Goal: Task Accomplishment & Management: Manage account settings

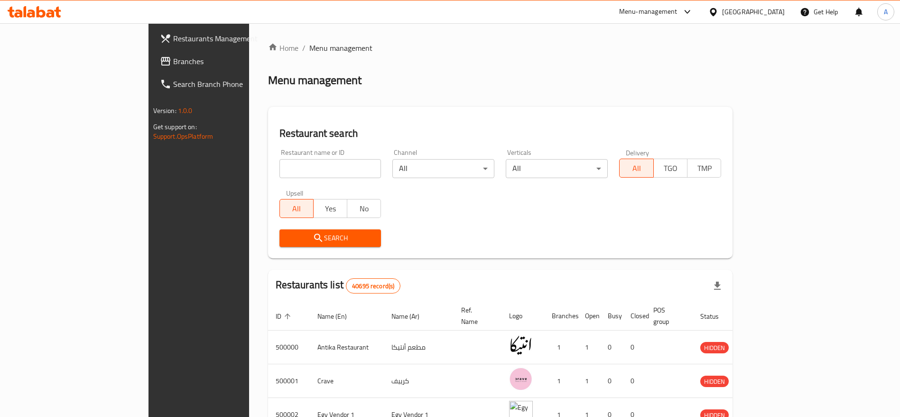
click at [308, 168] on input "search" at bounding box center [330, 168] width 102 height 19
type input "MDBS"
click button "Search" at bounding box center [330, 238] width 102 height 18
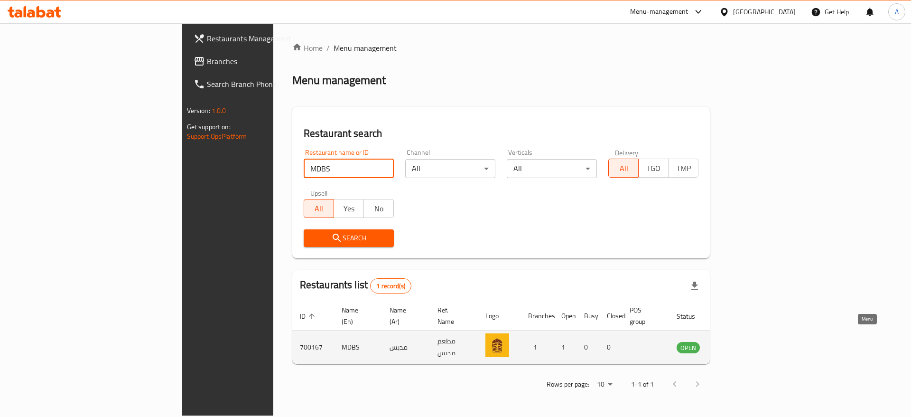
click at [737, 343] on icon "enhanced table" at bounding box center [732, 347] width 10 height 8
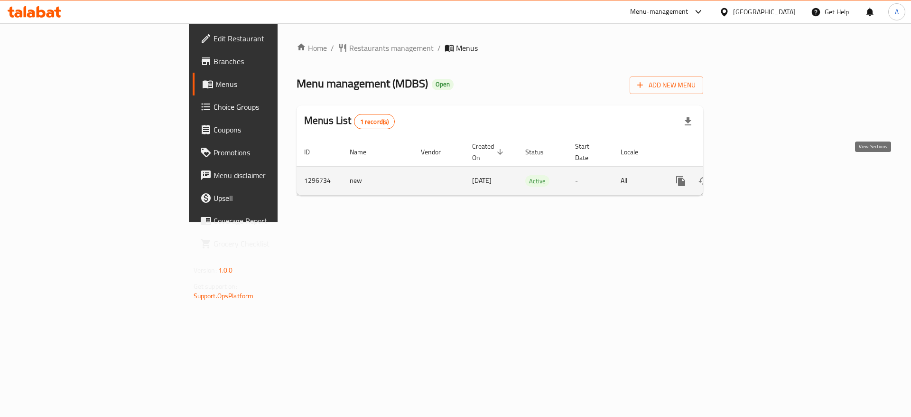
click at [755, 175] on icon "enhanced table" at bounding box center [748, 180] width 11 height 11
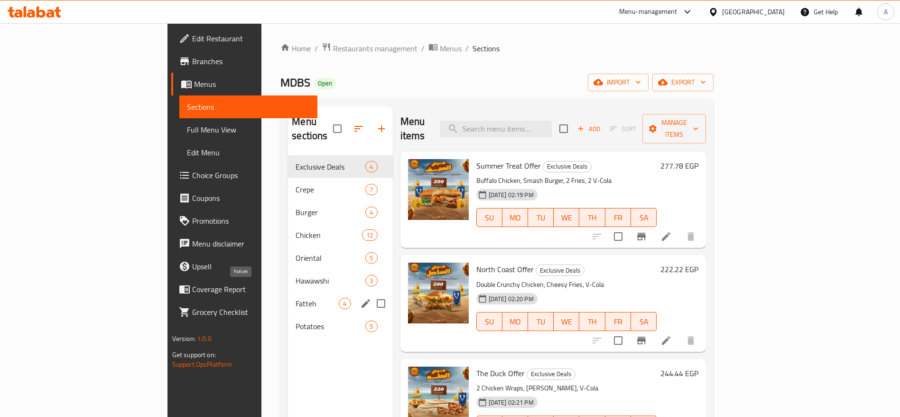
click at [296, 297] on span "Fatteh" at bounding box center [317, 302] width 43 height 11
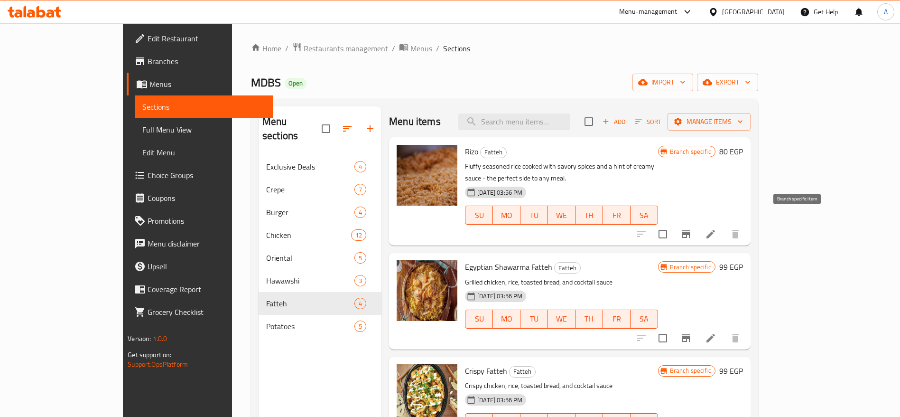
click at [690, 230] on icon "Branch-specific-item" at bounding box center [686, 234] width 9 height 8
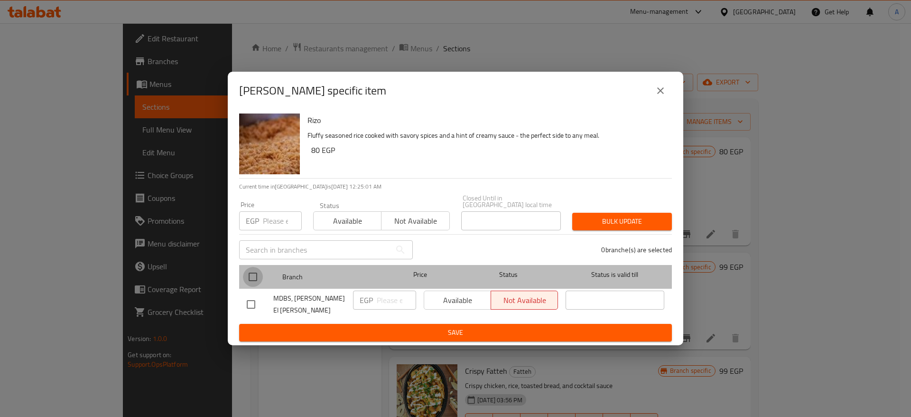
click at [256, 271] on input "checkbox" at bounding box center [253, 277] width 20 height 20
checkbox input "true"
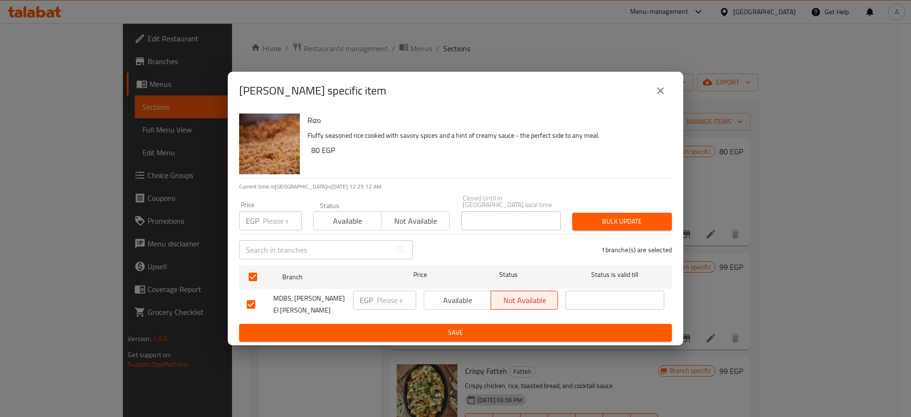
click at [269, 221] on input "number" at bounding box center [282, 220] width 39 height 19
type input "85"
click at [596, 221] on span "Bulk update" at bounding box center [622, 221] width 84 height 12
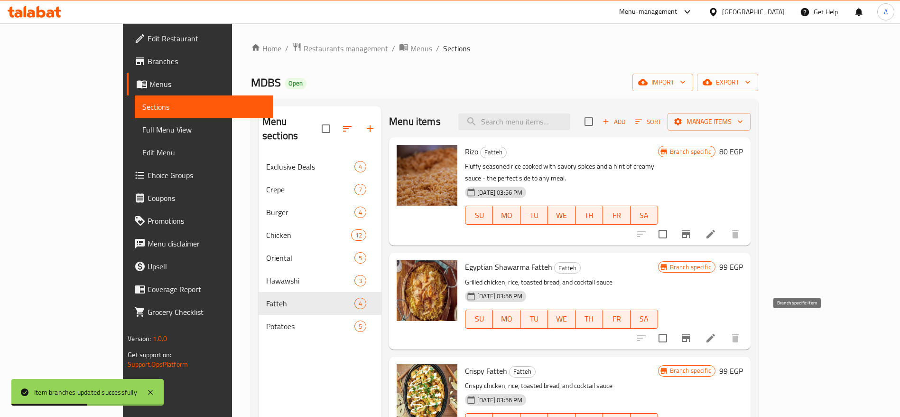
click at [692, 332] on icon "Branch-specific-item" at bounding box center [685, 337] width 11 height 11
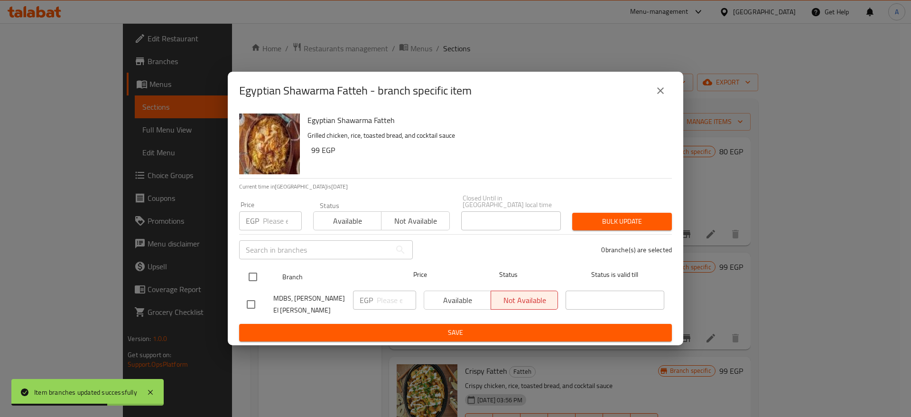
click at [251, 273] on input "checkbox" at bounding box center [253, 277] width 20 height 20
checkbox input "true"
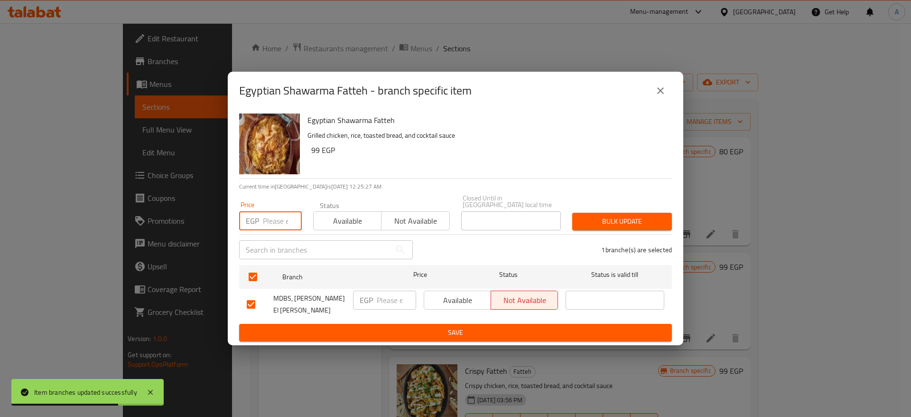
click at [276, 220] on input "number" at bounding box center [282, 220] width 39 height 19
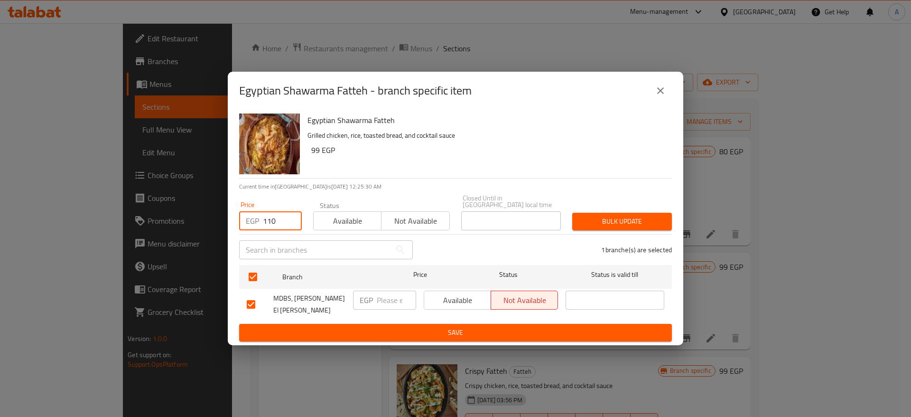
type input "110"
click at [628, 217] on span "Bulk update" at bounding box center [622, 221] width 84 height 12
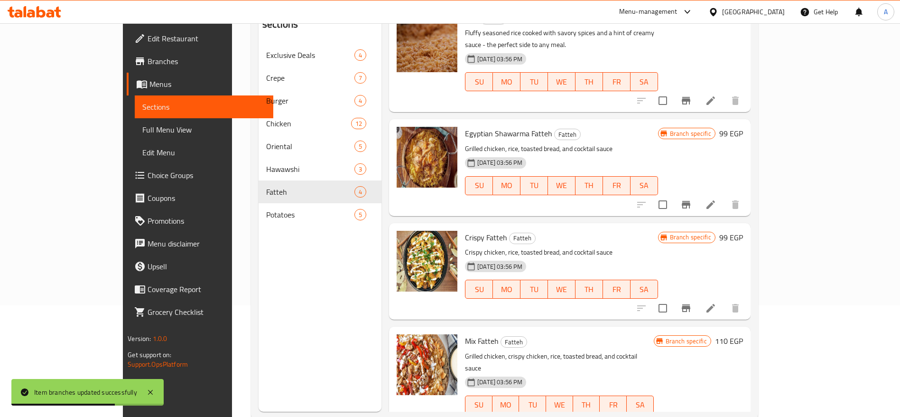
scroll to position [133, 0]
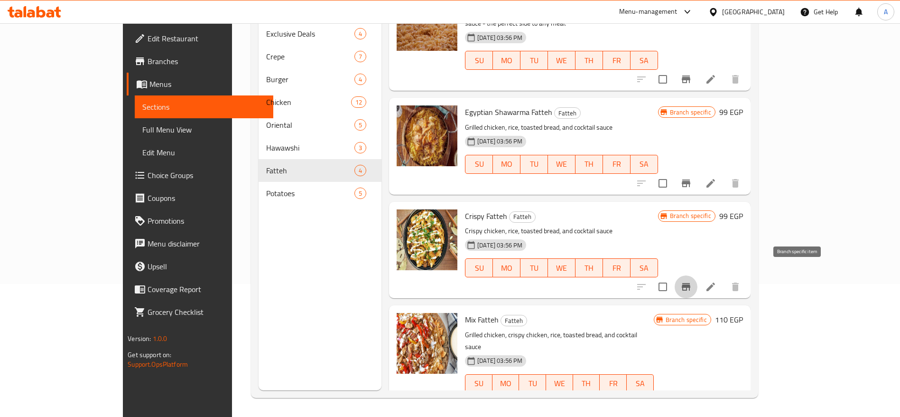
click at [690, 283] on icon "Branch-specific-item" at bounding box center [686, 287] width 9 height 8
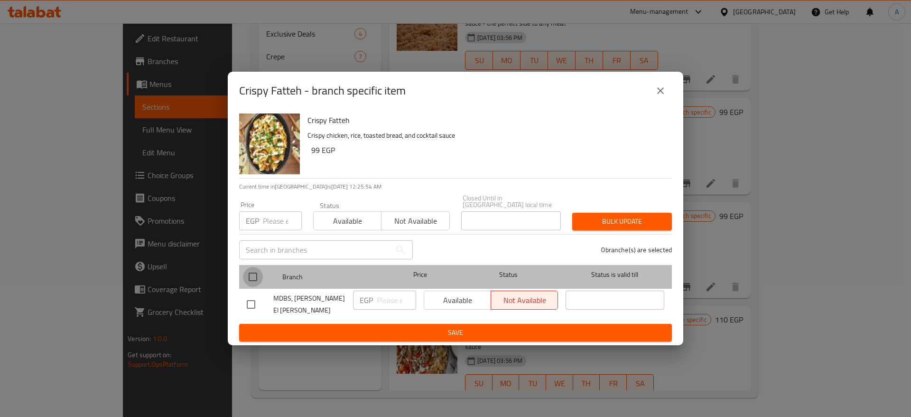
click at [259, 269] on input "checkbox" at bounding box center [253, 277] width 20 height 20
checkbox input "true"
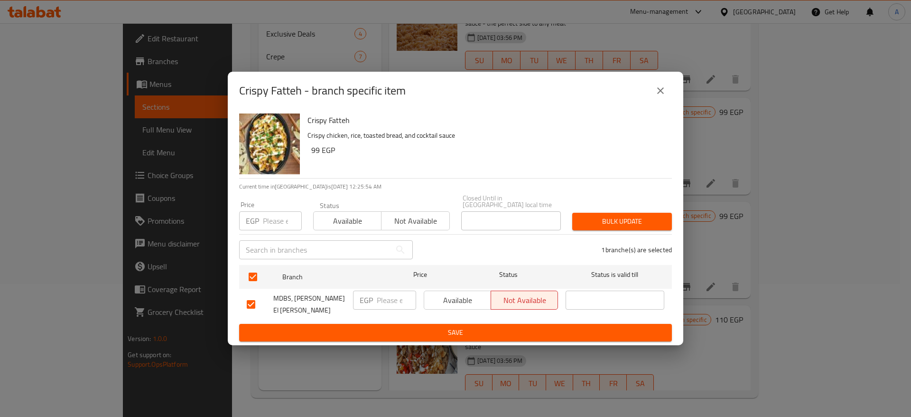
click at [276, 219] on input "number" at bounding box center [282, 220] width 39 height 19
type input "110"
click at [583, 227] on span "Bulk update" at bounding box center [622, 221] width 84 height 12
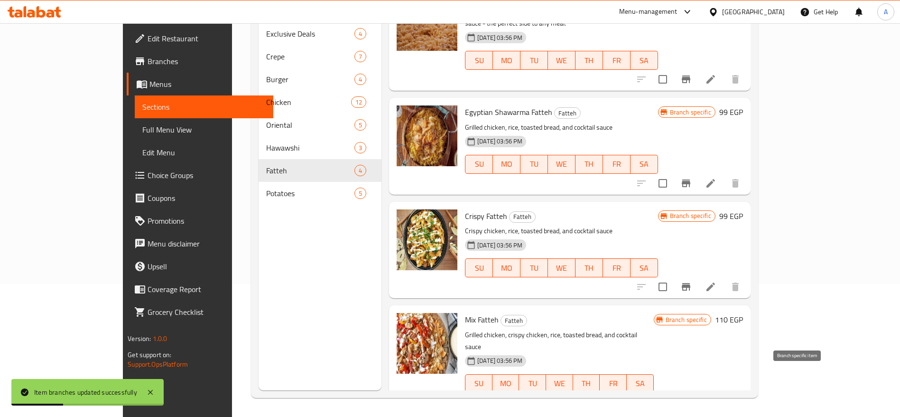
click at [690, 398] on icon "Branch-specific-item" at bounding box center [686, 402] width 9 height 8
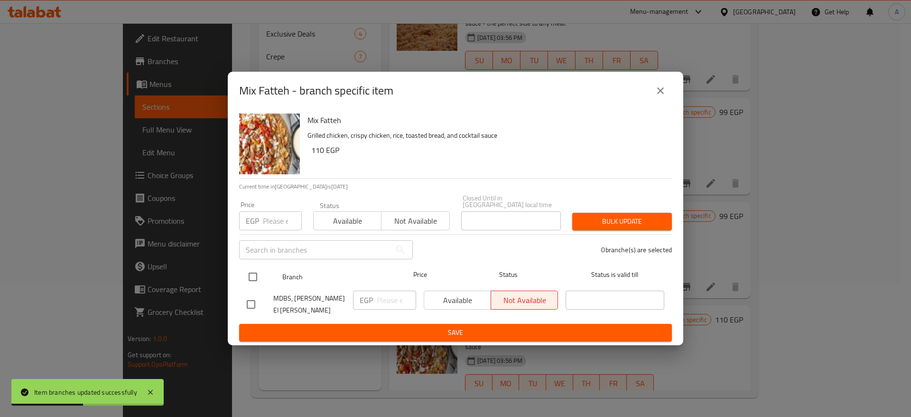
click at [250, 279] on input "checkbox" at bounding box center [253, 277] width 20 height 20
checkbox input "true"
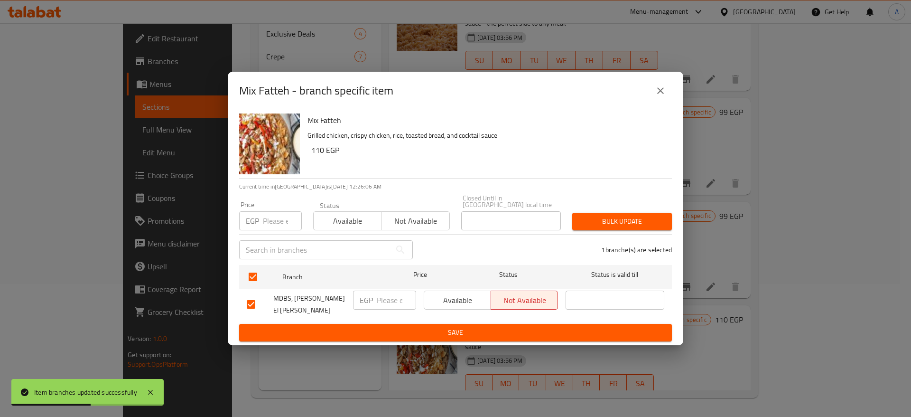
click at [259, 215] on p "EGP" at bounding box center [252, 220] width 13 height 11
click at [276, 220] on input "number" at bounding box center [282, 220] width 39 height 19
type input "125"
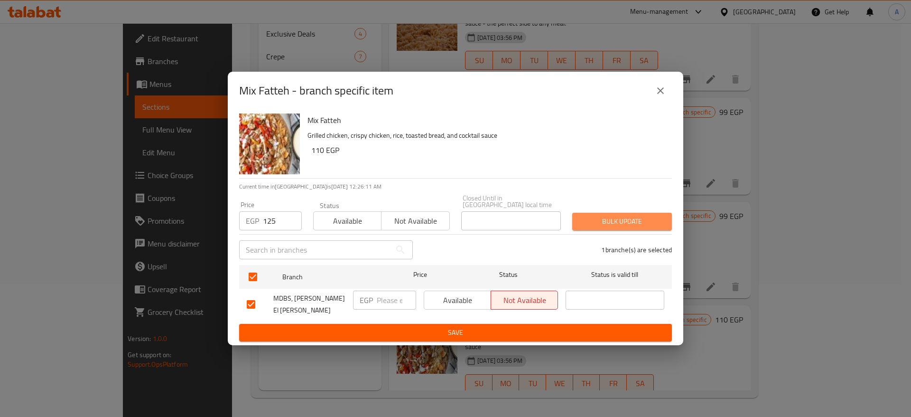
click at [620, 224] on span "Bulk update" at bounding box center [622, 221] width 84 height 12
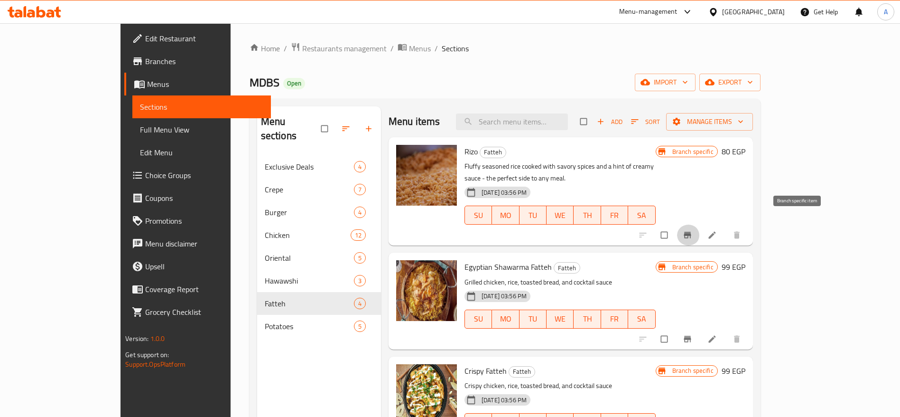
click at [691, 232] on icon "Branch-specific-item" at bounding box center [687, 235] width 7 height 6
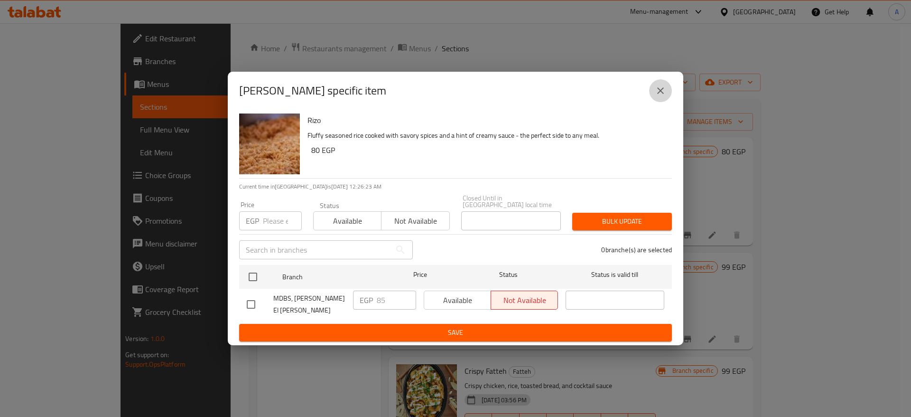
click at [653, 95] on button "close" at bounding box center [660, 90] width 23 height 23
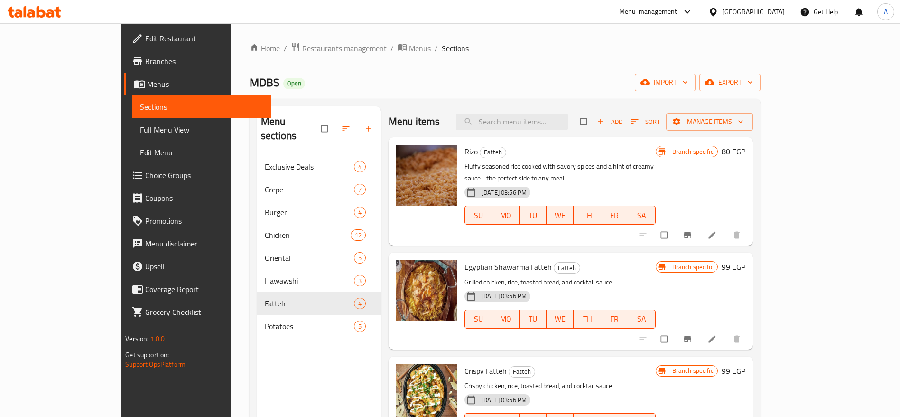
click at [691, 335] on icon "Branch-specific-item" at bounding box center [687, 338] width 7 height 6
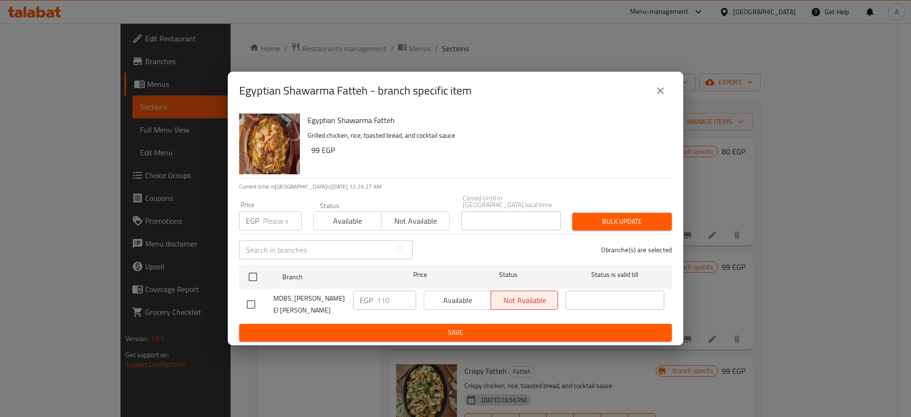
click at [657, 102] on button "close" at bounding box center [660, 90] width 23 height 23
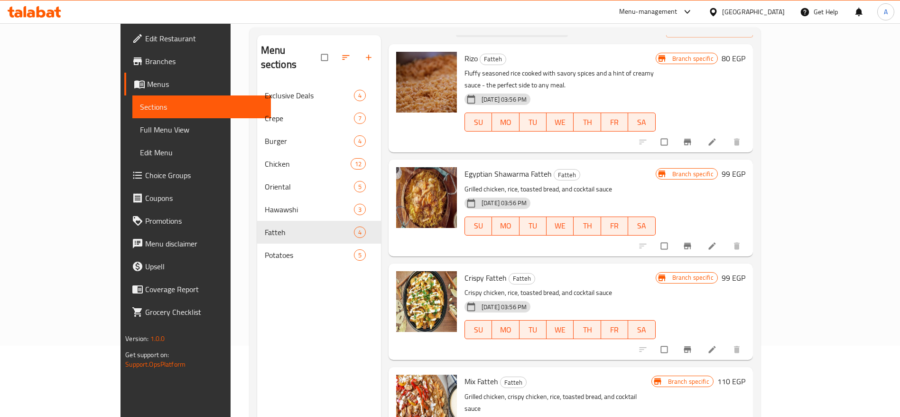
scroll to position [133, 0]
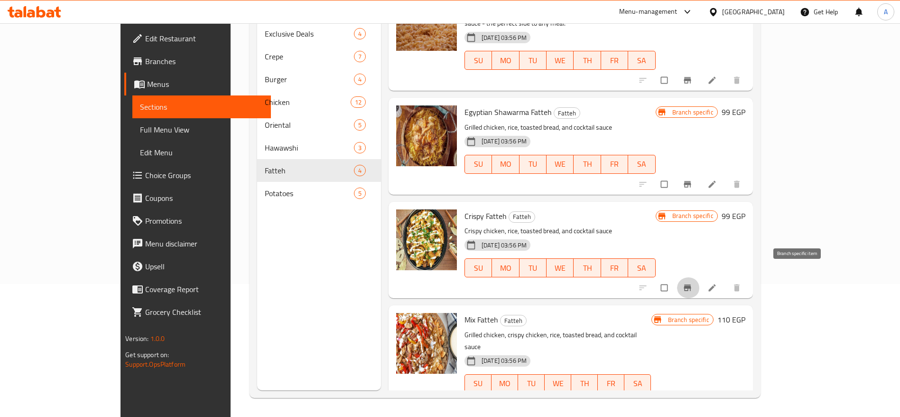
click at [691, 285] on icon "Branch-specific-item" at bounding box center [687, 288] width 7 height 6
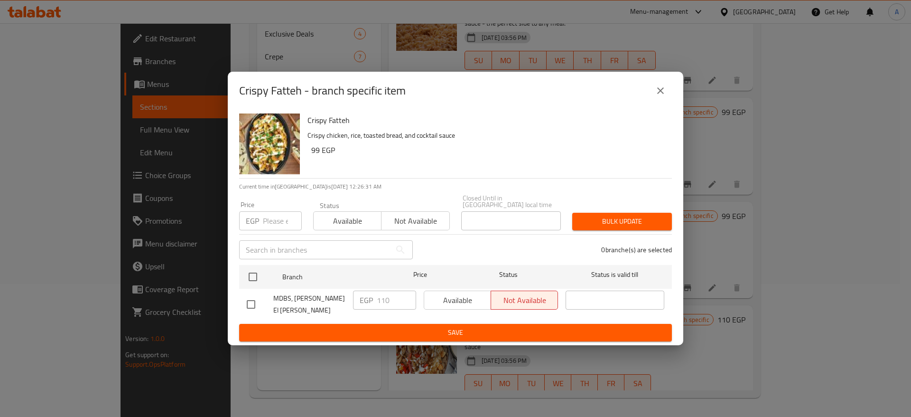
click at [659, 94] on icon "close" at bounding box center [660, 90] width 7 height 7
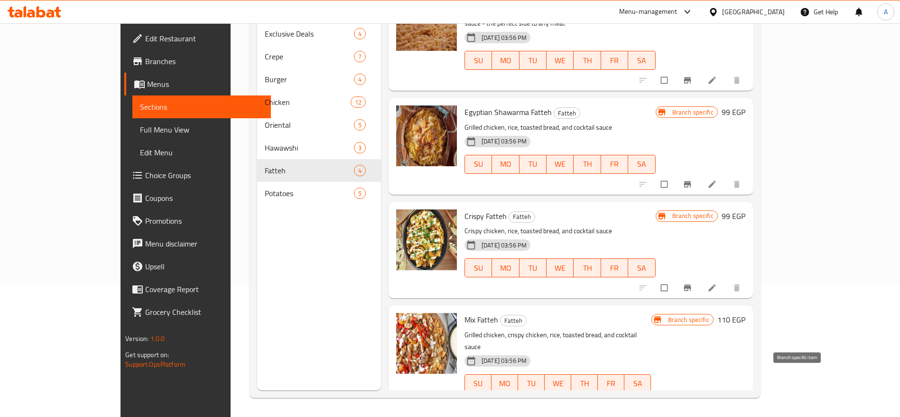
click at [692, 398] on icon "Branch-specific-item" at bounding box center [687, 402] width 9 height 9
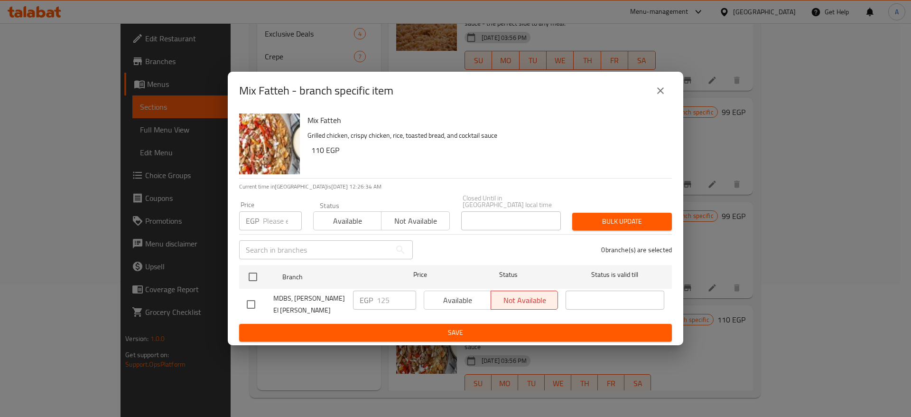
click at [655, 96] on icon "close" at bounding box center [660, 90] width 11 height 11
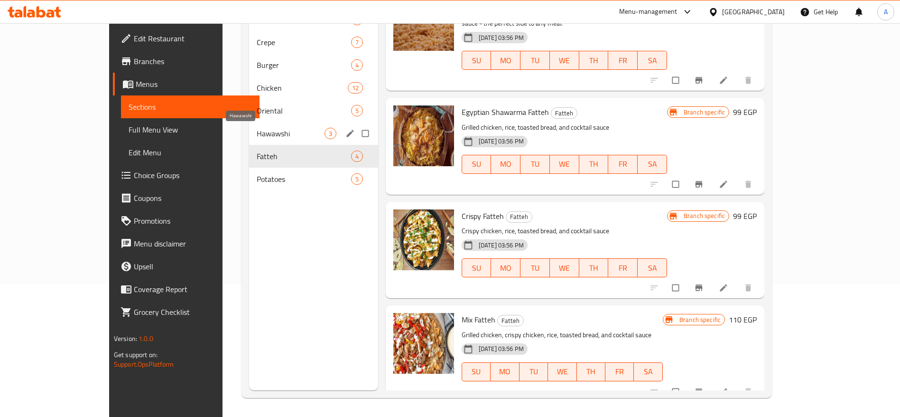
click at [257, 137] on span "Hawawshi" at bounding box center [290, 133] width 67 height 11
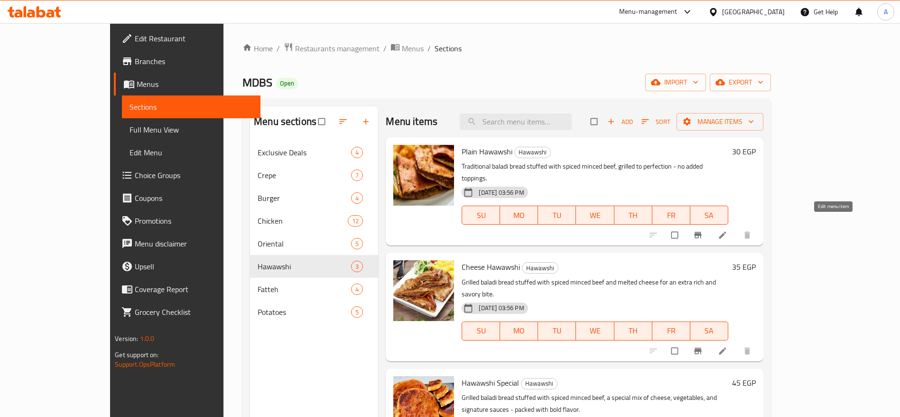
click at [729, 230] on link at bounding box center [723, 234] width 11 height 9
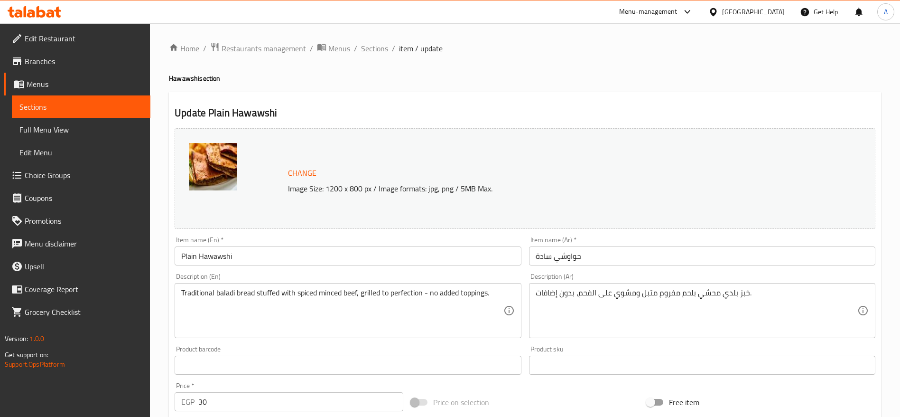
click at [269, 400] on input "30" at bounding box center [300, 401] width 205 height 19
type input "35"
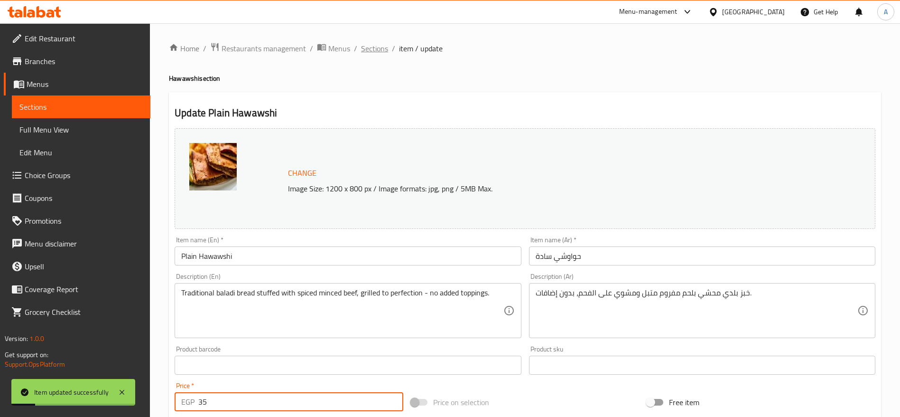
click at [376, 53] on span "Sections" at bounding box center [374, 48] width 27 height 11
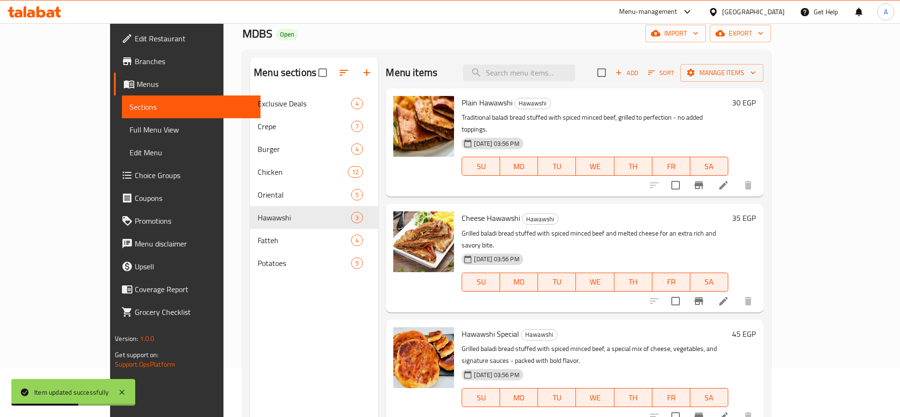
scroll to position [71, 0]
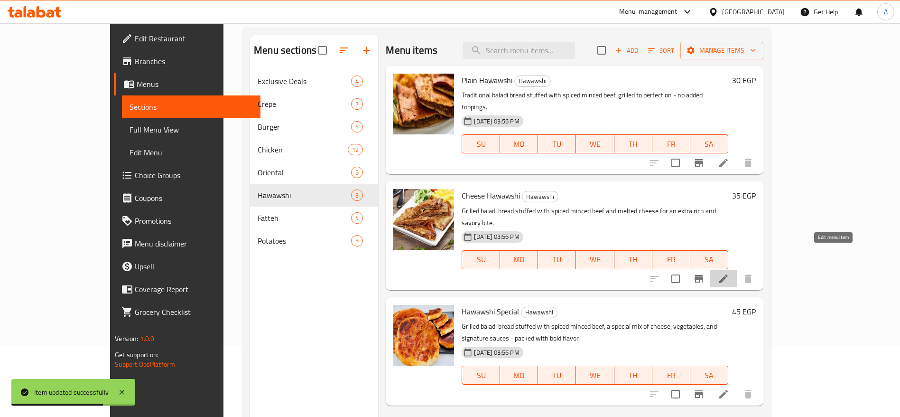
click at [729, 273] on icon at bounding box center [723, 278] width 11 height 11
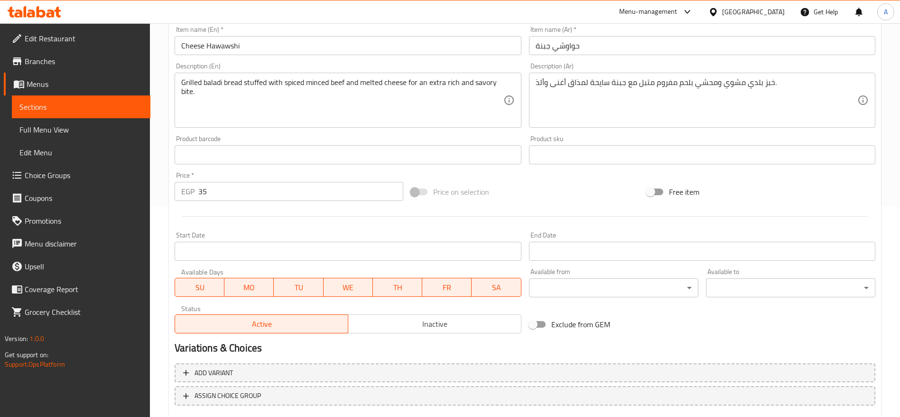
scroll to position [196, 0]
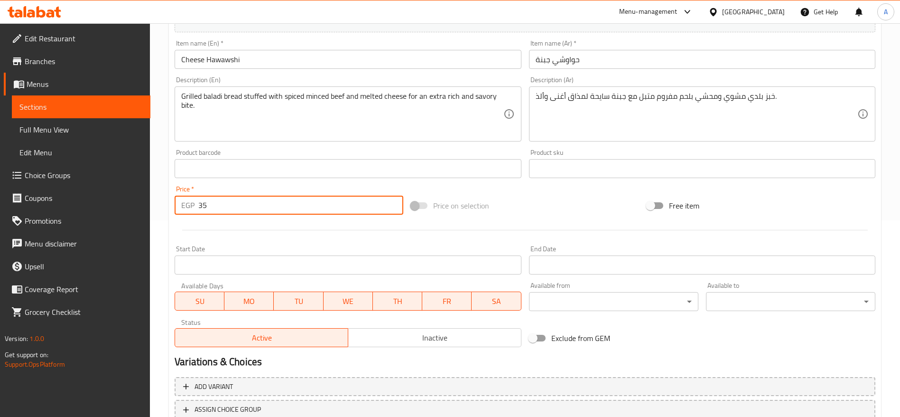
click at [259, 201] on input "35" at bounding box center [300, 204] width 205 height 19
type input "40"
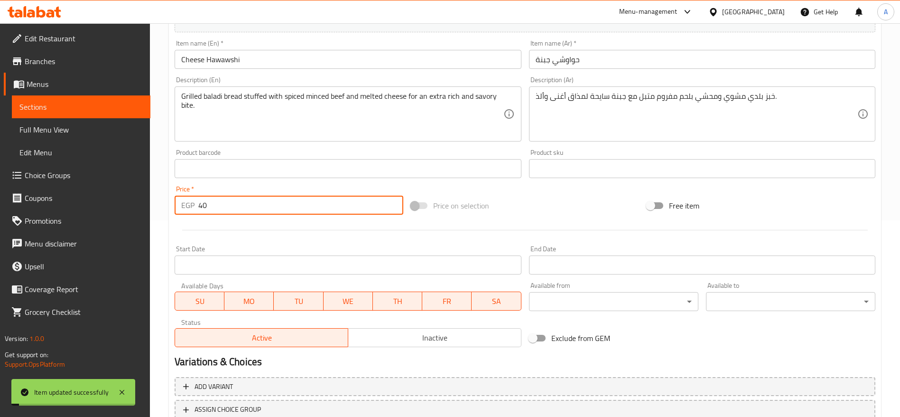
scroll to position [0, 0]
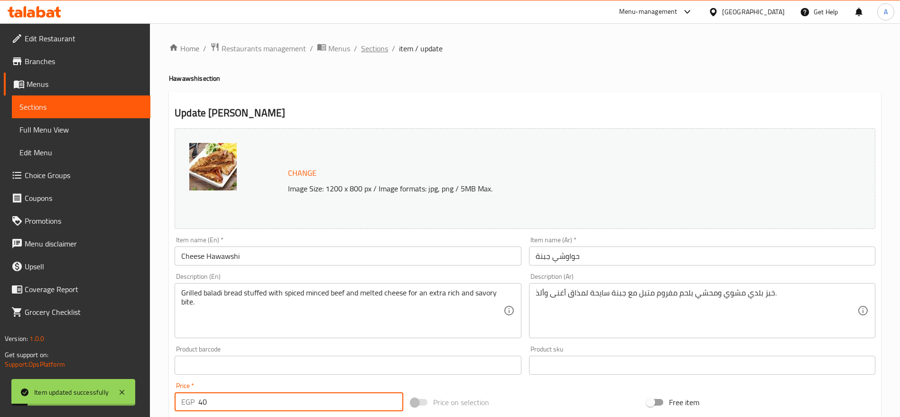
click at [370, 53] on span "Sections" at bounding box center [374, 48] width 27 height 11
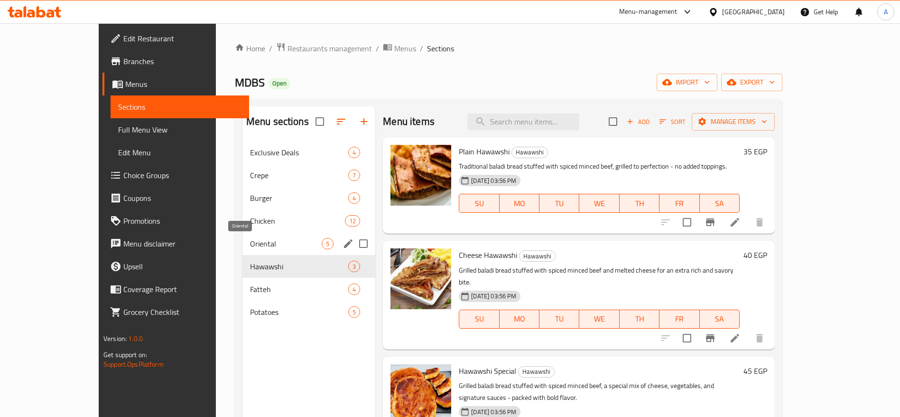
click at [250, 242] on span "Oriental" at bounding box center [286, 243] width 72 height 11
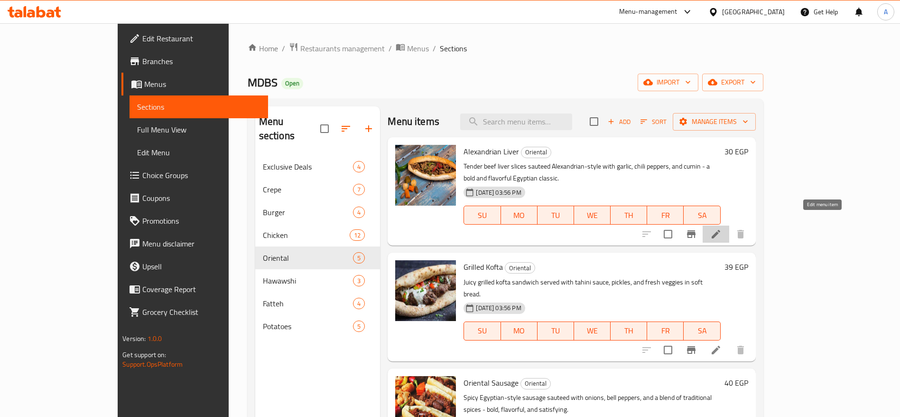
click at [720, 230] on icon at bounding box center [716, 234] width 9 height 9
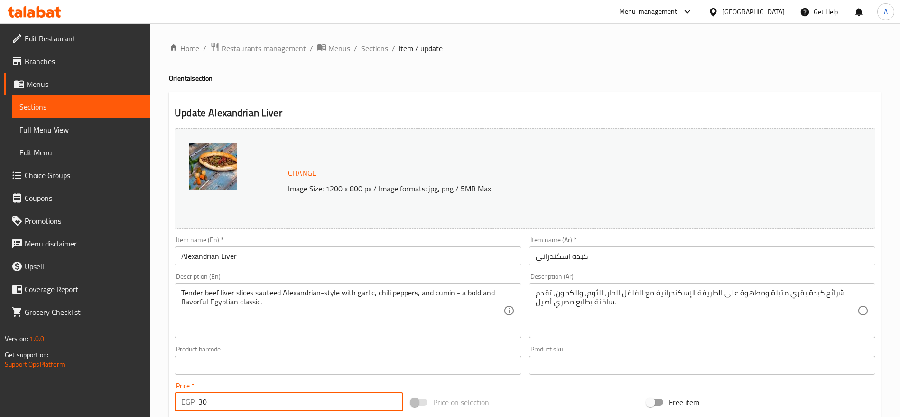
click at [273, 405] on input "30" at bounding box center [300, 401] width 205 height 19
type input "35"
click at [380, 50] on span "Sections" at bounding box center [374, 48] width 27 height 11
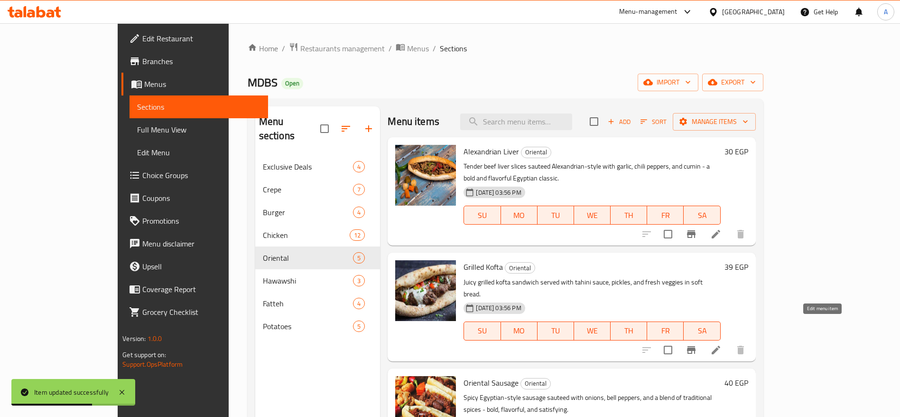
click at [722, 344] on icon at bounding box center [715, 349] width 11 height 11
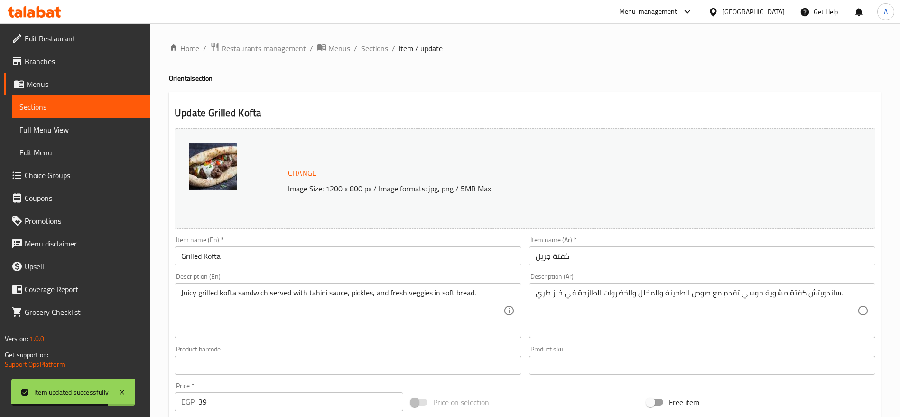
click at [275, 401] on input "39" at bounding box center [300, 401] width 205 height 19
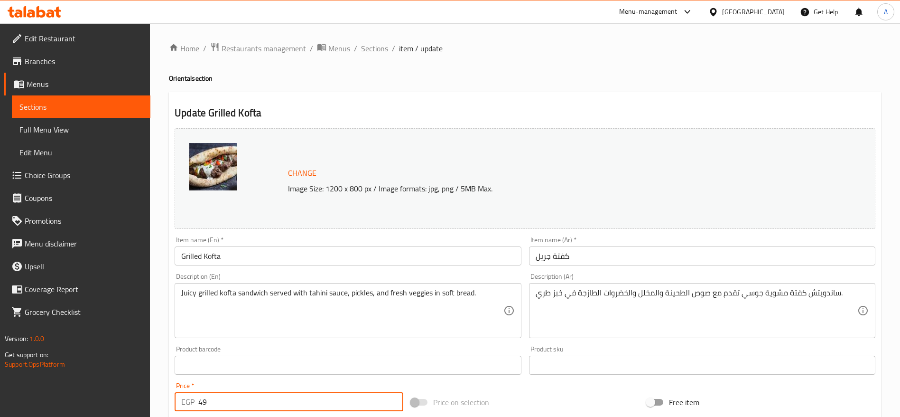
type input "49"
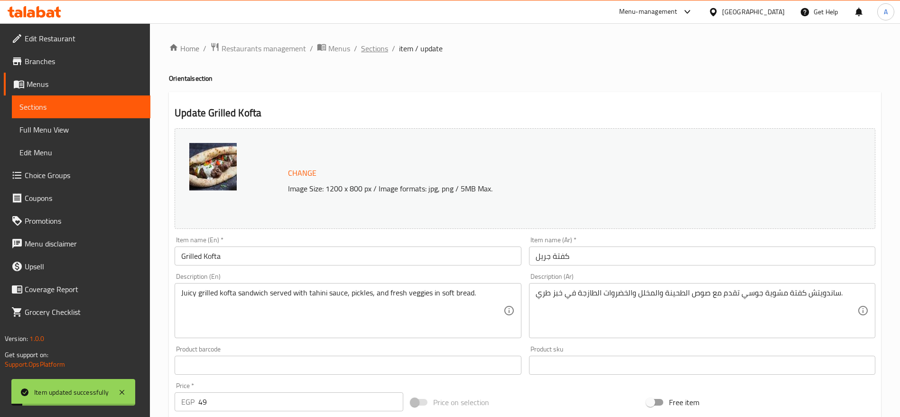
click at [374, 51] on span "Sections" at bounding box center [374, 48] width 27 height 11
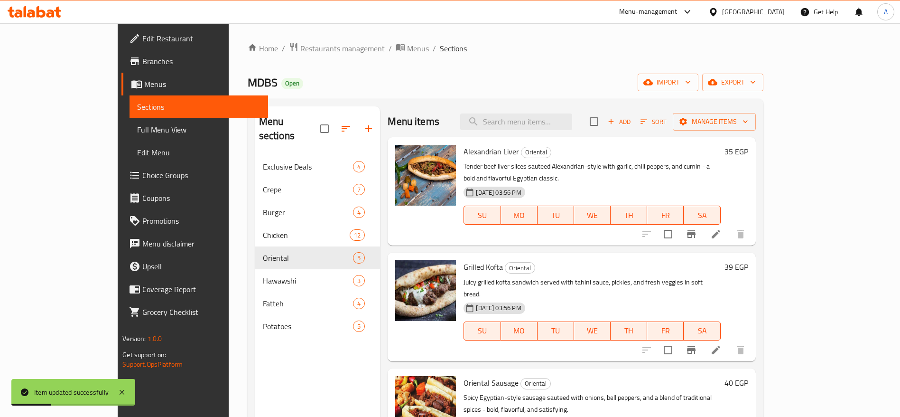
scroll to position [71, 0]
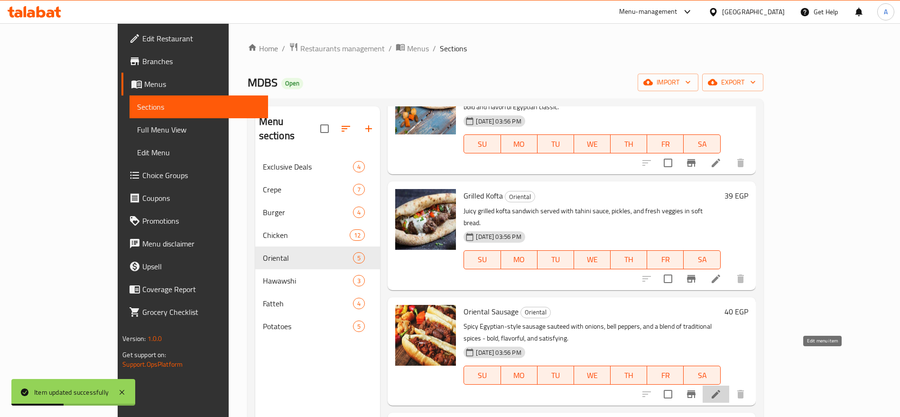
click at [722, 388] on icon at bounding box center [715, 393] width 11 height 11
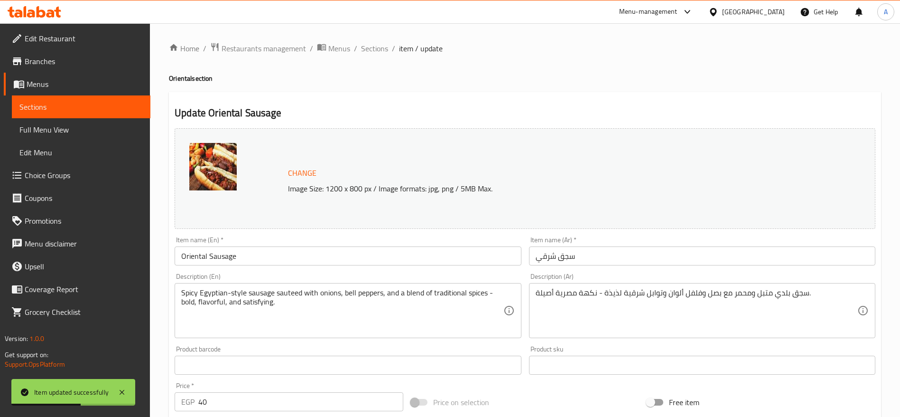
click at [328, 389] on div "Price   * EGP 40 Price *" at bounding box center [289, 396] width 229 height 29
click at [327, 399] on input "40" at bounding box center [300, 401] width 205 height 19
type input "45"
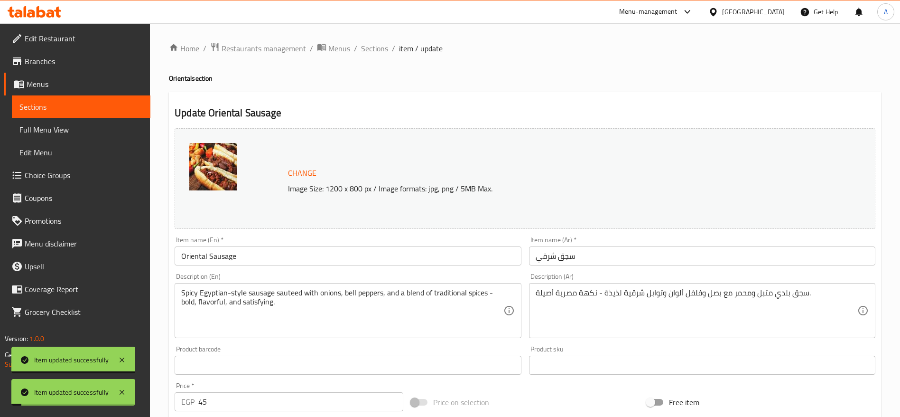
click at [380, 52] on span "Sections" at bounding box center [374, 48] width 27 height 11
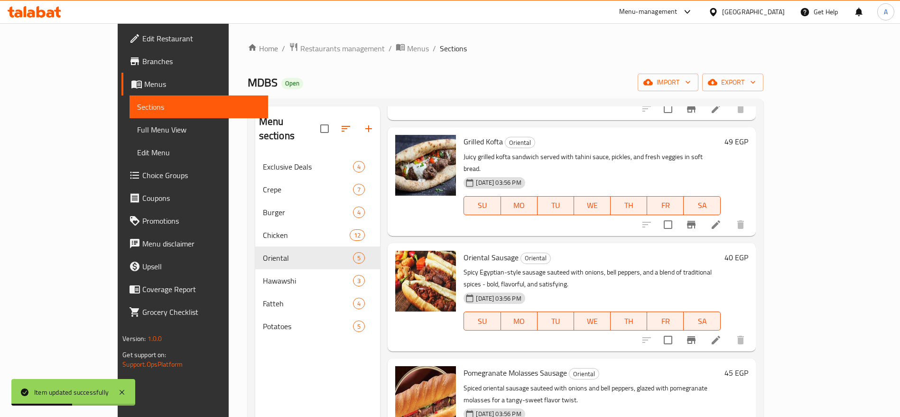
scroll to position [71, 0]
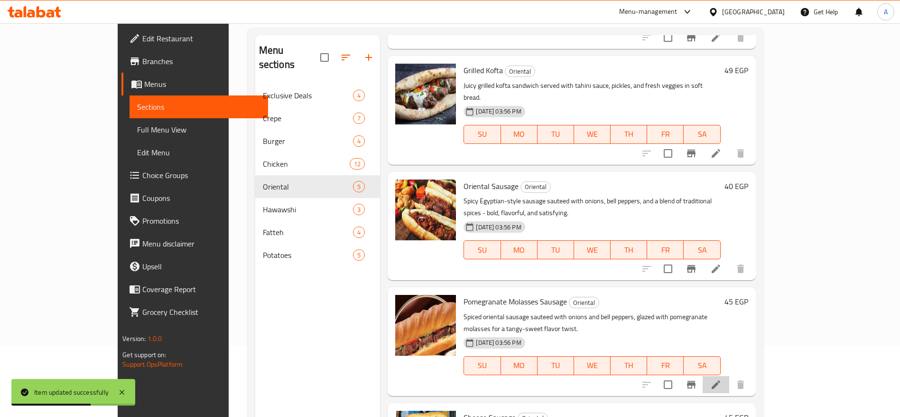
click at [729, 376] on li at bounding box center [716, 384] width 27 height 17
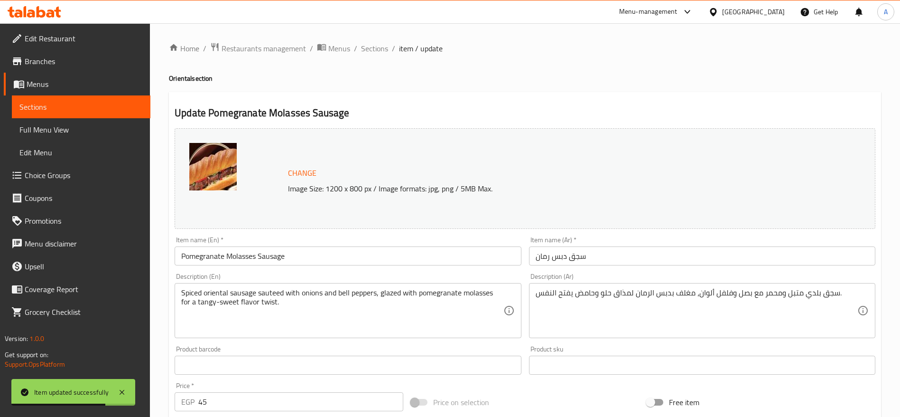
click at [377, 392] on input "45" at bounding box center [300, 401] width 205 height 19
click at [374, 397] on input "45" at bounding box center [300, 401] width 205 height 19
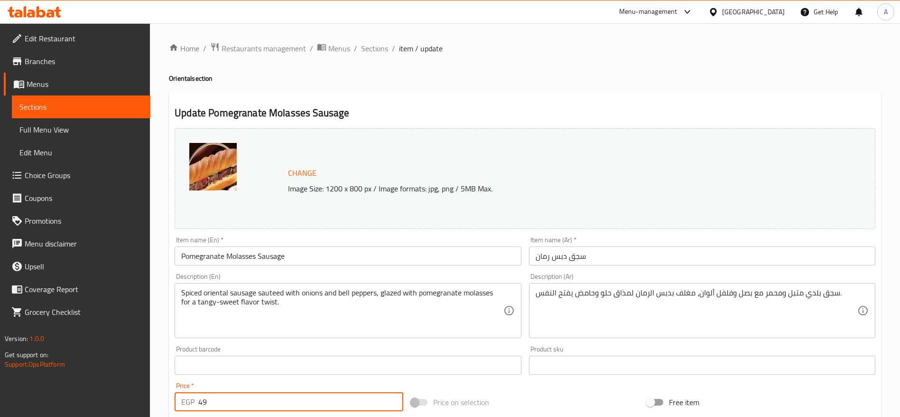
type input "49"
click at [386, 52] on span "Sections" at bounding box center [374, 48] width 27 height 11
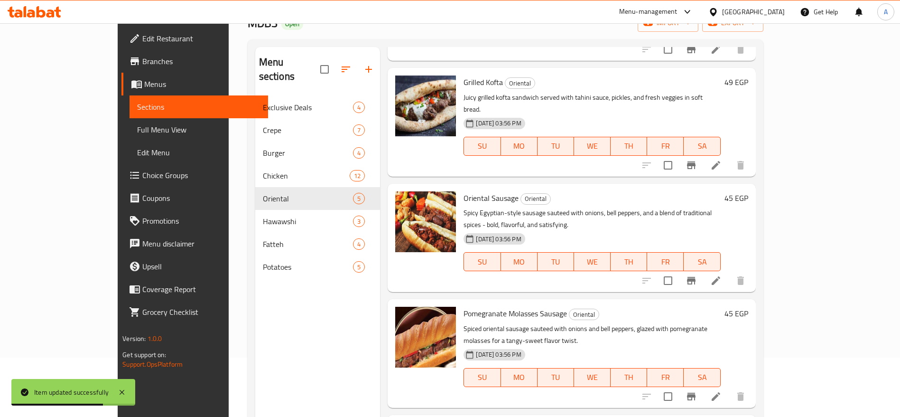
scroll to position [133, 0]
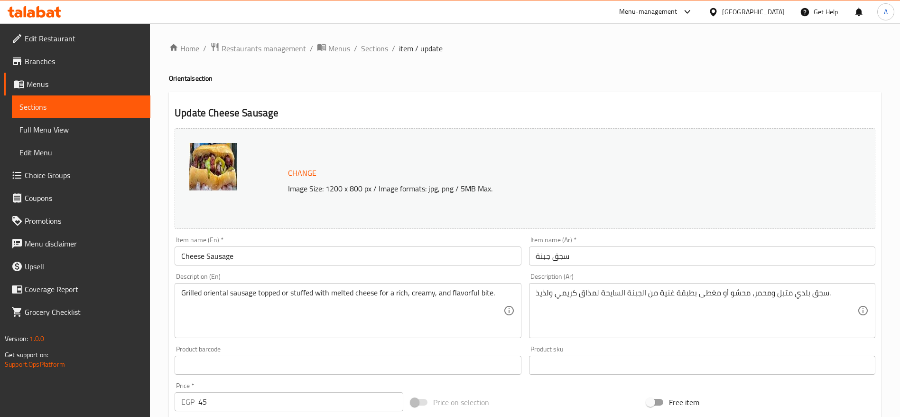
scroll to position [142, 0]
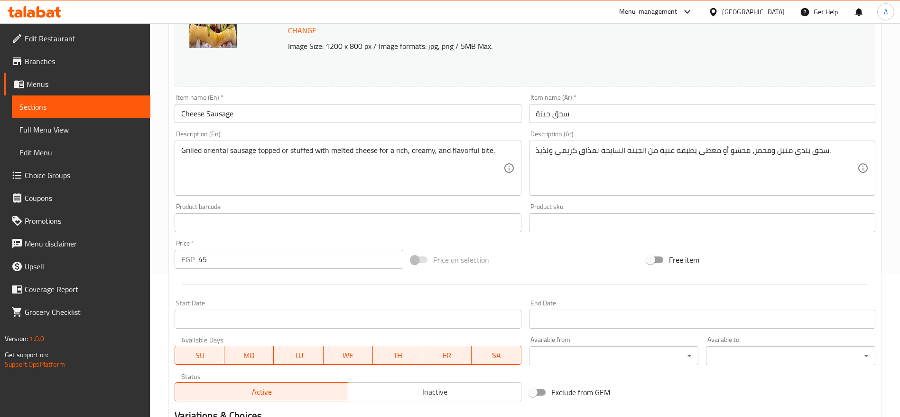
click at [338, 259] on input "45" at bounding box center [300, 259] width 205 height 19
type input "49"
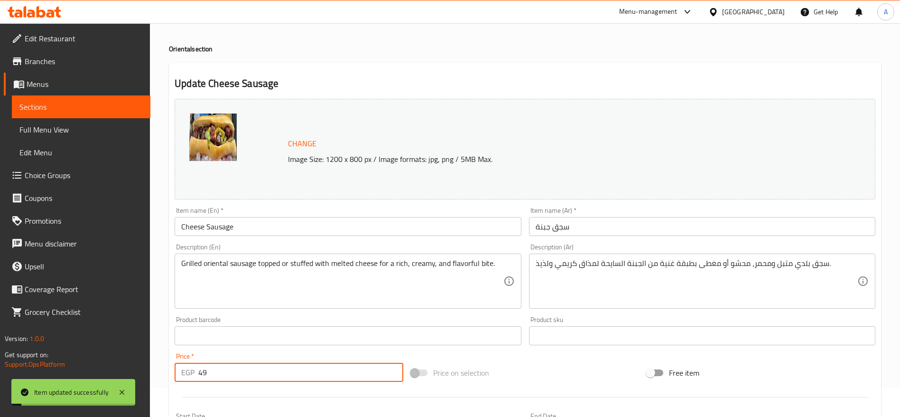
scroll to position [0, 0]
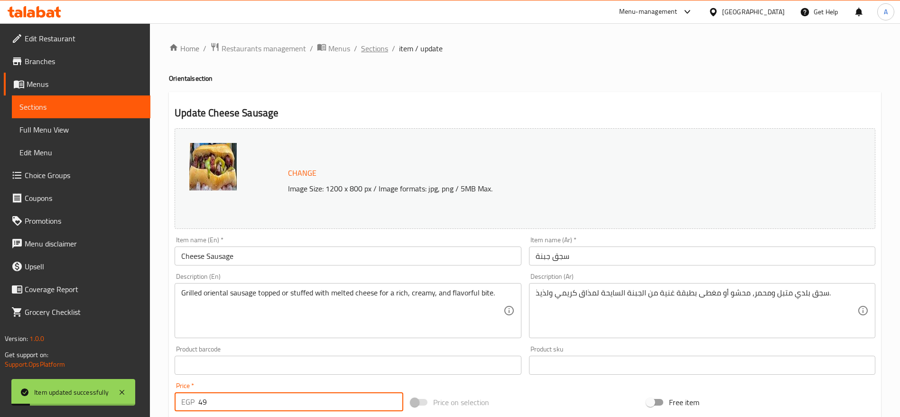
click at [373, 51] on span "Sections" at bounding box center [374, 48] width 27 height 11
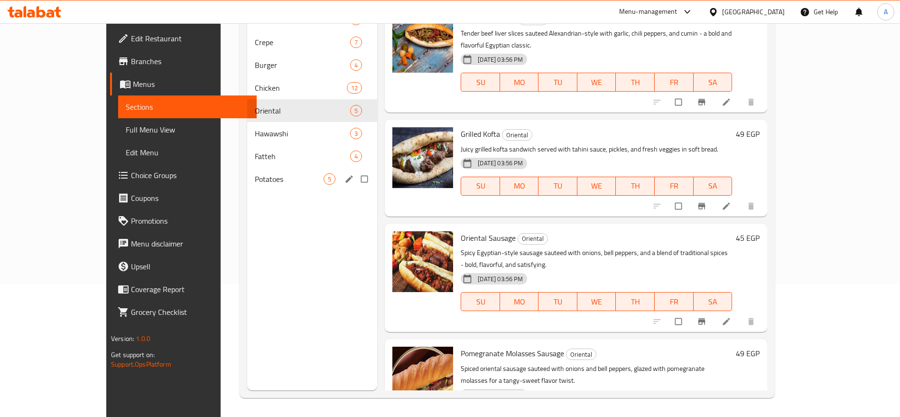
click at [255, 175] on span "Potatoes" at bounding box center [289, 178] width 69 height 11
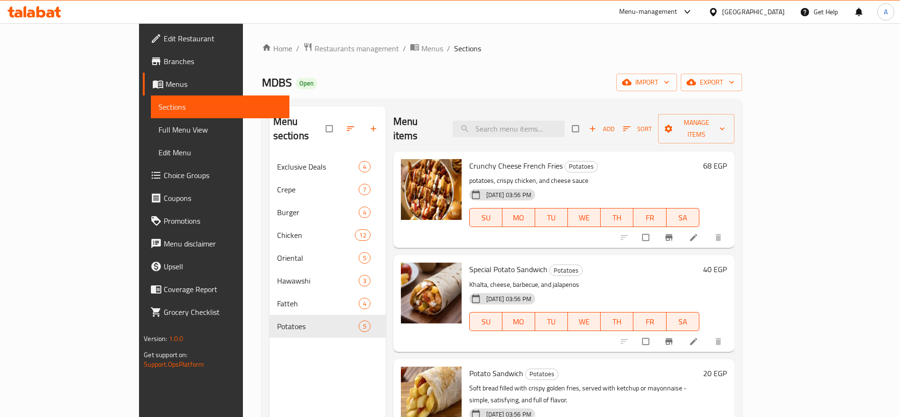
click at [654, 128] on button "Sort" at bounding box center [637, 128] width 34 height 15
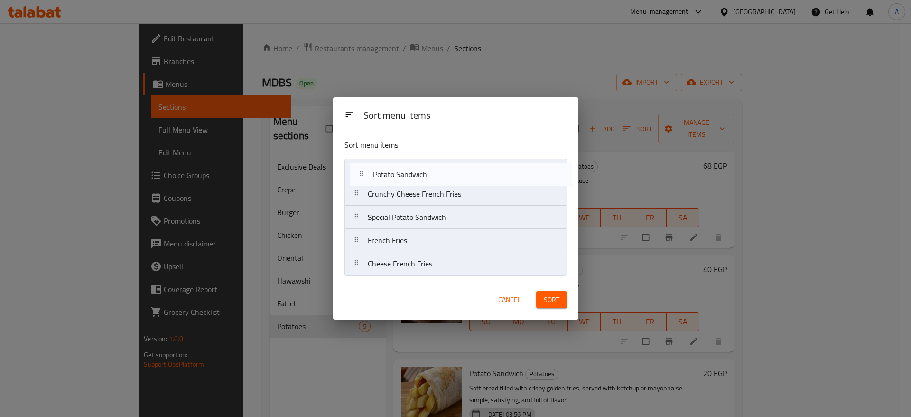
drag, startPoint x: 352, startPoint y: 221, endPoint x: 359, endPoint y: 175, distance: 46.6
click at [359, 175] on nav "Crunchy Cheese French Fries Special Potato Sandwich Potato Sandwich French Frie…" at bounding box center [455, 216] width 222 height 117
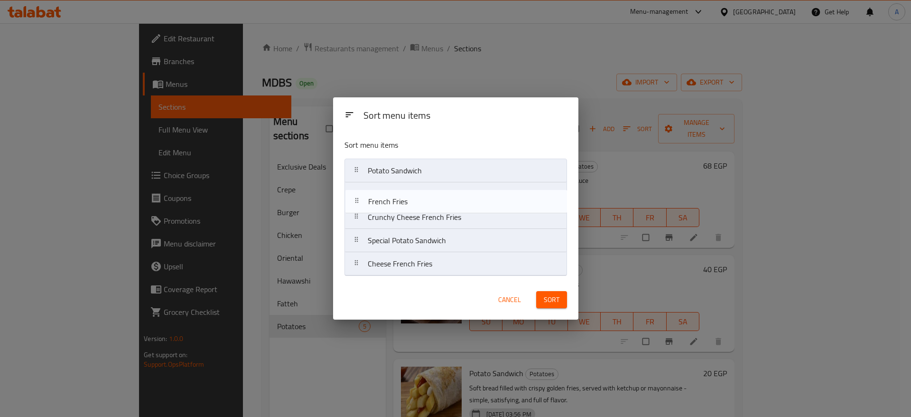
drag, startPoint x: 362, startPoint y: 241, endPoint x: 362, endPoint y: 198, distance: 43.6
click at [362, 198] on nav "Potato Sandwich Crunchy Cheese French Fries Special Potato Sandwich French Frie…" at bounding box center [455, 216] width 222 height 117
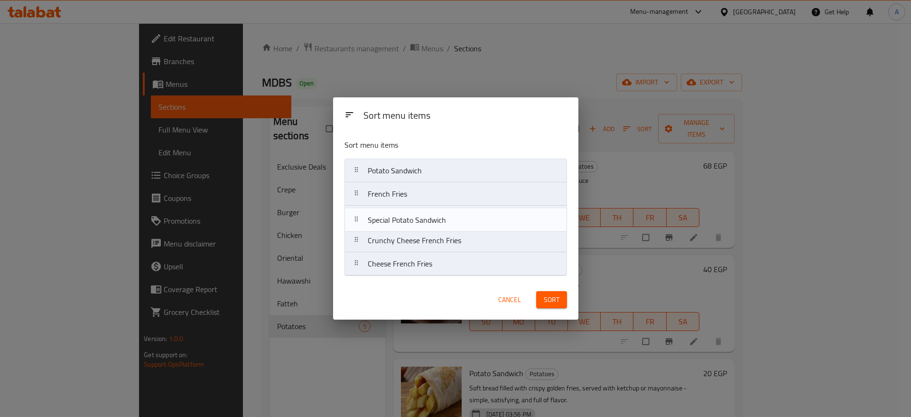
drag, startPoint x: 367, startPoint y: 239, endPoint x: 366, endPoint y: 217, distance: 22.3
click at [366, 217] on nav "Potato Sandwich French Fries Crunchy Cheese French Fries Special Potato Sandwic…" at bounding box center [455, 216] width 222 height 117
drag, startPoint x: 365, startPoint y: 264, endPoint x: 365, endPoint y: 238, distance: 26.1
click at [365, 238] on nav "Potato Sandwich French Fries Special Potato Sandwich Crunchy Cheese French Frie…" at bounding box center [455, 216] width 222 height 117
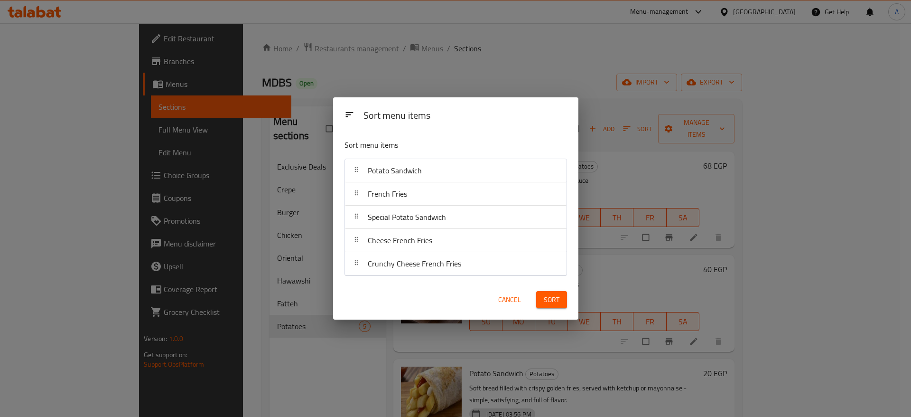
click at [552, 300] on span "Sort" at bounding box center [552, 300] width 16 height 12
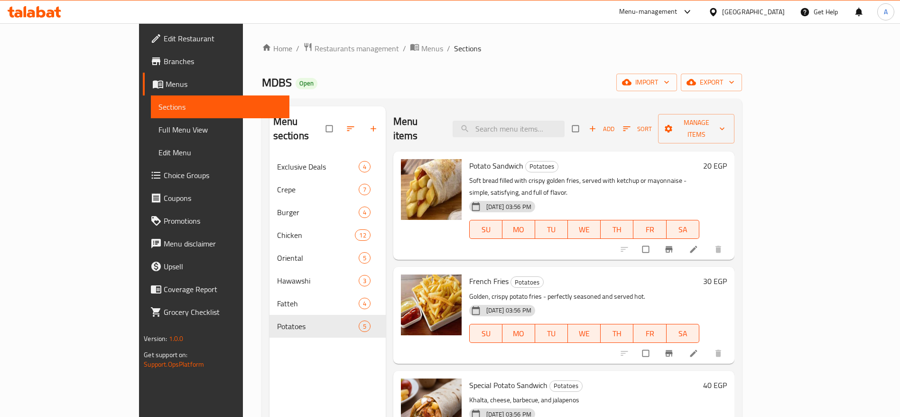
click at [708, 241] on li at bounding box center [694, 248] width 27 height 15
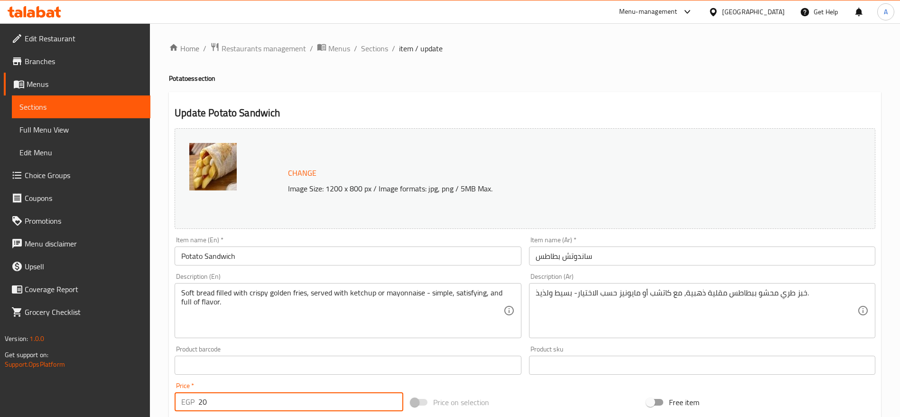
click at [277, 399] on input "20" at bounding box center [300, 401] width 205 height 19
type input "25"
click at [380, 54] on span "Sections" at bounding box center [374, 48] width 27 height 11
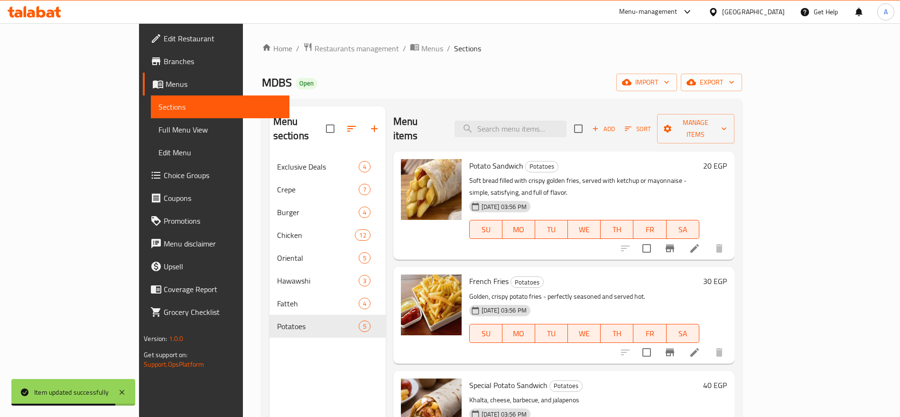
click at [700, 346] on icon at bounding box center [694, 351] width 11 height 11
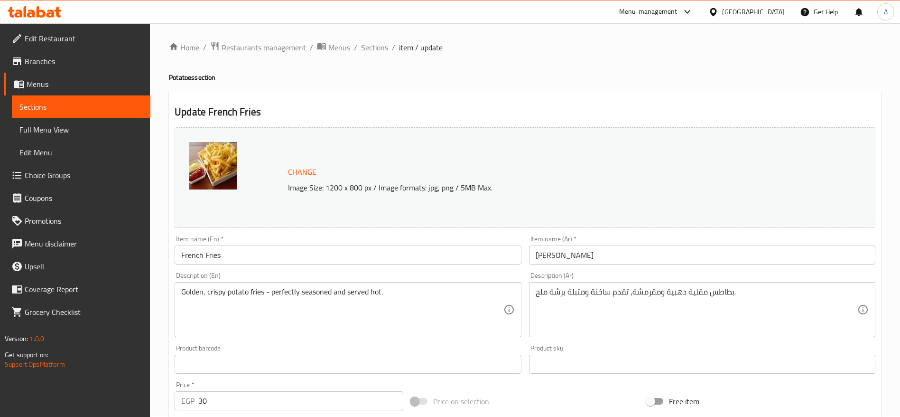
scroll to position [71, 0]
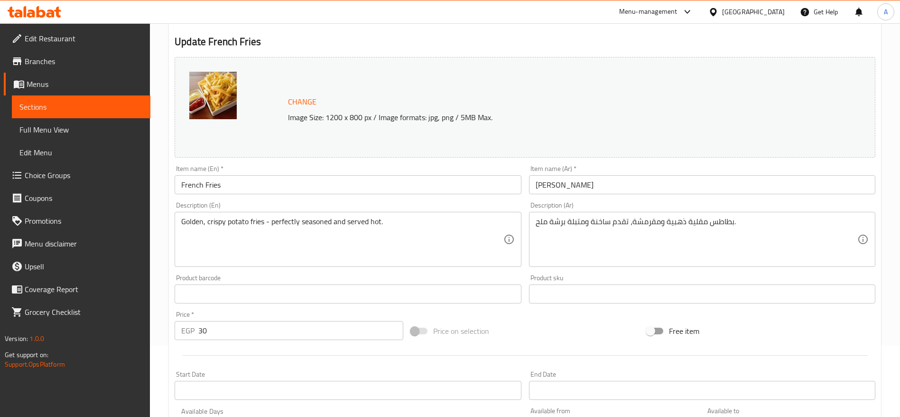
click at [255, 330] on input "30" at bounding box center [300, 330] width 205 height 19
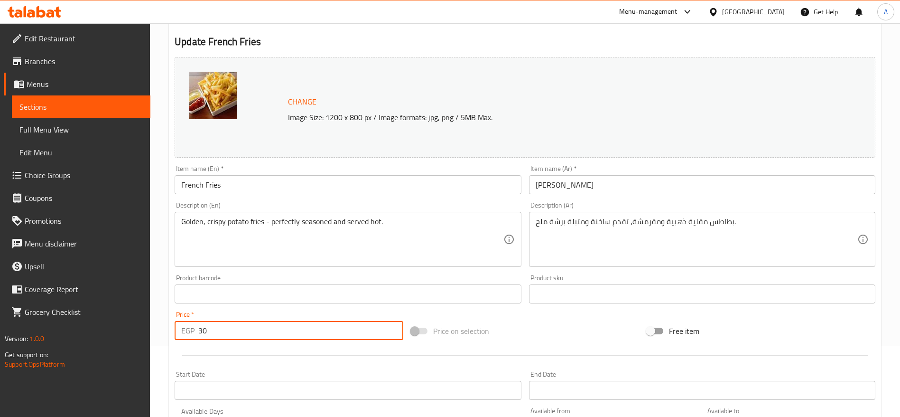
click at [255, 330] on input "30" at bounding box center [300, 330] width 205 height 19
click at [255, 331] on input "30" at bounding box center [300, 330] width 205 height 19
type input "35"
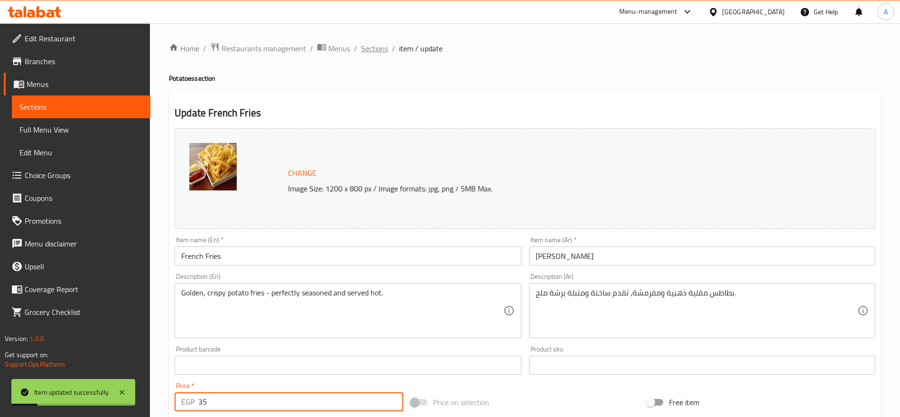
click at [384, 51] on span "Sections" at bounding box center [374, 48] width 27 height 11
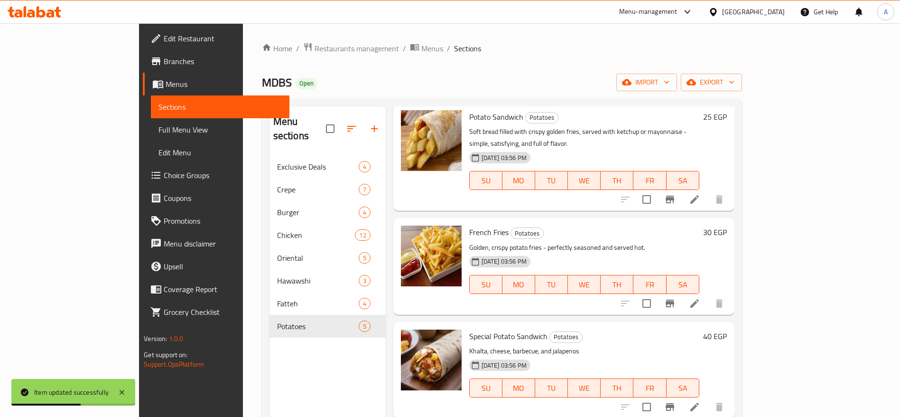
scroll to position [71, 0]
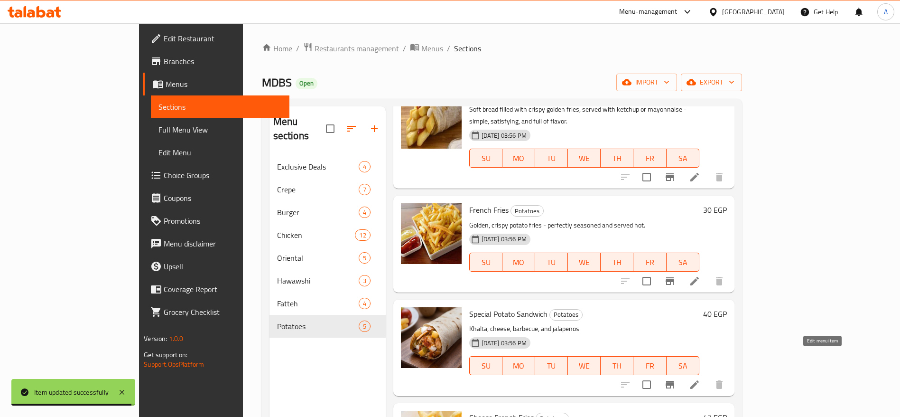
click at [699, 380] on icon at bounding box center [694, 384] width 9 height 9
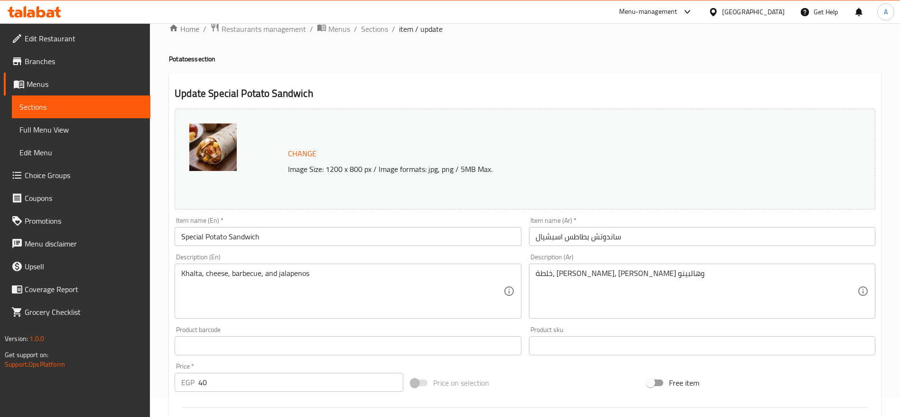
scroll to position [71, 0]
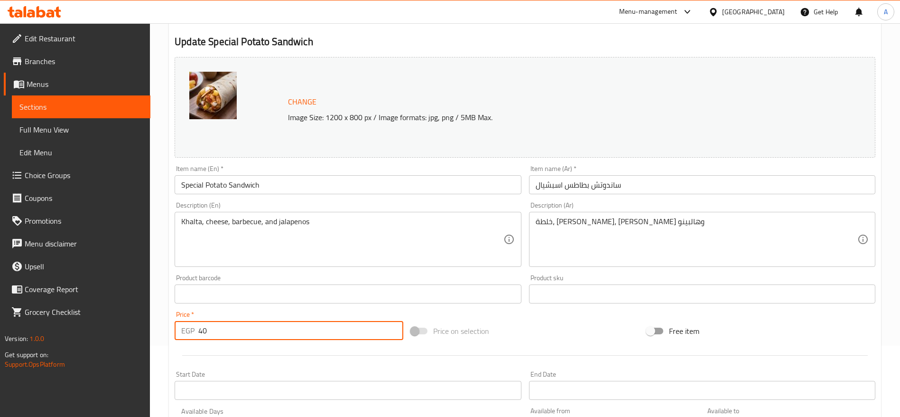
click at [303, 332] on input "40" at bounding box center [300, 330] width 205 height 19
type input "45"
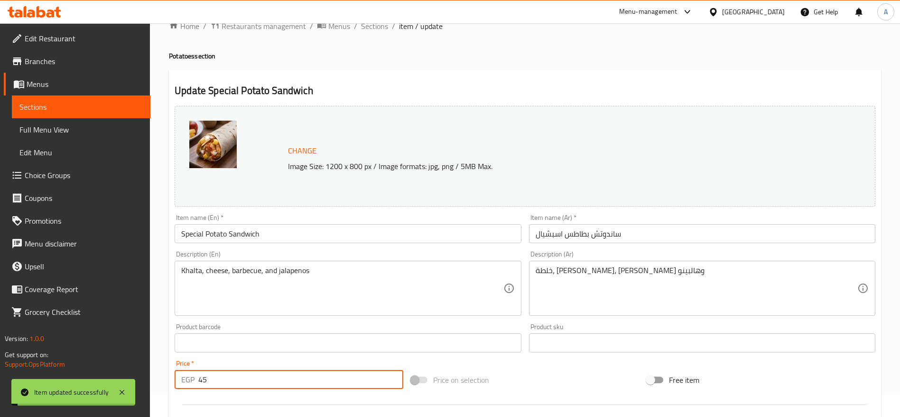
scroll to position [0, 0]
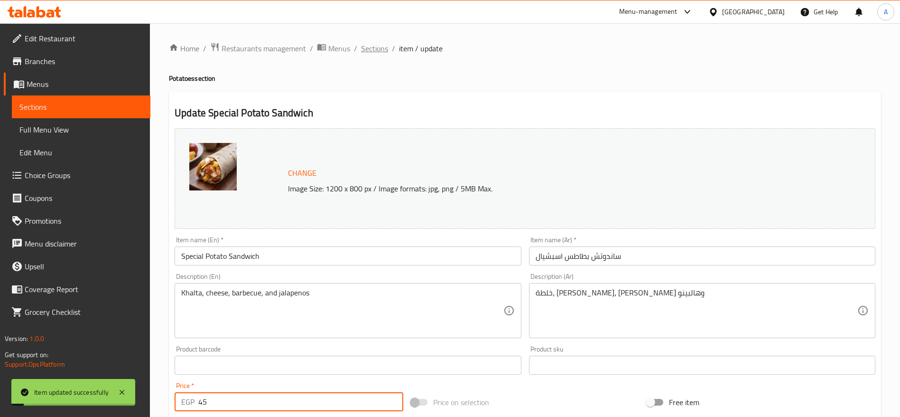
click at [374, 51] on span "Sections" at bounding box center [374, 48] width 27 height 11
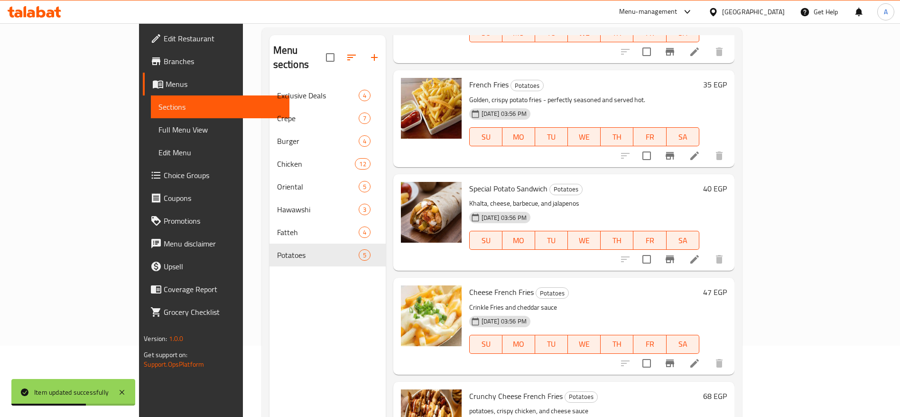
scroll to position [133, 0]
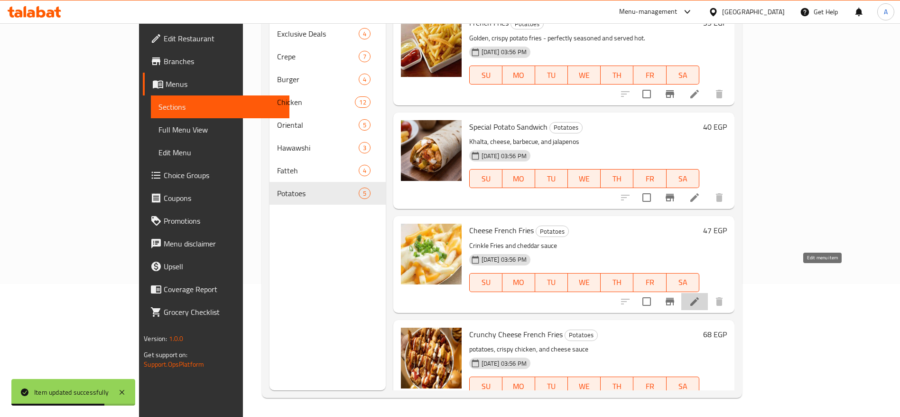
click at [700, 296] on icon at bounding box center [694, 301] width 11 height 11
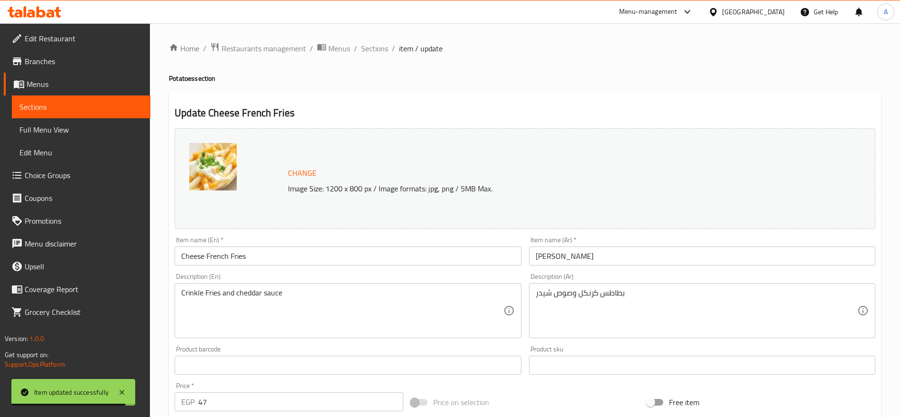
click at [319, 403] on input "47" at bounding box center [300, 401] width 205 height 19
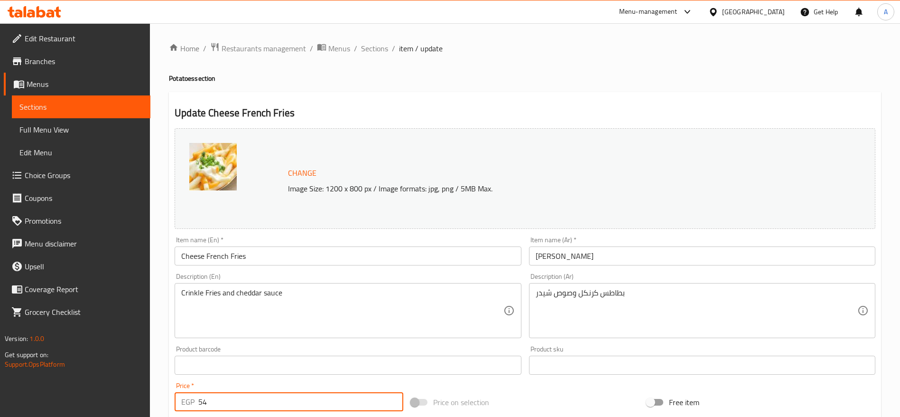
type input "54"
click at [380, 51] on span "Sections" at bounding box center [374, 48] width 27 height 11
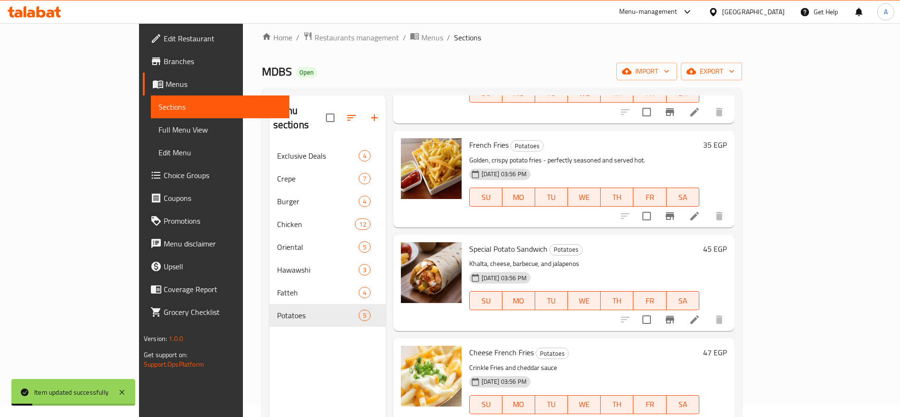
scroll to position [133, 0]
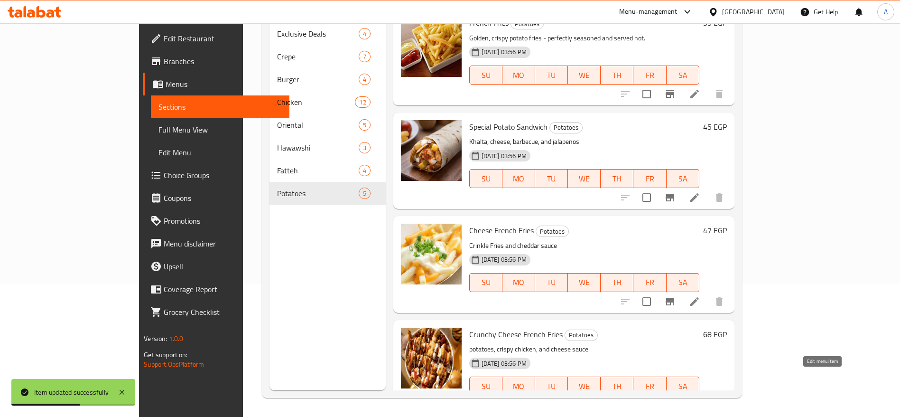
click at [700, 399] on icon at bounding box center [694, 404] width 11 height 11
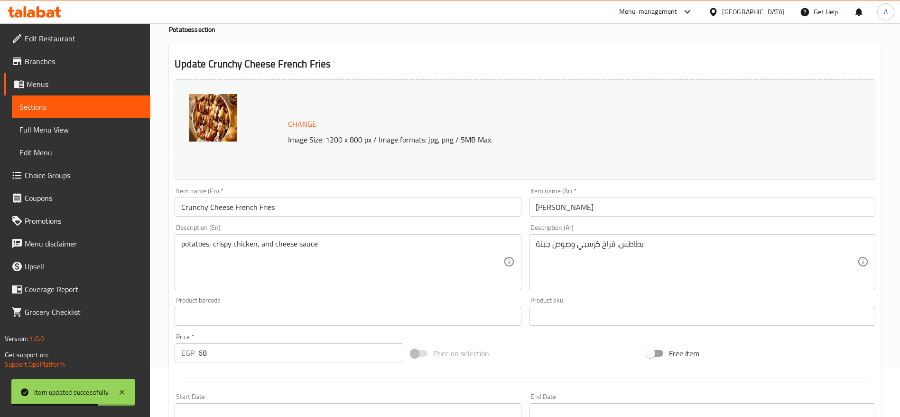
scroll to position [71, 0]
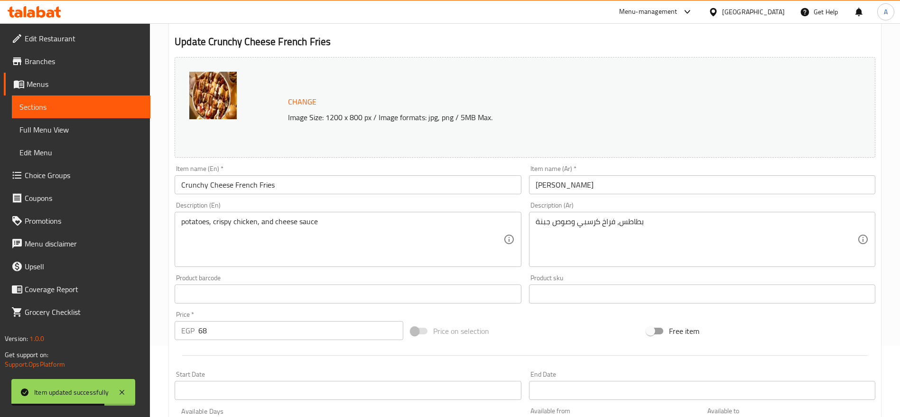
click at [252, 338] on input "68" at bounding box center [300, 330] width 205 height 19
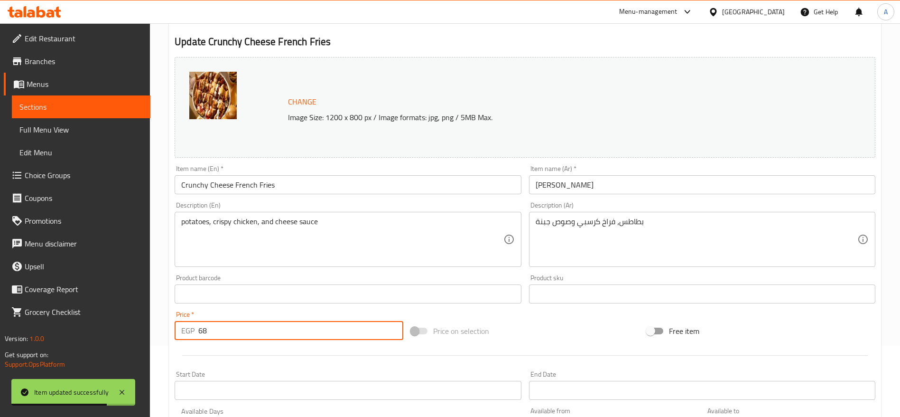
click at [252, 338] on input "68" at bounding box center [300, 330] width 205 height 19
type input "75"
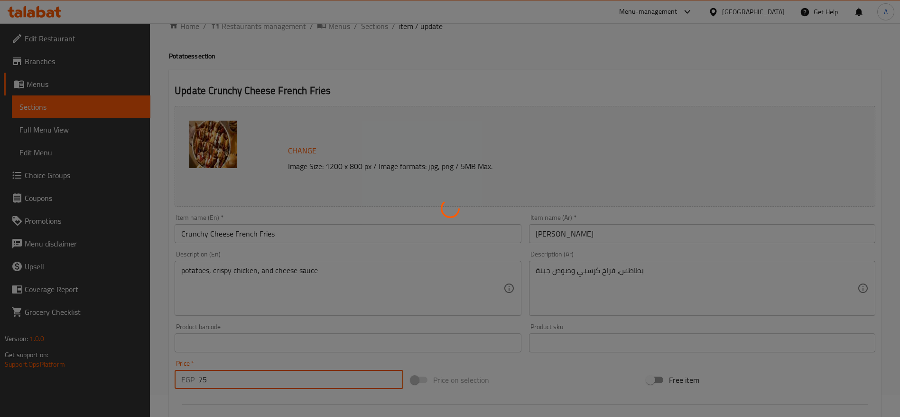
scroll to position [0, 0]
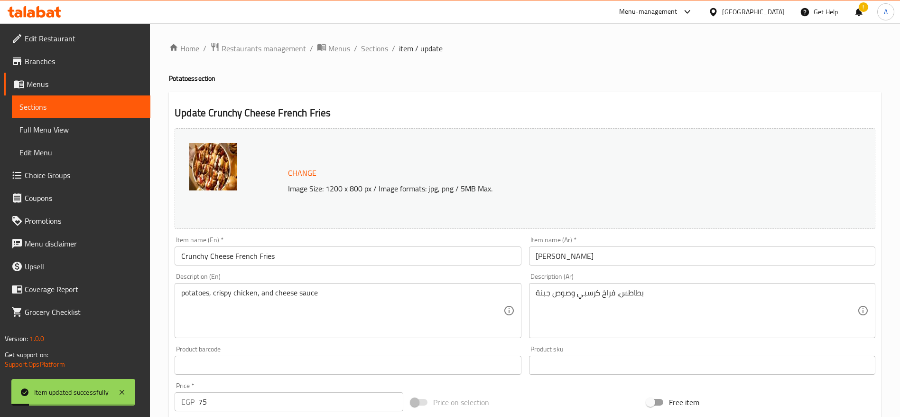
click at [373, 45] on span "Sections" at bounding box center [374, 48] width 27 height 11
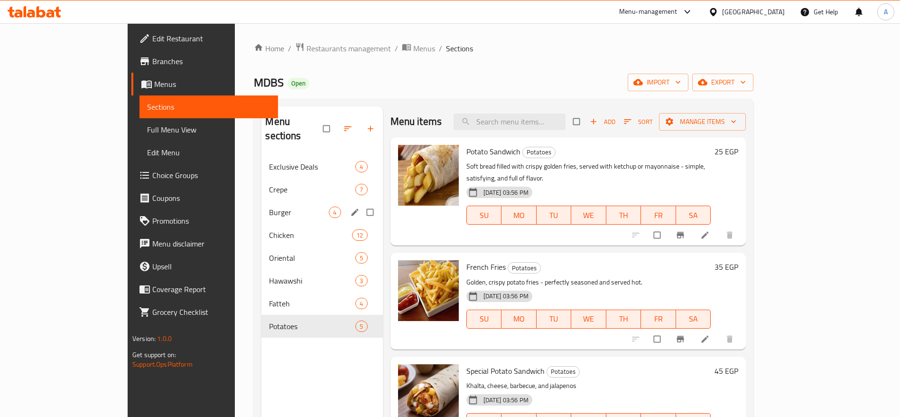
click at [269, 206] on span "Burger" at bounding box center [299, 211] width 60 height 11
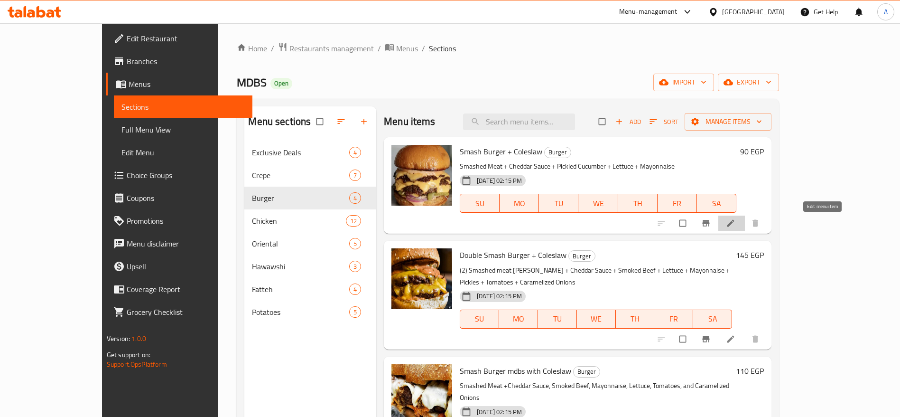
click at [735, 225] on icon at bounding box center [730, 222] width 9 height 9
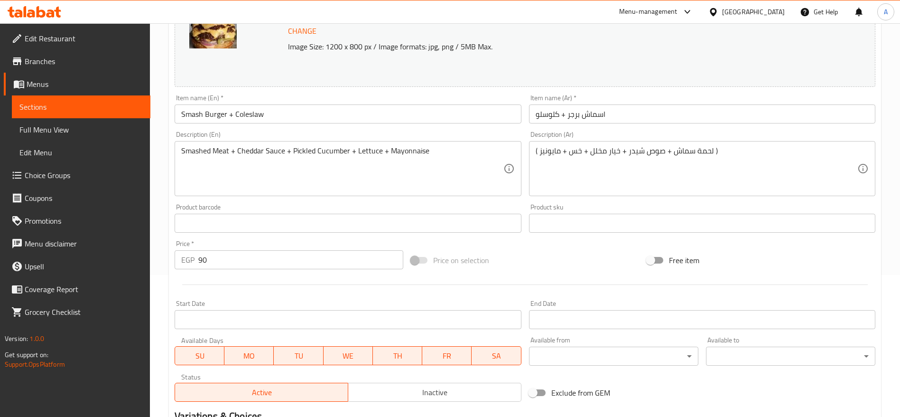
scroll to position [142, 0]
click at [292, 261] on input "90" at bounding box center [300, 259] width 205 height 19
type input "100"
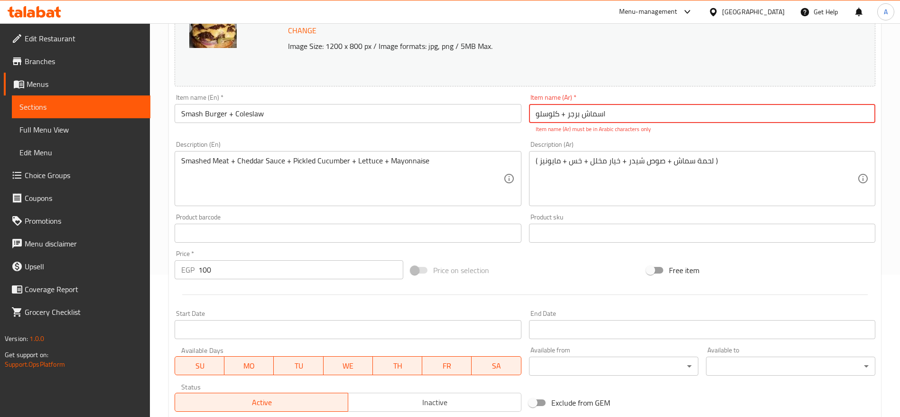
click at [563, 114] on input "اسماش برجر + کلوسلو" at bounding box center [702, 113] width 346 height 19
click at [274, 273] on input "100" at bounding box center [300, 269] width 205 height 19
click at [611, 120] on input "اسماش برجر + کلوسلو" at bounding box center [702, 113] width 346 height 19
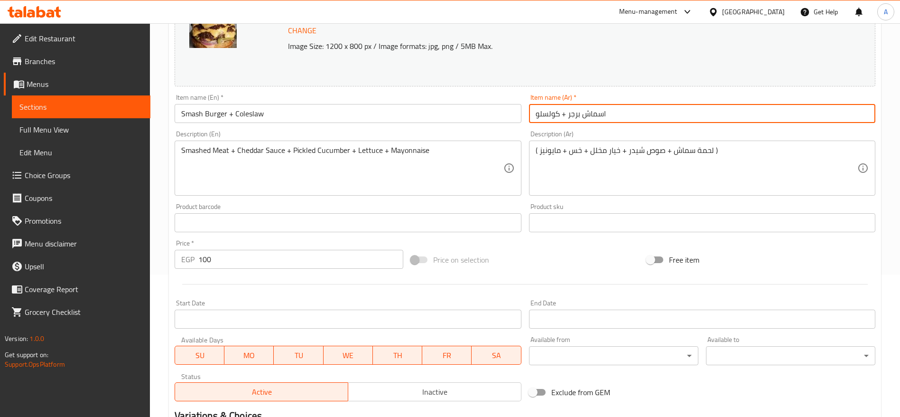
type input "اسماش برجر + كولسلو"
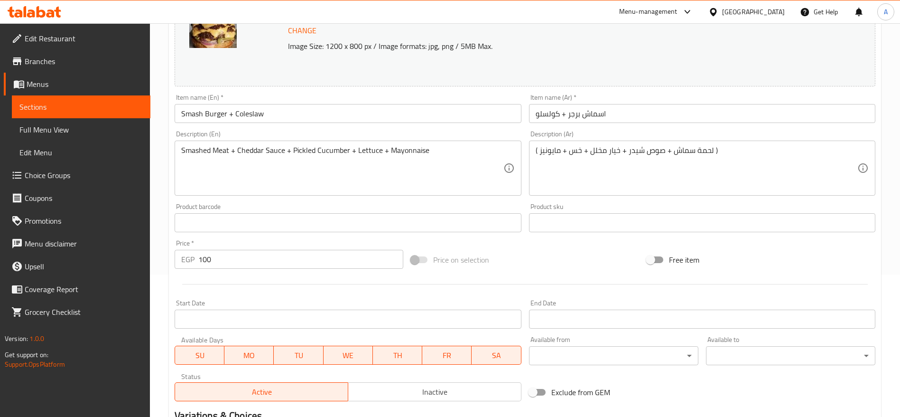
click at [272, 269] on div "Price   * EGP 100 Price *" at bounding box center [289, 254] width 236 height 37
click at [272, 265] on input "100" at bounding box center [300, 259] width 205 height 19
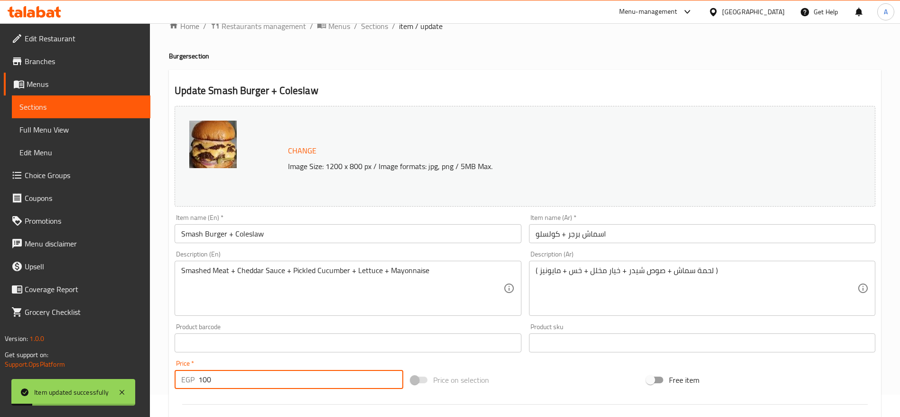
scroll to position [0, 0]
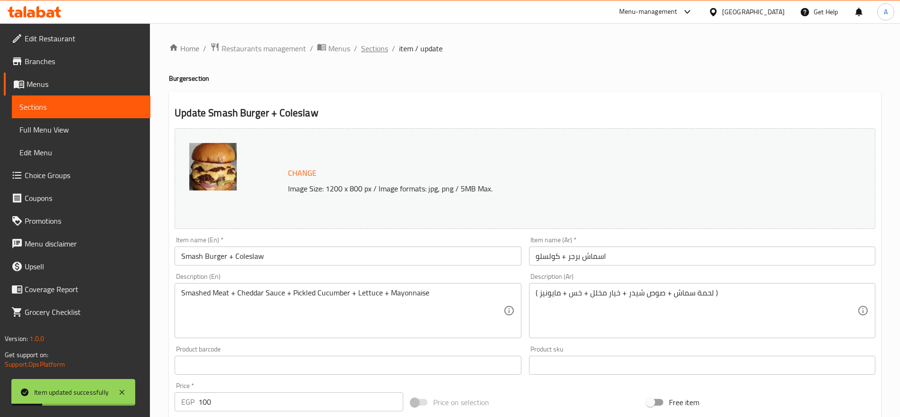
click at [379, 48] on span "Sections" at bounding box center [374, 48] width 27 height 11
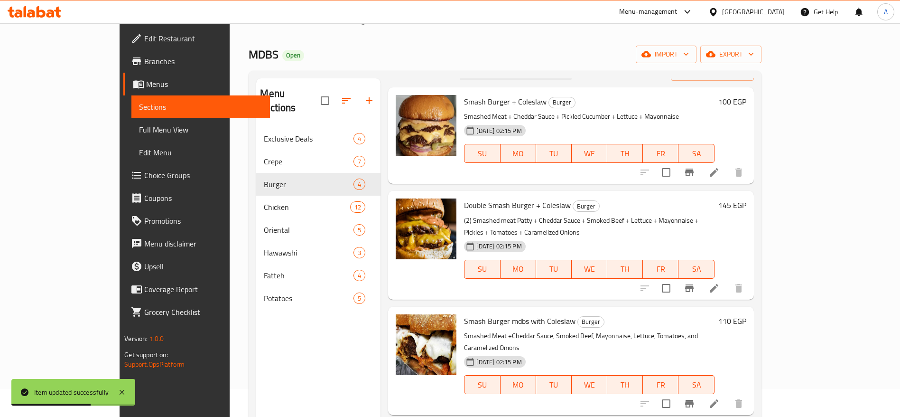
scroll to position [71, 0]
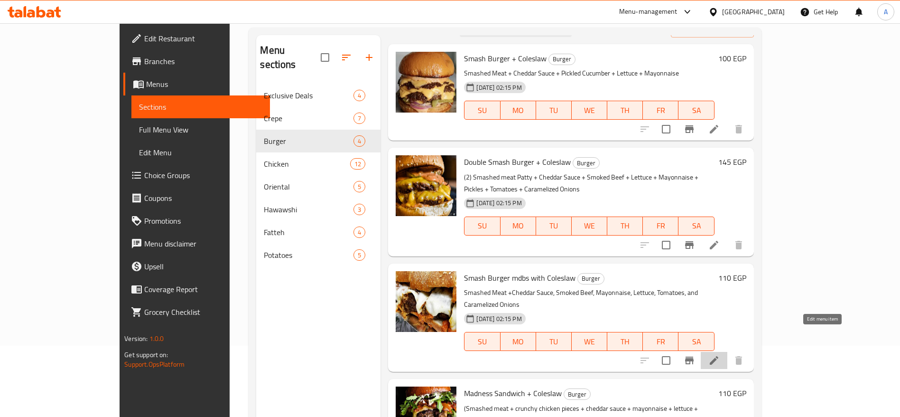
click at [720, 354] on icon at bounding box center [713, 359] width 11 height 11
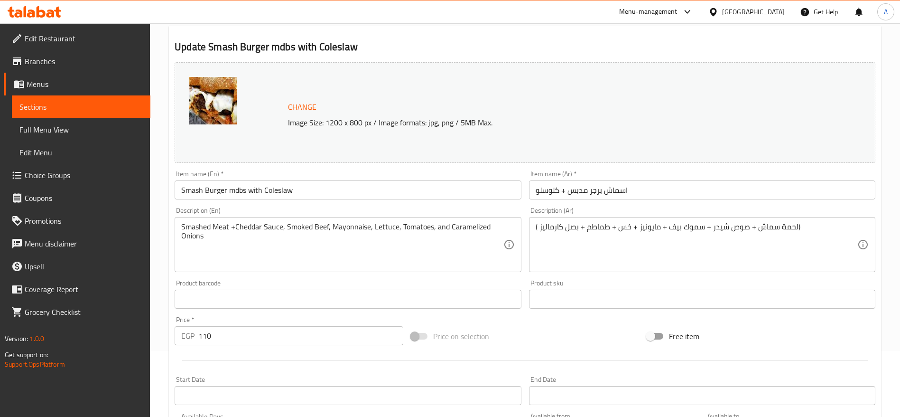
scroll to position [142, 0]
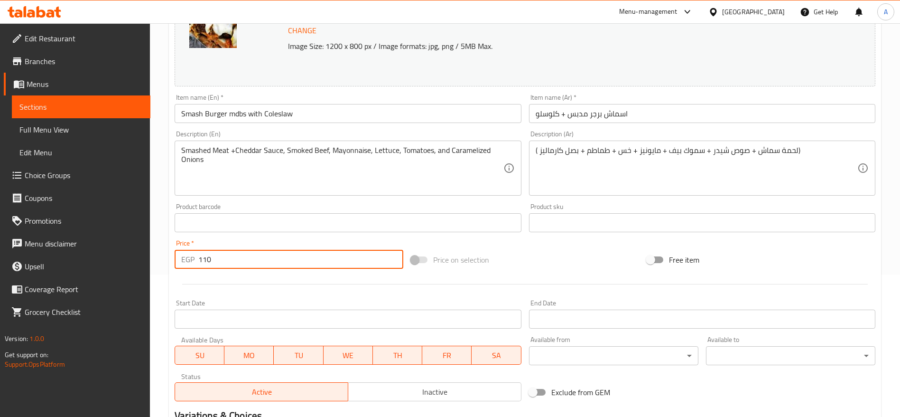
click at [282, 259] on input "110" at bounding box center [300, 259] width 205 height 19
type input "120"
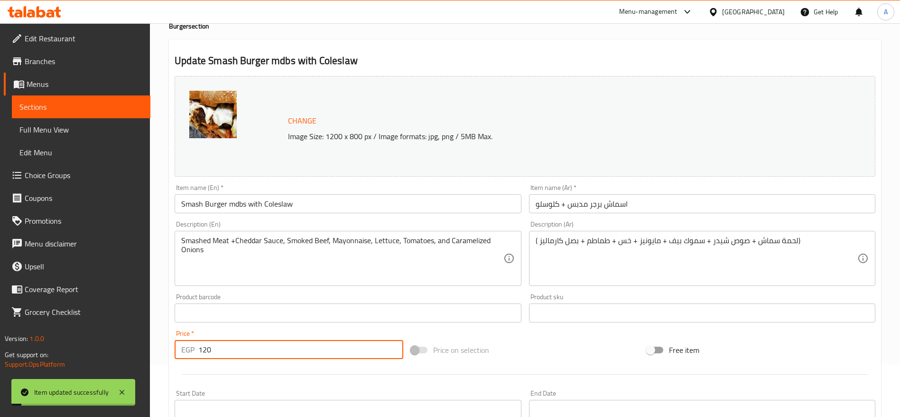
scroll to position [0, 0]
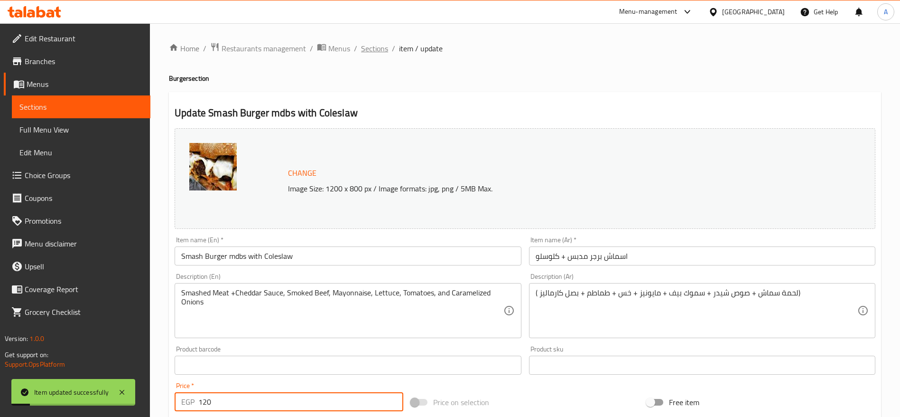
click at [368, 44] on span "Sections" at bounding box center [374, 48] width 27 height 11
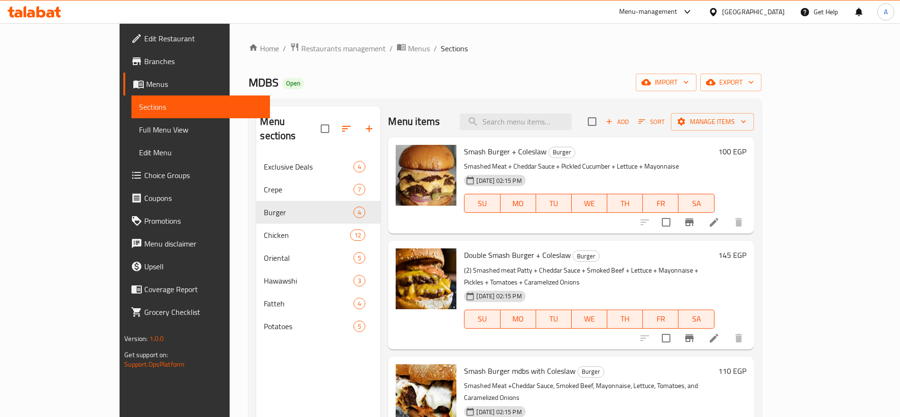
click at [727, 332] on li at bounding box center [714, 337] width 27 height 17
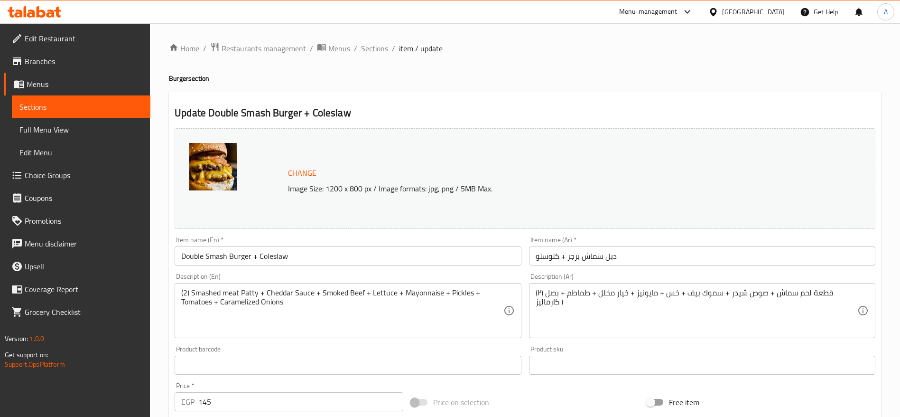
click at [290, 408] on input "145" at bounding box center [300, 401] width 205 height 19
type input "159"
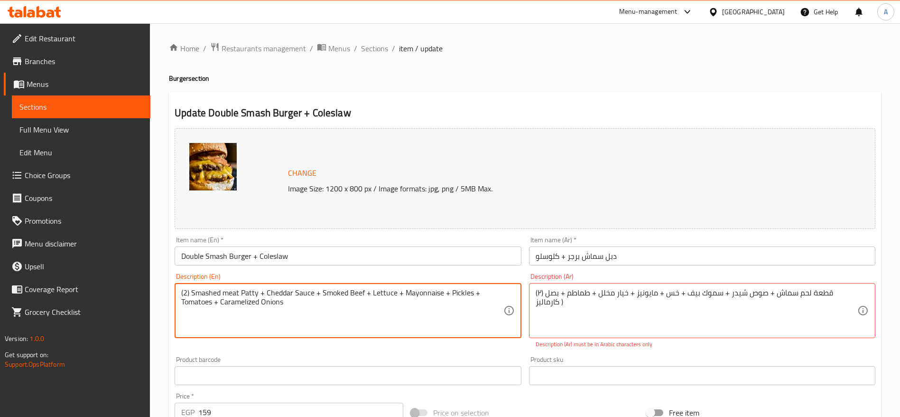
click at [470, 294] on textarea "(2) Smashed meat Patty + Cheddar Sauce + Smoked Beef + Lettuce + Mayonnaise + P…" at bounding box center [342, 310] width 322 height 45
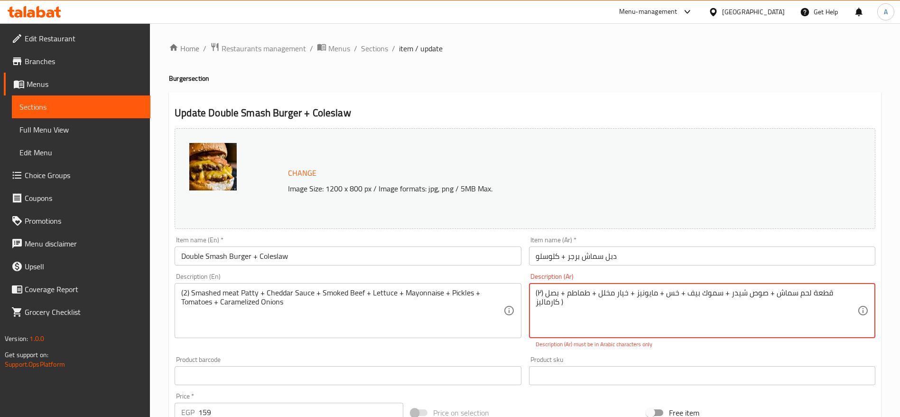
paste textarea "عدد (2) باتي لحم سماس شي juicy مع صوص شيدر ذائب، بيف مدخن، خس طازج، مايونيز كري…"
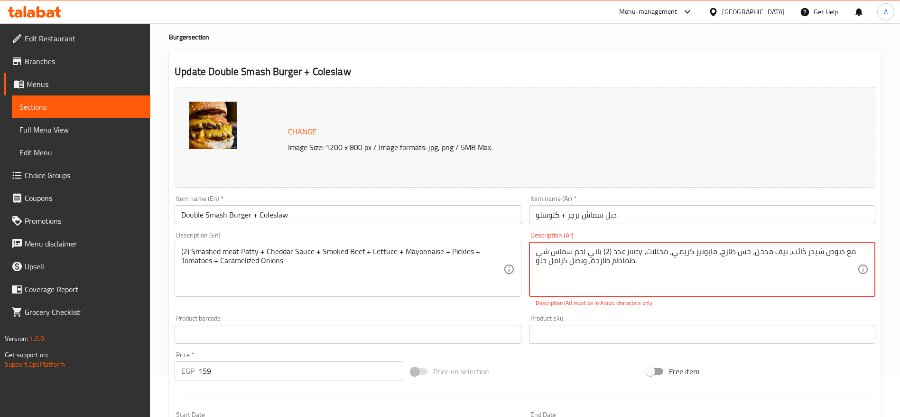
scroll to position [71, 0]
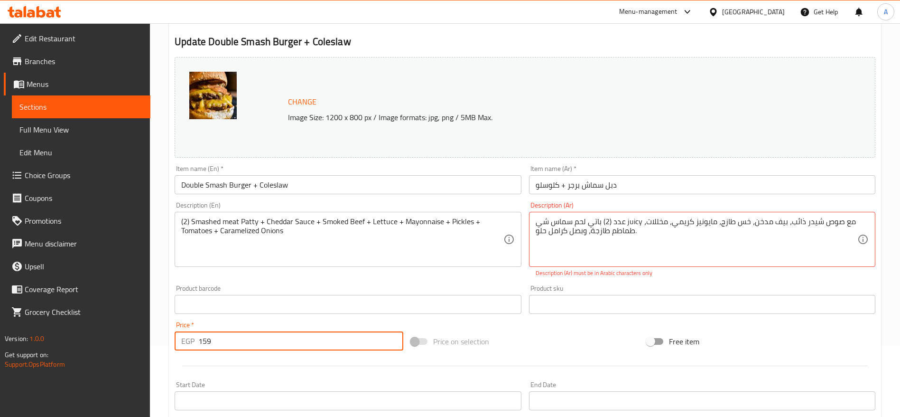
click at [307, 341] on input "159" at bounding box center [300, 340] width 205 height 19
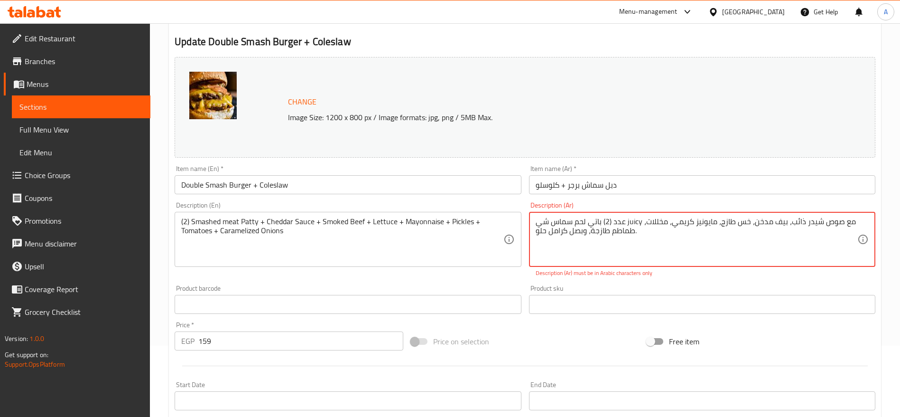
click at [634, 222] on textarea "عدد (2) باتي لحم سماس شي juicy مع صوص شيدر ذائب، بيف مدخن، خس طازج، مايونيز كري…" at bounding box center [697, 239] width 322 height 45
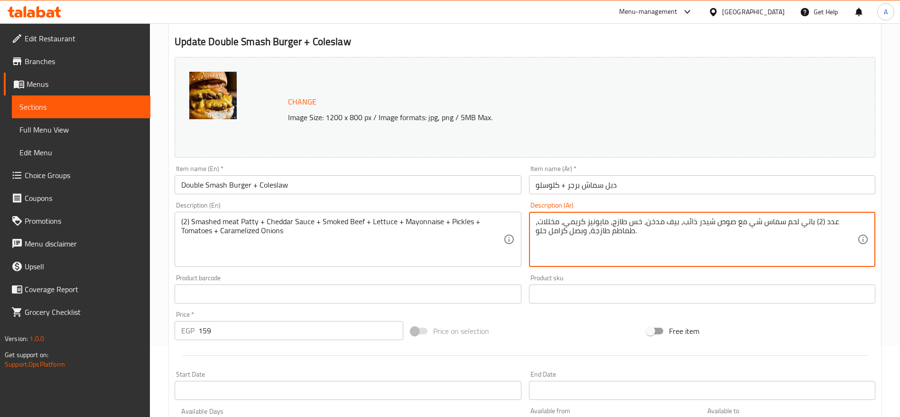
click at [751, 222] on textarea "عدد (2) باتي لحم سماس شي مع صوص شيدر ذائب، بيف مدخن، خس طازج، مايونيز كريمي، مخ…" at bounding box center [697, 239] width 322 height 45
type textarea "عدد (2) باتي لحم سماس مع صوص شيدر ذائب، بيف مدخن، خس طازج، مايونيز كريمي، مخللا…"
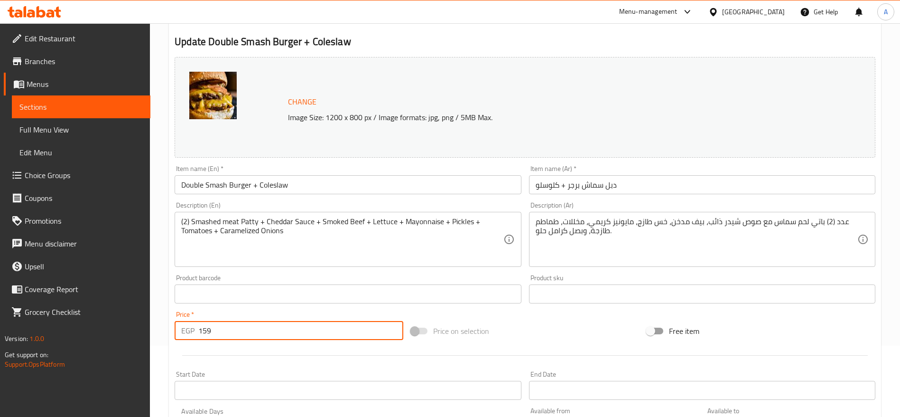
click at [337, 331] on input "159" at bounding box center [300, 330] width 205 height 19
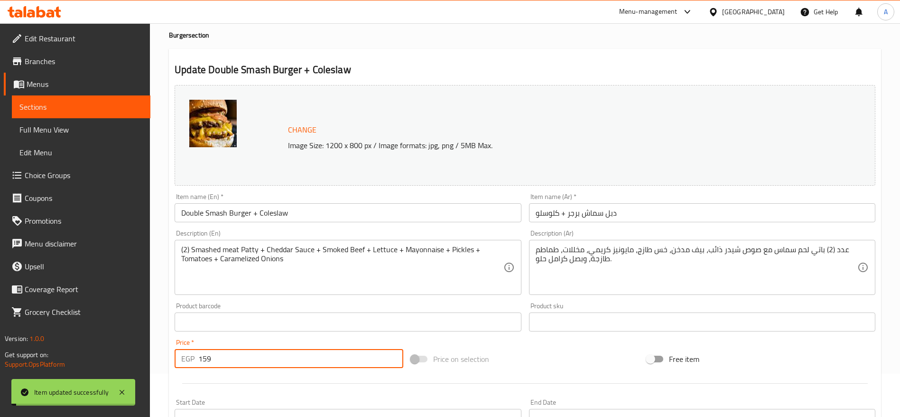
scroll to position [0, 0]
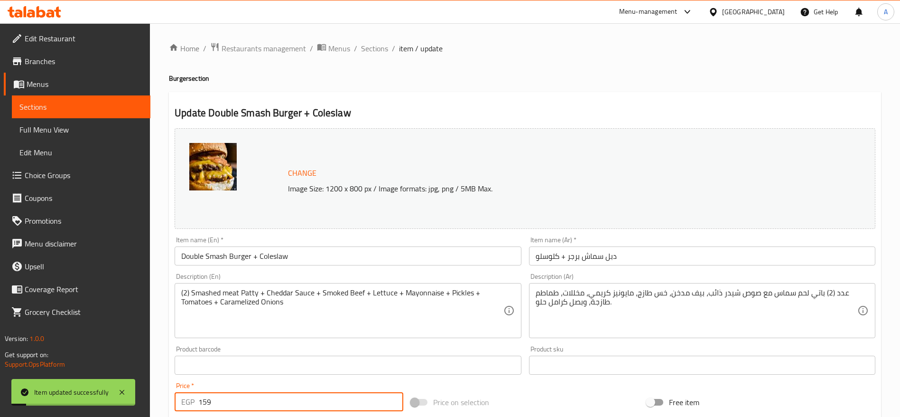
drag, startPoint x: 372, startPoint y: 51, endPoint x: 405, endPoint y: 63, distance: 34.8
click at [372, 51] on span "Sections" at bounding box center [374, 48] width 27 height 11
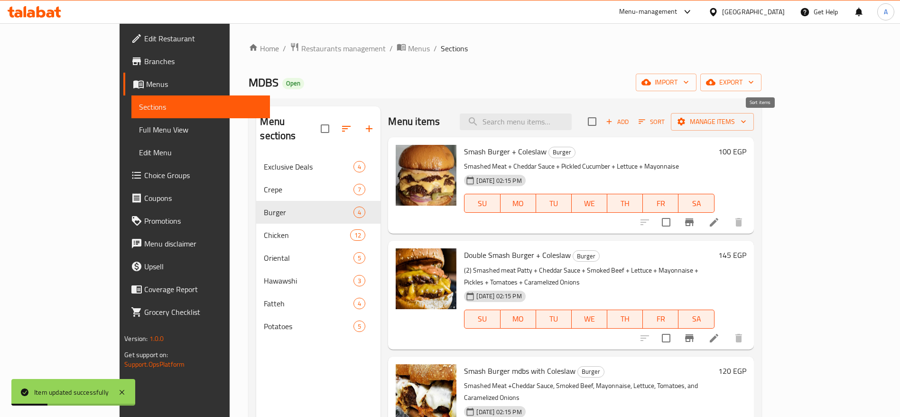
click at [646, 121] on icon "button" at bounding box center [642, 121] width 9 height 9
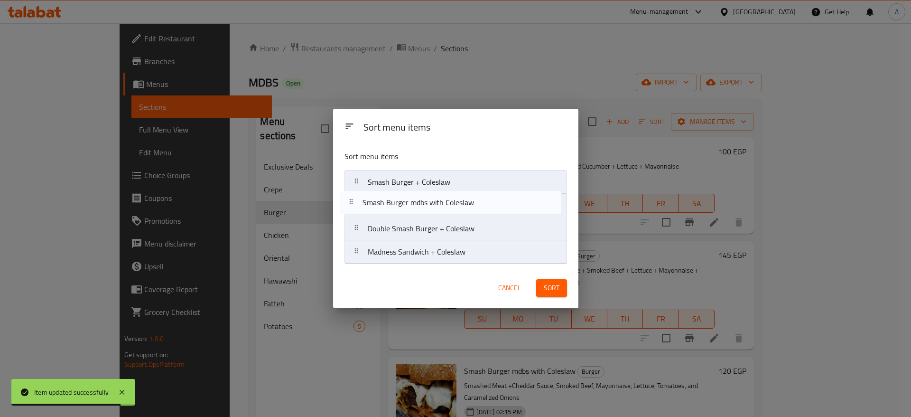
drag, startPoint x: 356, startPoint y: 232, endPoint x: 352, endPoint y: 203, distance: 29.3
click at [352, 203] on nav "Smash Burger + Coleslaw Double Smash Burger + Coleslaw Smash Burger mdbs with C…" at bounding box center [455, 217] width 222 height 94
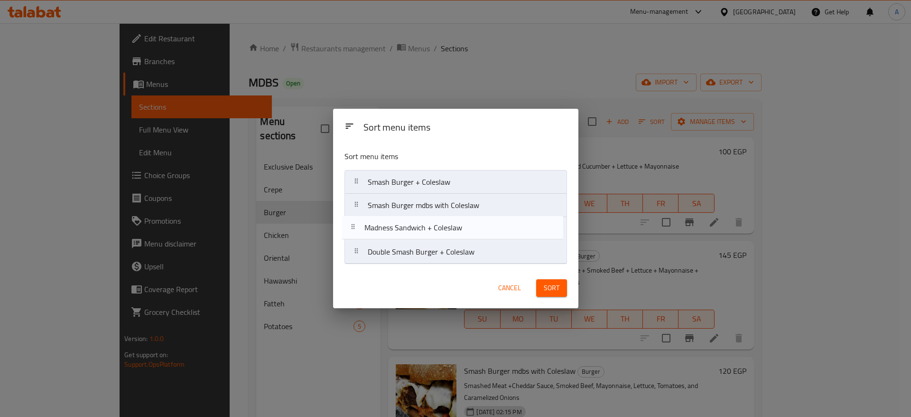
drag, startPoint x: 365, startPoint y: 256, endPoint x: 361, endPoint y: 229, distance: 27.3
click at [361, 229] on nav "Smash Burger + Coleslaw Smash Burger mdbs with Coleslaw Double Smash Burger + C…" at bounding box center [455, 217] width 222 height 94
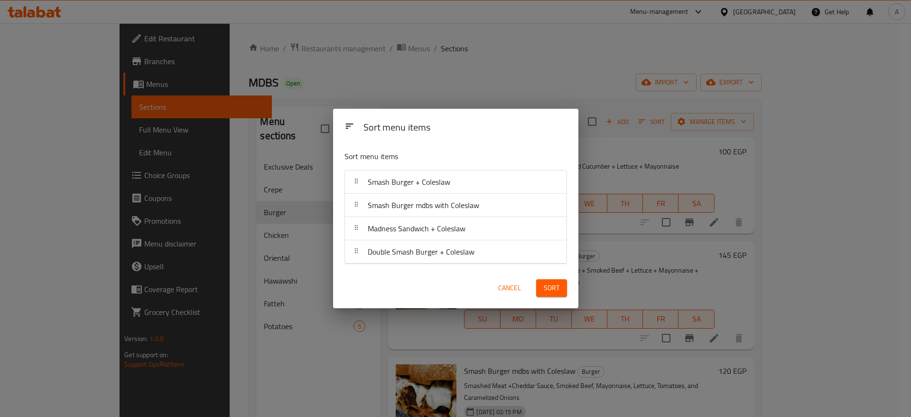
click at [554, 293] on span "Sort" at bounding box center [552, 288] width 16 height 12
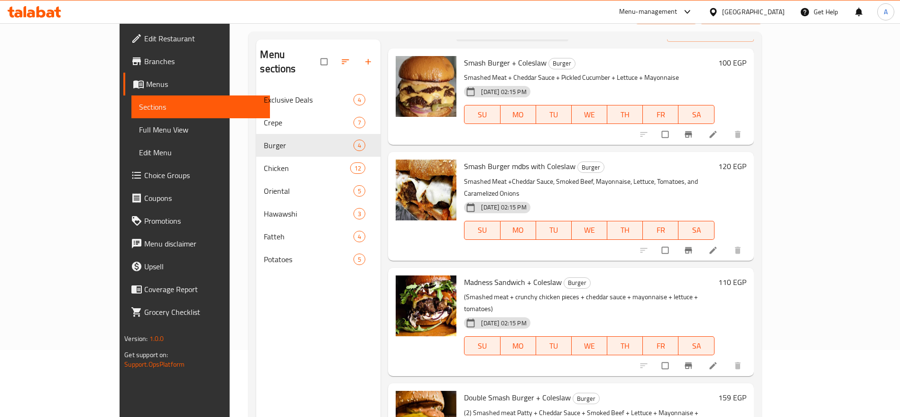
scroll to position [133, 0]
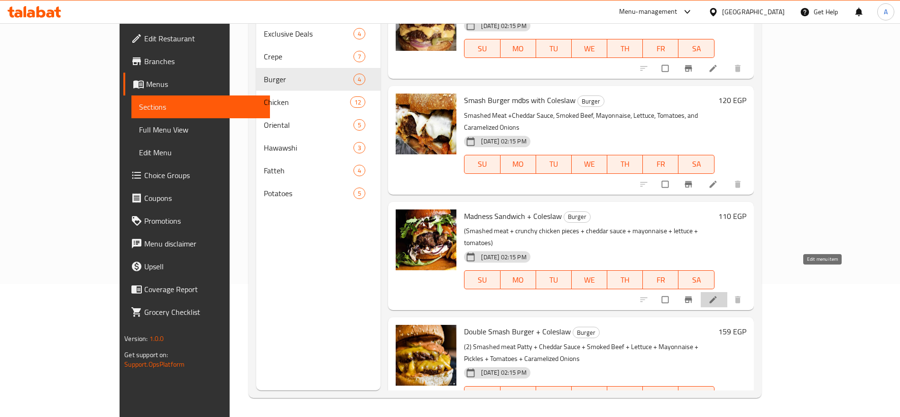
click at [718, 295] on icon at bounding box center [712, 299] width 9 height 9
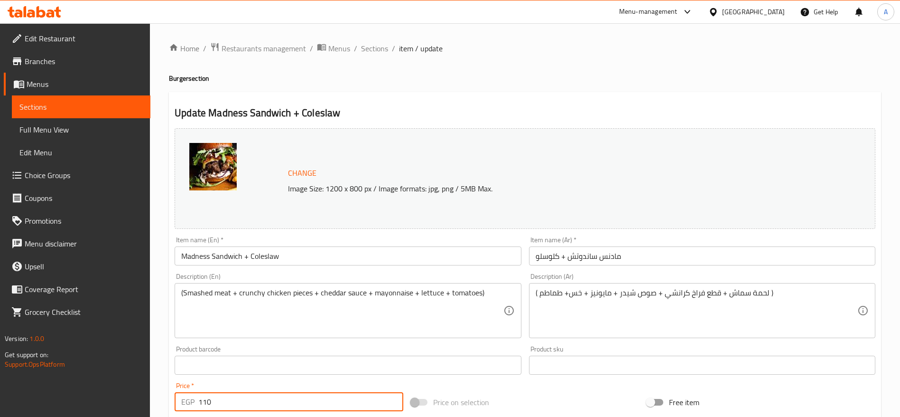
click at [293, 400] on input "110" at bounding box center [300, 401] width 205 height 19
type input "129"
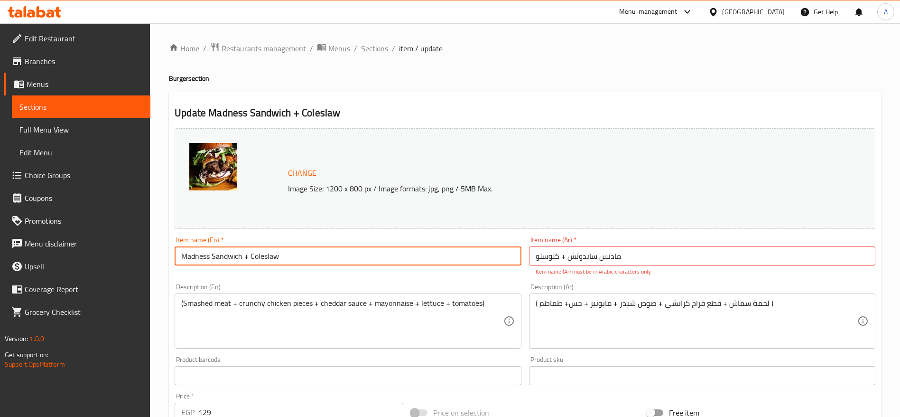
click at [431, 256] on input "Madness Sandwich + Coleslaw" at bounding box center [348, 255] width 346 height 19
click at [654, 258] on input "مادنس ساندوتش + کلوسلو" at bounding box center [702, 255] width 346 height 19
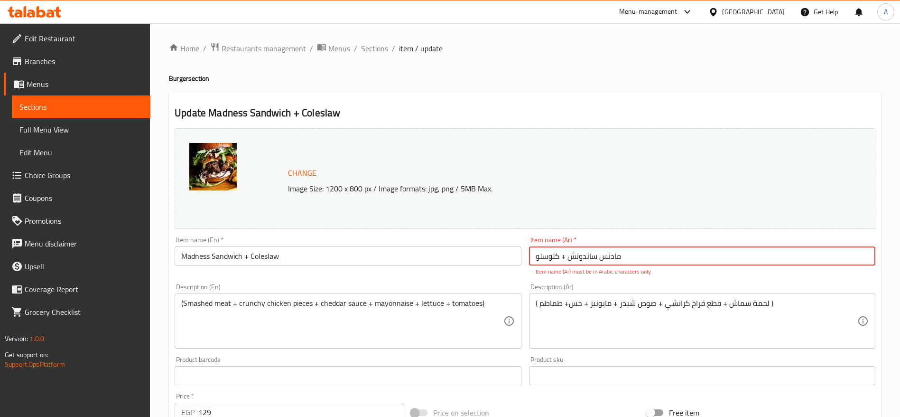
click at [654, 258] on input "مادنس ساندوتش + کلوسلو" at bounding box center [702, 255] width 346 height 19
paste input "ساندويتش مادنس + سلطة كول"
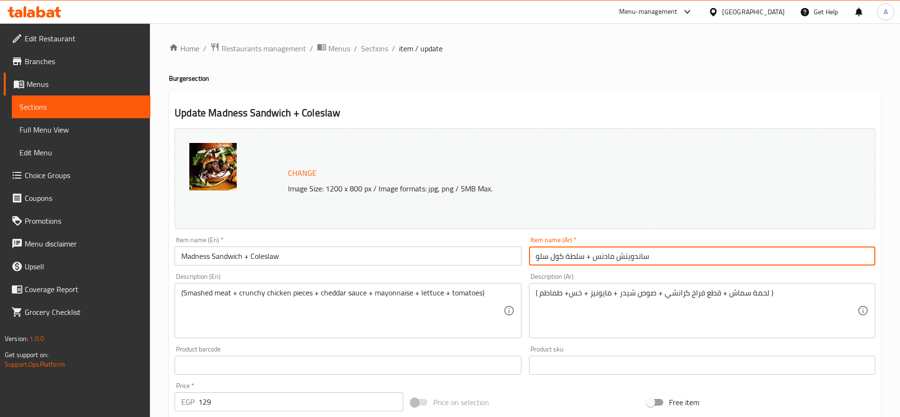
type input "ساندويتش مادنس + سلطة كول سلو"
click at [346, 404] on input "129" at bounding box center [300, 401] width 205 height 19
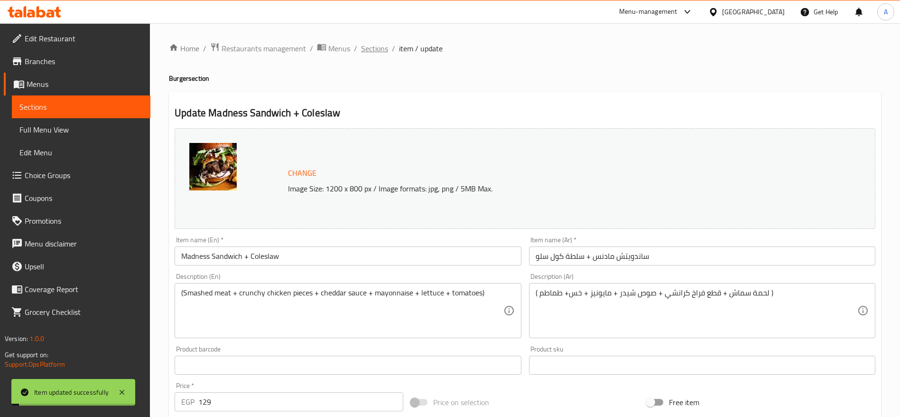
click at [378, 49] on span "Sections" at bounding box center [374, 48] width 27 height 11
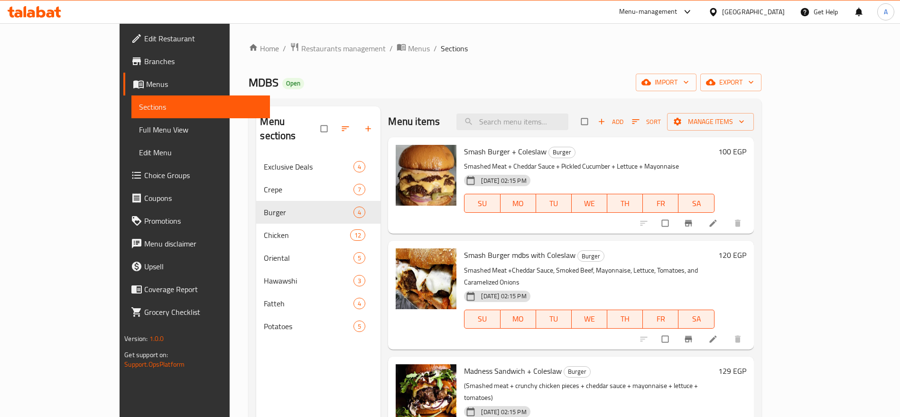
click at [57, 12] on icon at bounding box center [57, 12] width 7 height 11
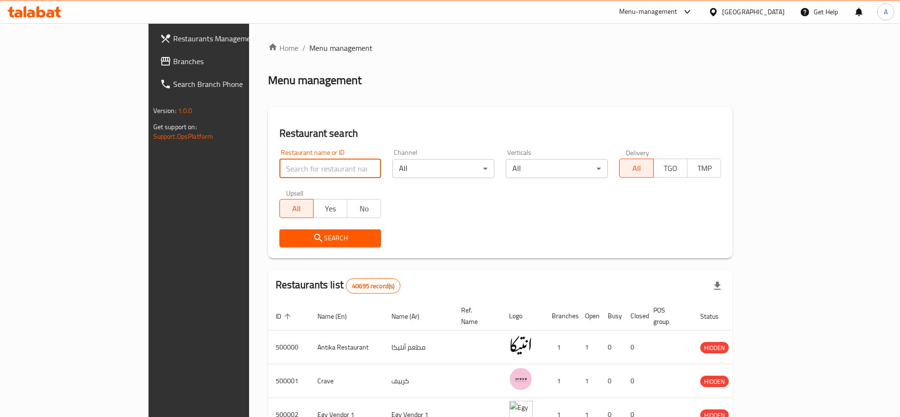
click at [279, 169] on input "search" at bounding box center [330, 168] width 102 height 19
paste input "694388"
type input "694388"
click button "Search" at bounding box center [330, 238] width 102 height 18
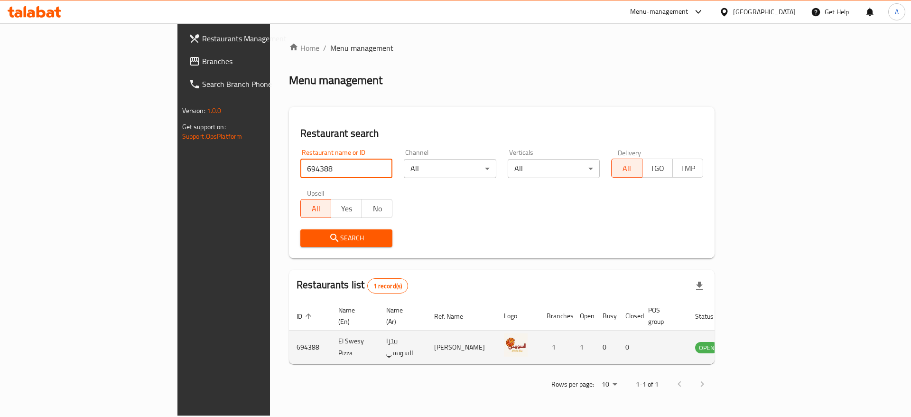
click at [756, 341] on icon "enhanced table" at bounding box center [750, 346] width 11 height 11
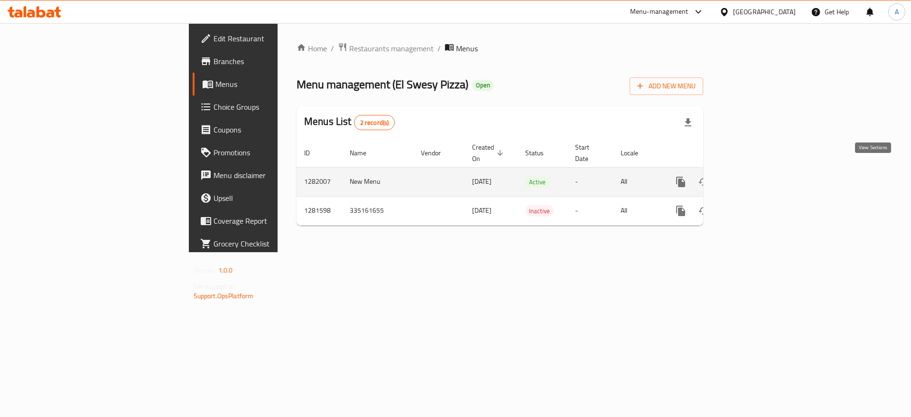
click at [755, 176] on icon "enhanced table" at bounding box center [748, 181] width 11 height 11
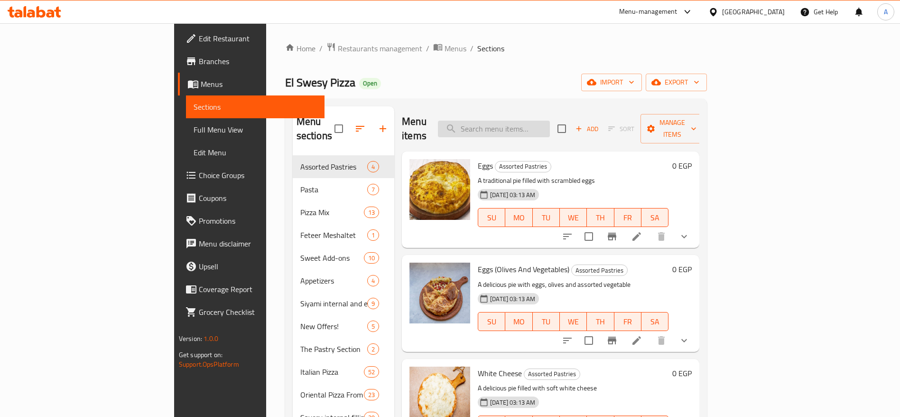
click at [527, 127] on input "search" at bounding box center [494, 128] width 112 height 17
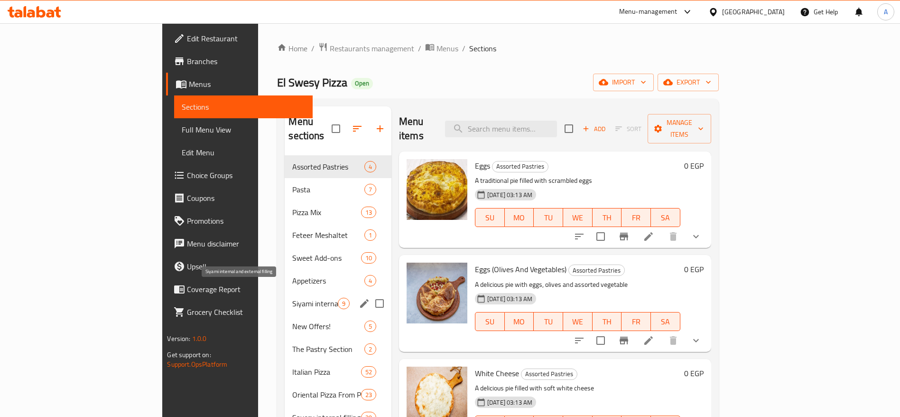
click at [292, 297] on span "Siyami internal and external filling" at bounding box center [314, 302] width 45 height 11
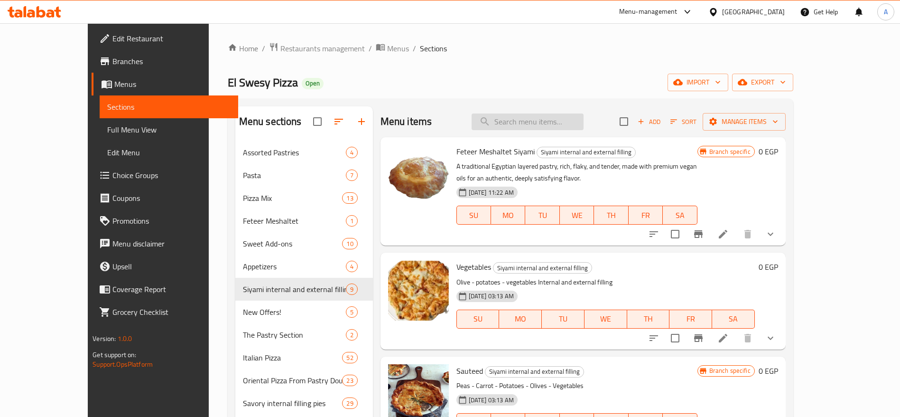
click at [563, 125] on input "search" at bounding box center [528, 121] width 112 height 17
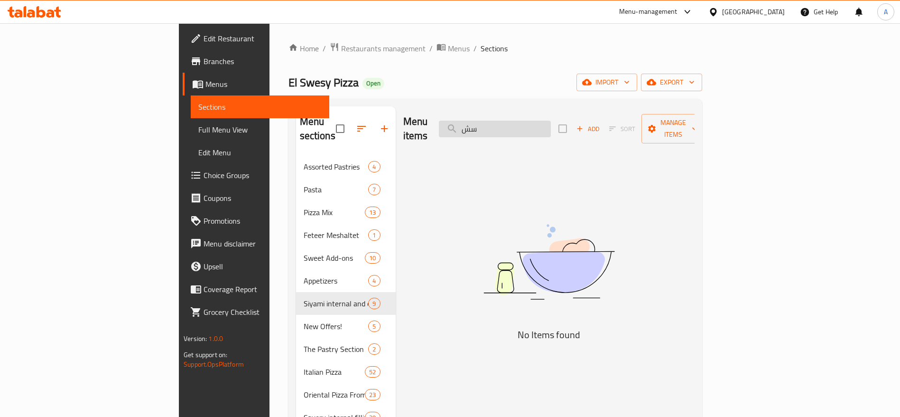
type input "س"
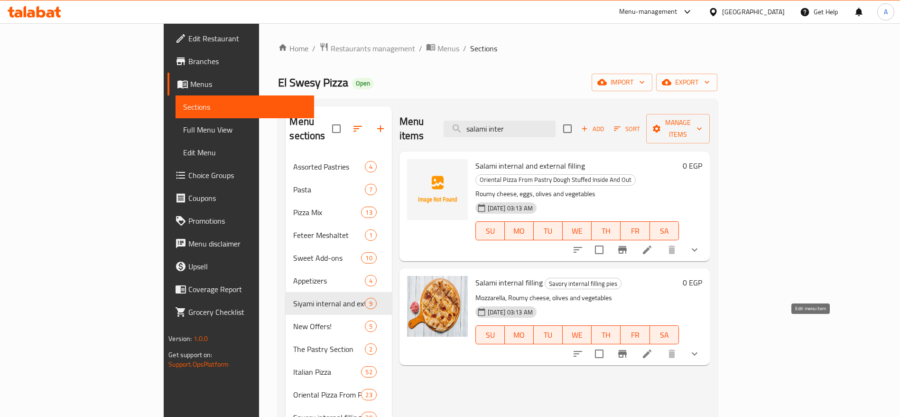
type input "salami inter"
click at [653, 348] on icon at bounding box center [646, 353] width 11 height 11
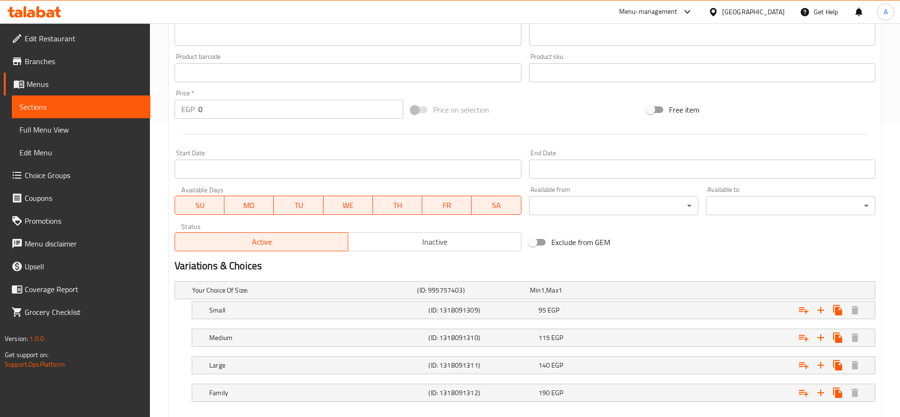
scroll to position [344, 0]
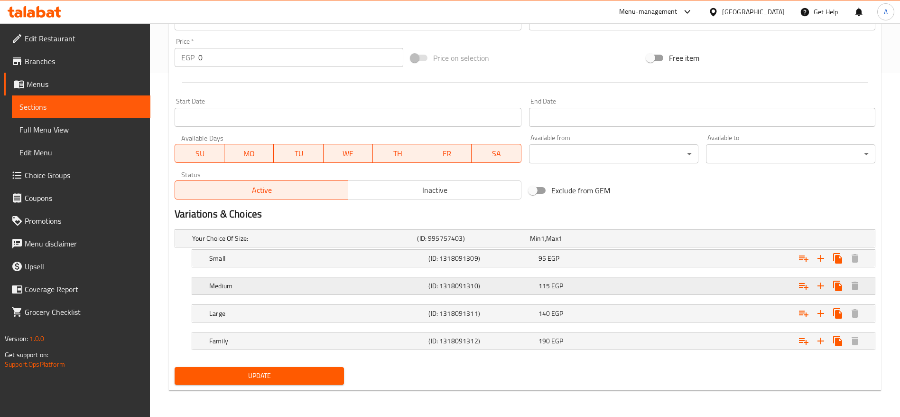
click at [673, 240] on div "Expand" at bounding box center [752, 238] width 225 height 4
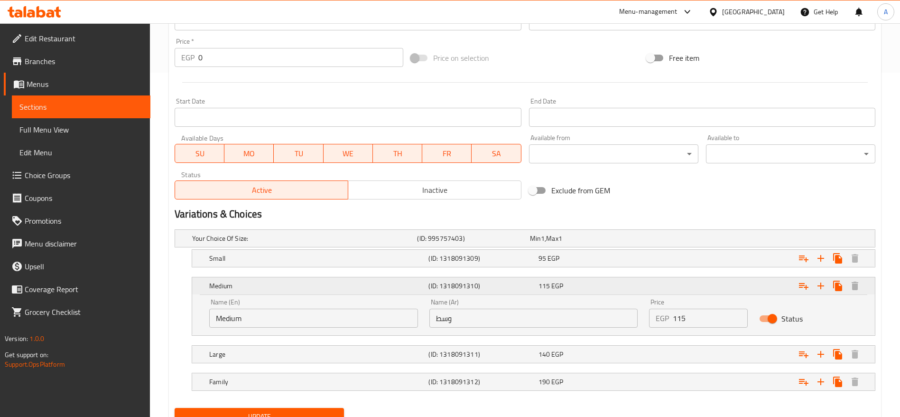
click at [673, 286] on div "Expand" at bounding box center [755, 285] width 219 height 21
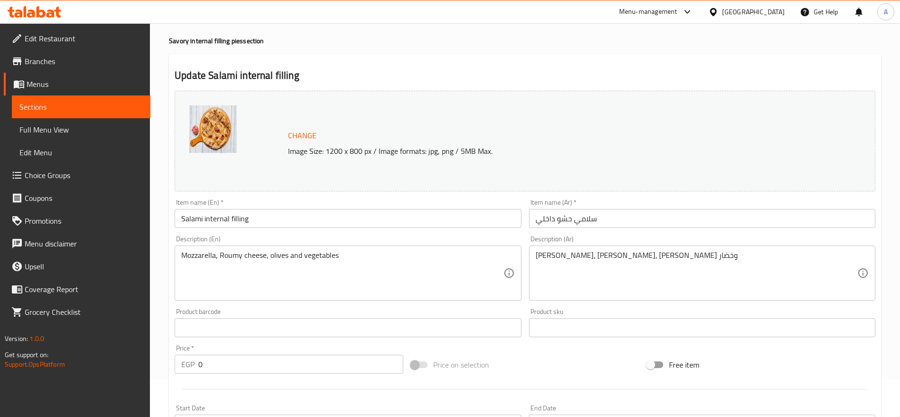
scroll to position [0, 0]
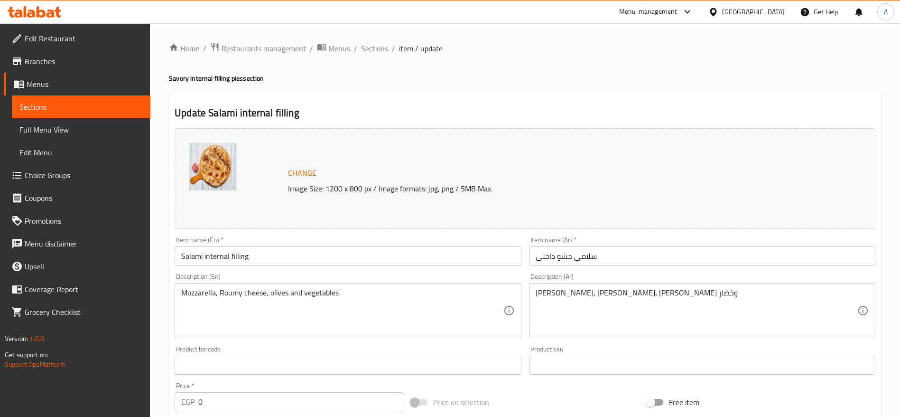
click at [369, 43] on span "Sections" at bounding box center [374, 48] width 27 height 11
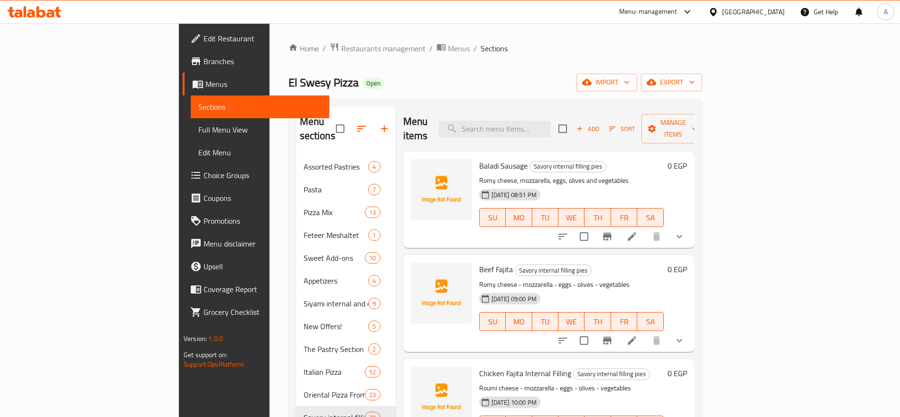
click at [481, 51] on span "Sections" at bounding box center [494, 48] width 27 height 11
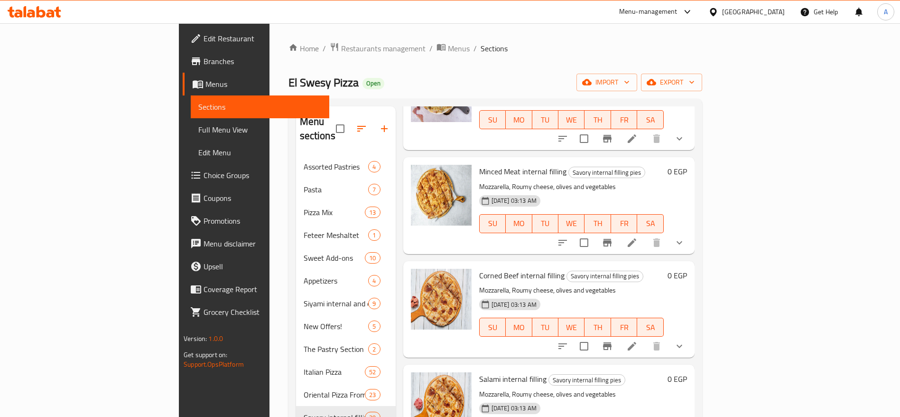
scroll to position [854, 0]
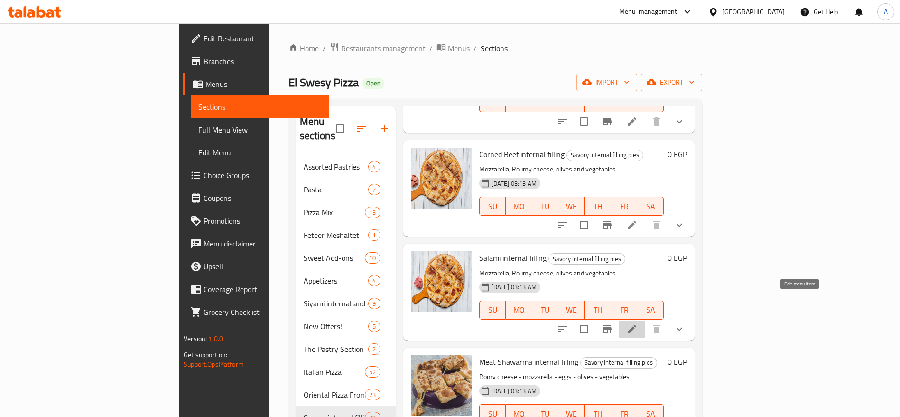
click at [638, 323] on icon at bounding box center [631, 328] width 11 height 11
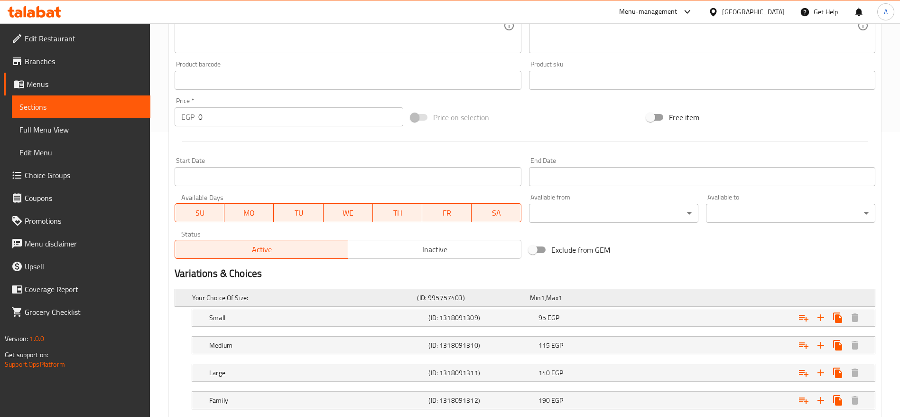
scroll to position [344, 0]
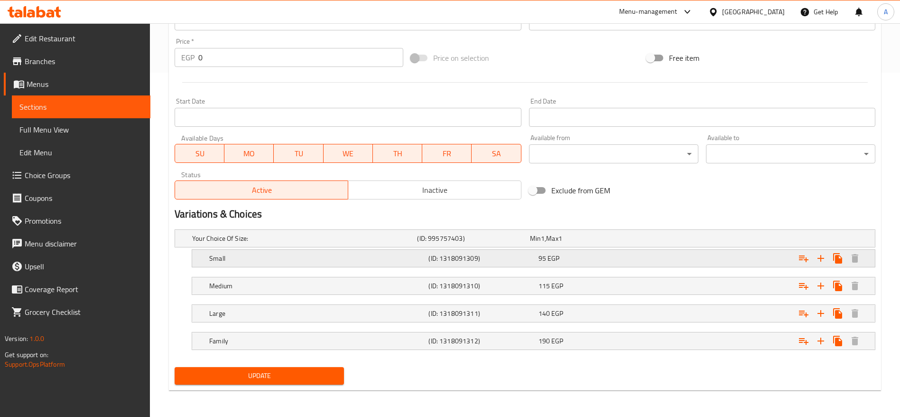
click at [497, 243] on h5 "(ID: 1318091309)" at bounding box center [471, 237] width 109 height 9
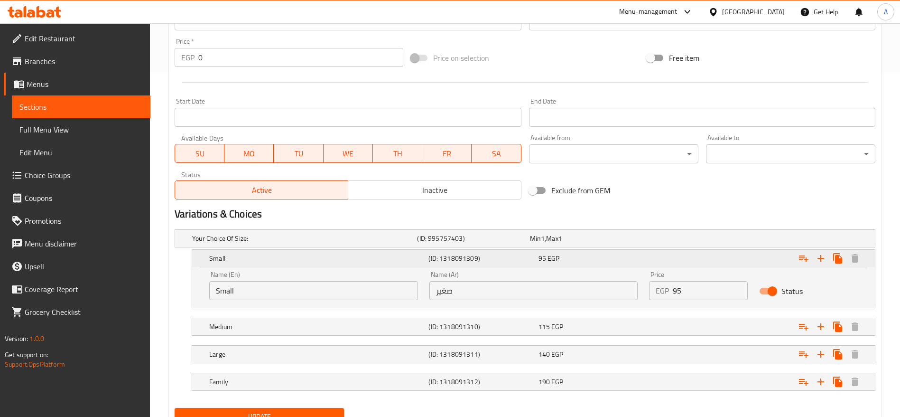
click at [497, 258] on h5 "(ID: 1318091309)" at bounding box center [481, 257] width 106 height 9
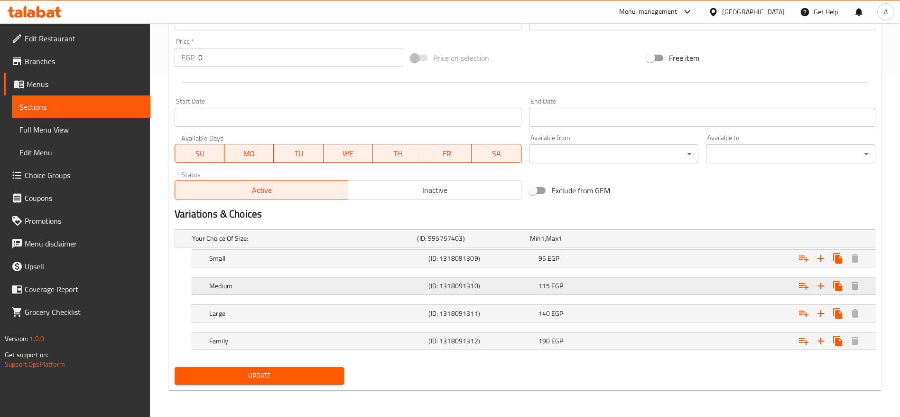
click at [473, 243] on h5 "(ID: 1318091310)" at bounding box center [471, 237] width 109 height 9
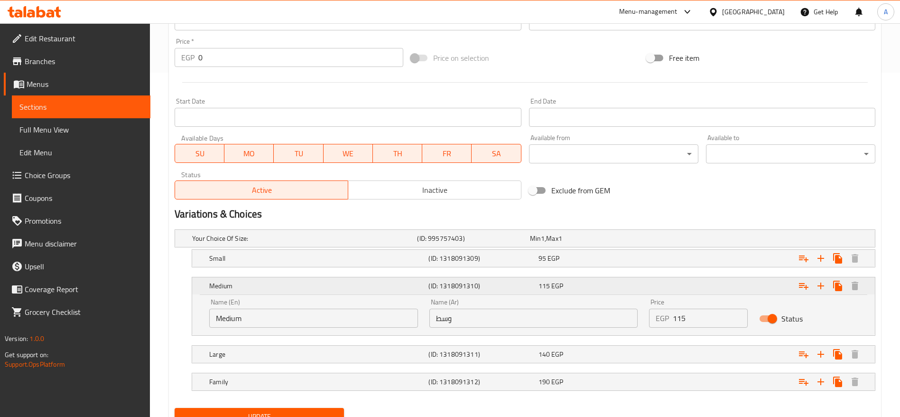
click at [473, 281] on h5 "(ID: 1318091310)" at bounding box center [481, 285] width 106 height 9
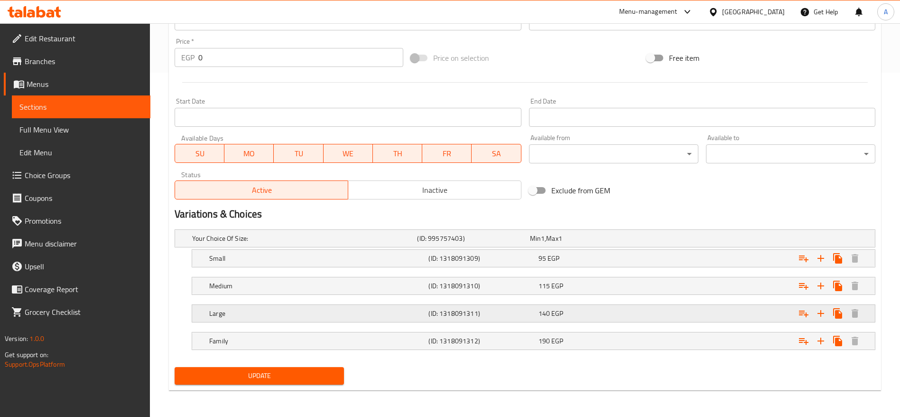
click at [450, 243] on h5 "(ID: 1318091311)" at bounding box center [471, 237] width 109 height 9
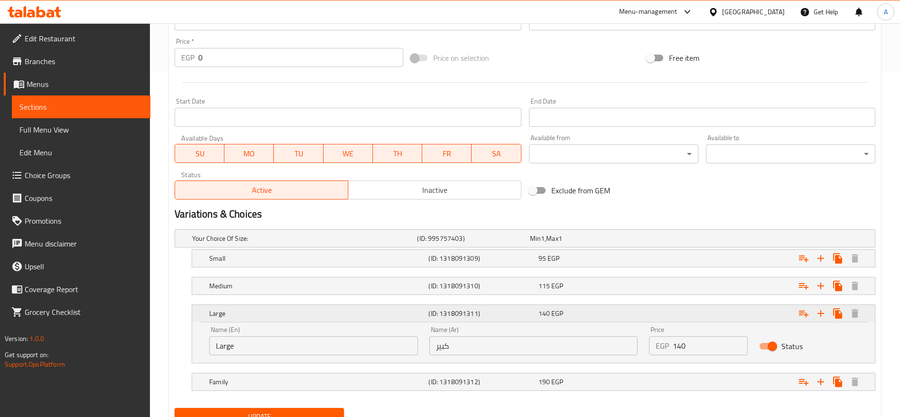
click at [451, 316] on h5 "(ID: 1318091311)" at bounding box center [481, 312] width 106 height 9
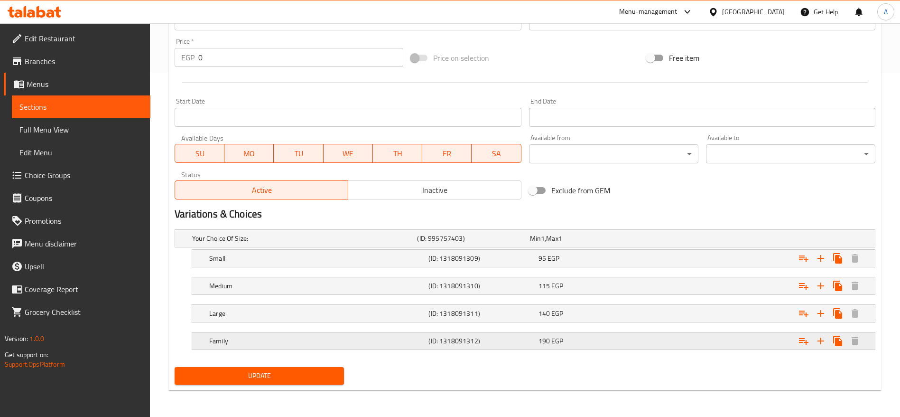
click at [452, 243] on h5 "(ID: 1318091312)" at bounding box center [471, 237] width 109 height 9
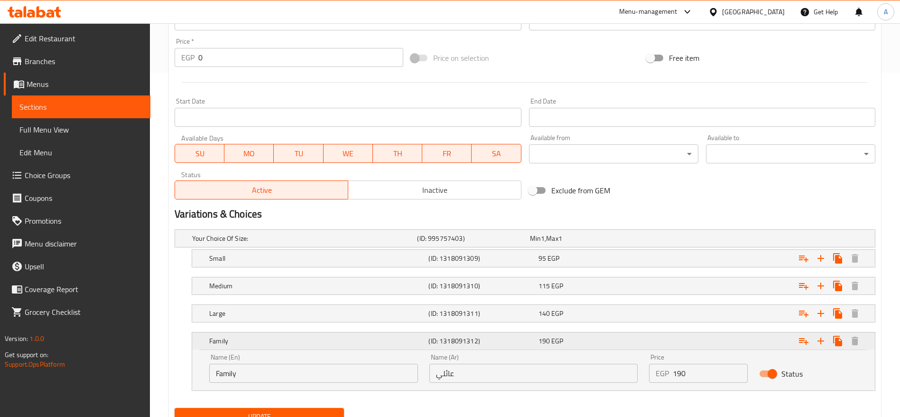
click at [452, 341] on h5 "(ID: 1318091312)" at bounding box center [481, 340] width 106 height 9
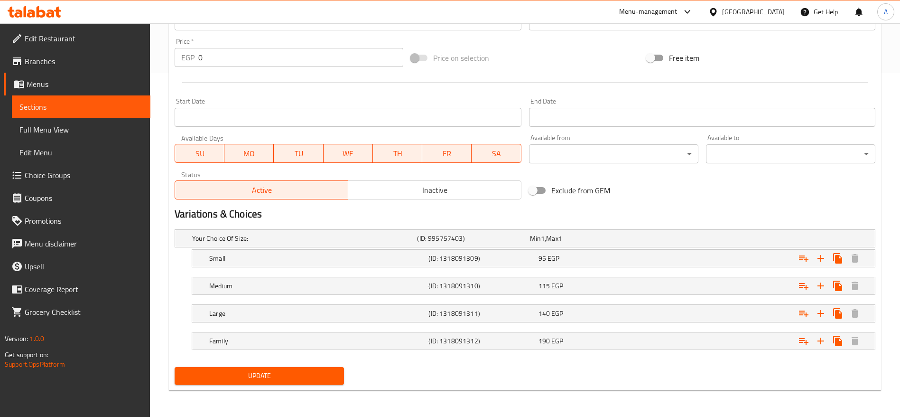
click at [65, 172] on span "Choice Groups" at bounding box center [84, 174] width 118 height 11
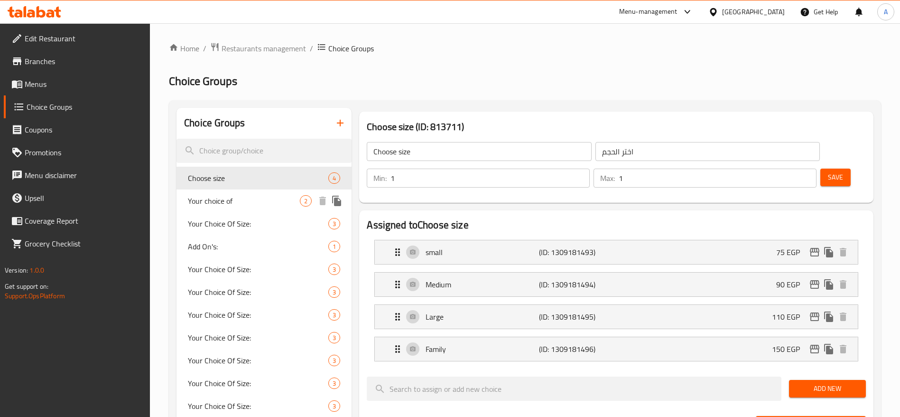
click at [260, 198] on span "Your choice of" at bounding box center [244, 200] width 112 height 11
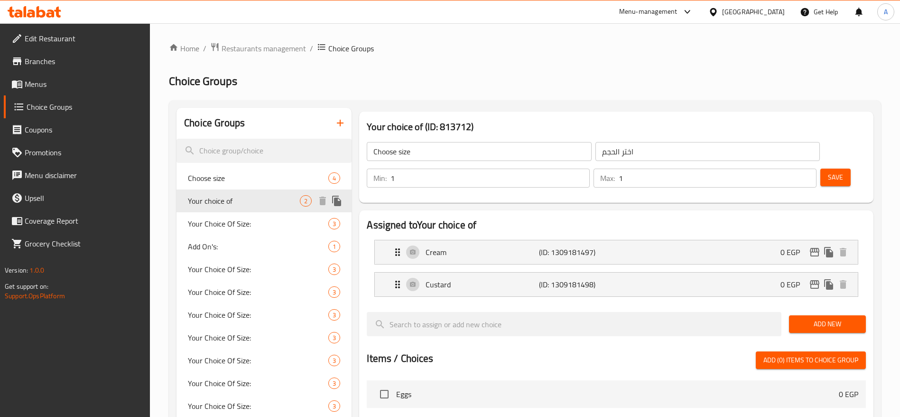
type input "Your choice of"
type input "إختيارك من"
click at [264, 218] on span "Your Choice Of Size:" at bounding box center [244, 223] width 112 height 11
type input "Your Choice Of Size:"
type input "إختيارك من الحجم:"
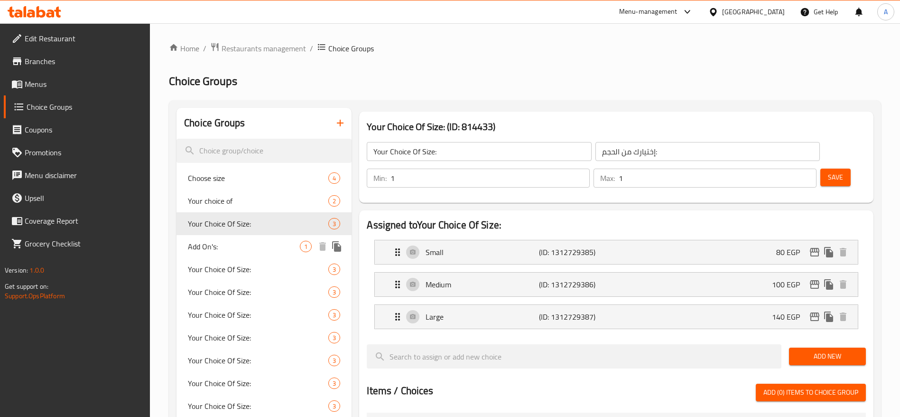
click at [232, 248] on span "Add On's:" at bounding box center [244, 246] width 112 height 11
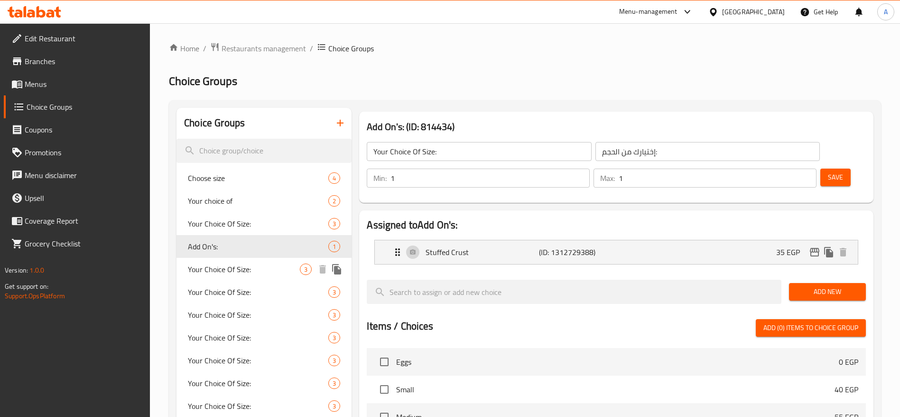
type input "Add On's:"
type input "الإضافات:"
type input "0"
click at [238, 269] on span "Your Choice Of Size:" at bounding box center [244, 268] width 112 height 11
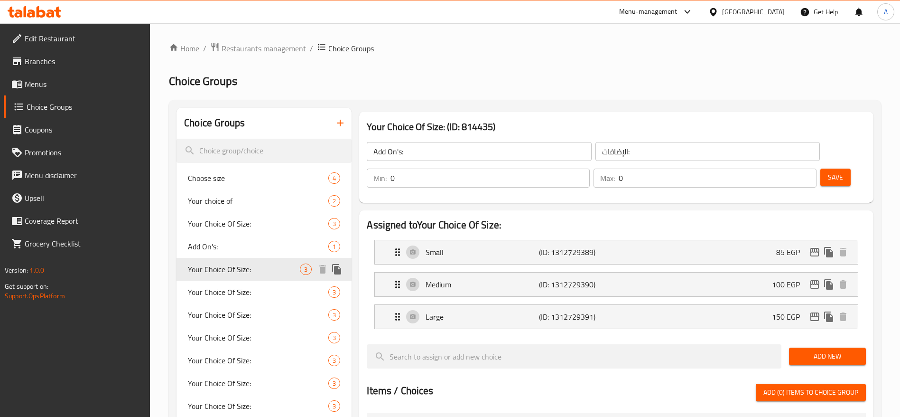
type input "Your Choice Of Size:"
type input "إختيارك من الحجم:"
type input "1"
click at [252, 284] on div "Your Choice Of Size: 3" at bounding box center [263, 291] width 175 height 23
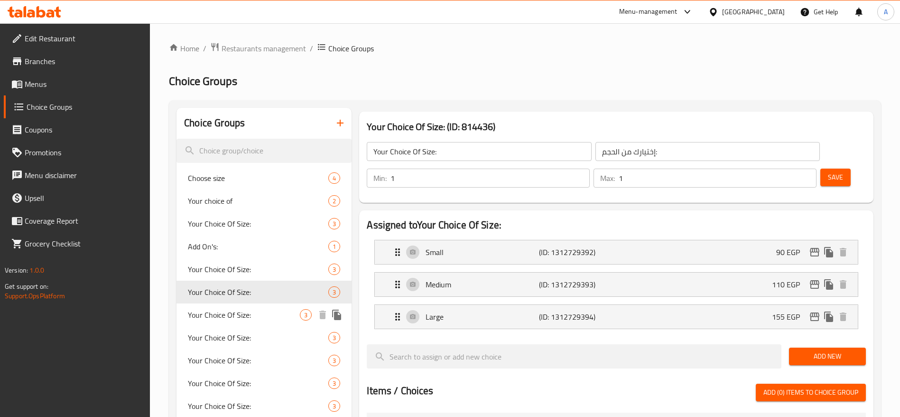
click at [247, 320] on span "Your Choice Of Size:" at bounding box center [244, 314] width 112 height 11
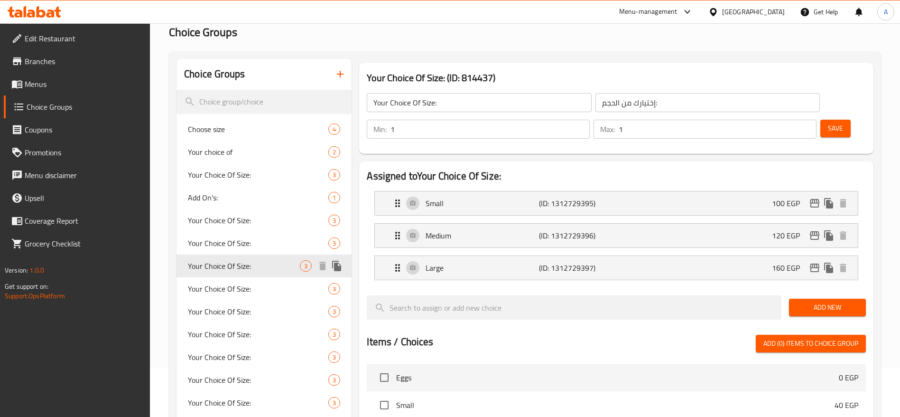
scroll to position [71, 0]
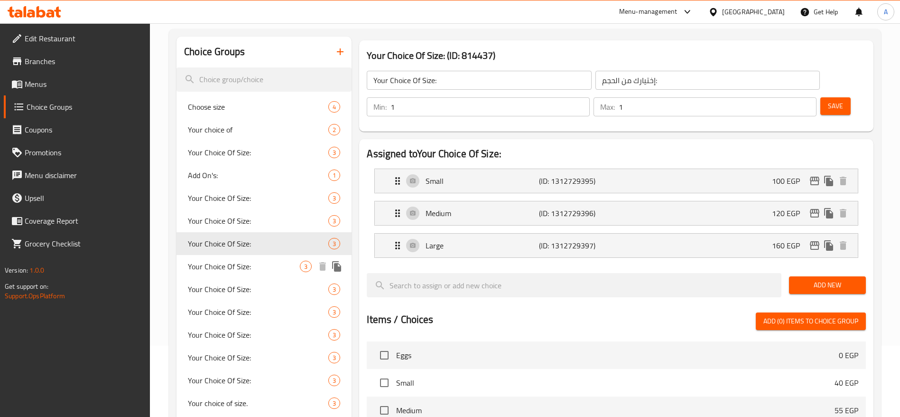
click at [251, 262] on span "Your Choice Of Size:" at bounding box center [244, 265] width 112 height 11
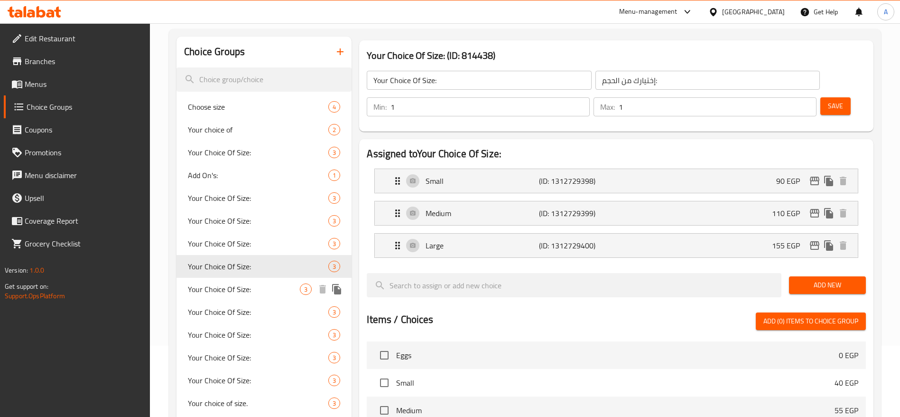
click at [253, 287] on span "Your Choice Of Size:" at bounding box center [244, 288] width 112 height 11
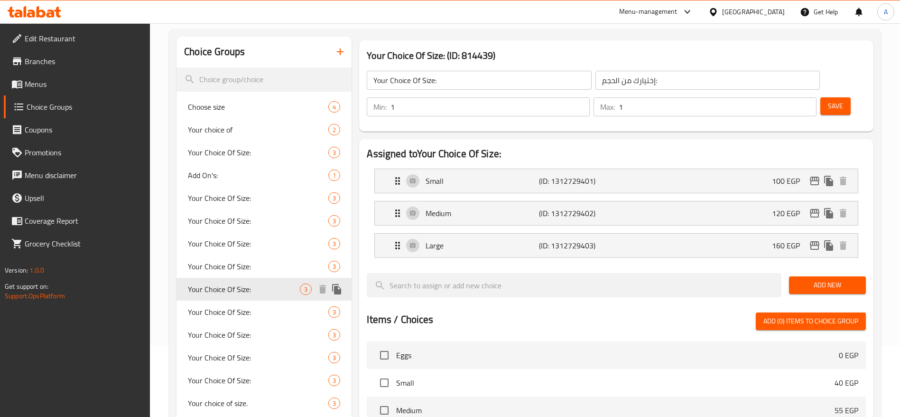
scroll to position [142, 0]
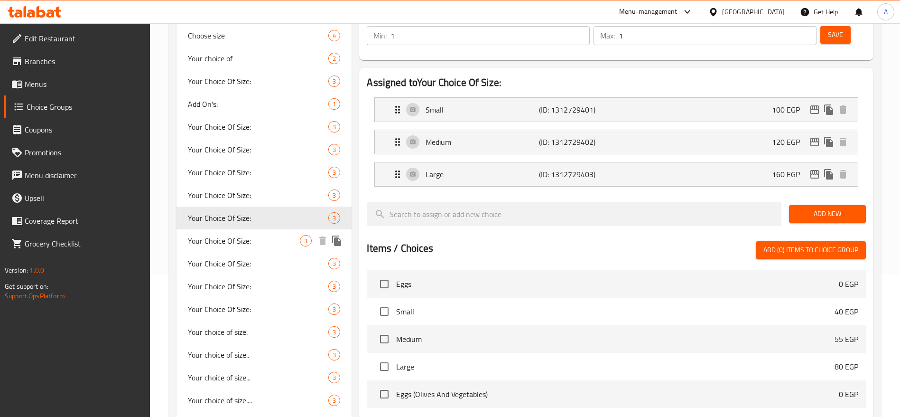
click at [245, 239] on span "Your Choice Of Size:" at bounding box center [244, 240] width 112 height 11
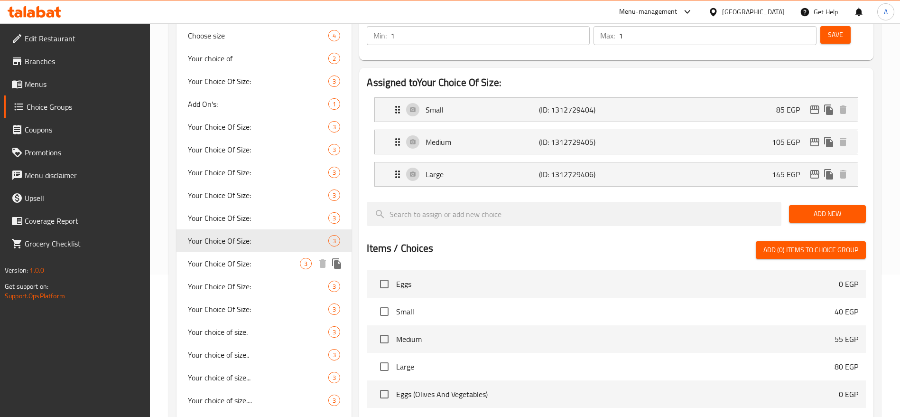
click at [245, 259] on span "Your Choice Of Size:" at bounding box center [244, 263] width 112 height 11
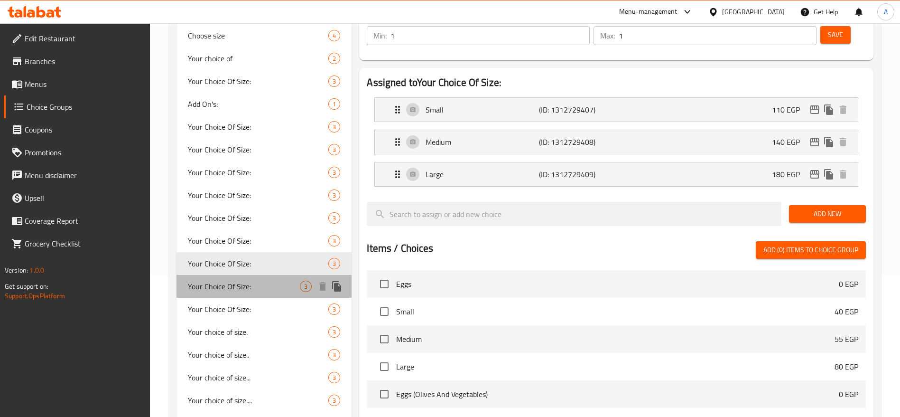
click at [243, 283] on span "Your Choice Of Size:" at bounding box center [244, 285] width 112 height 11
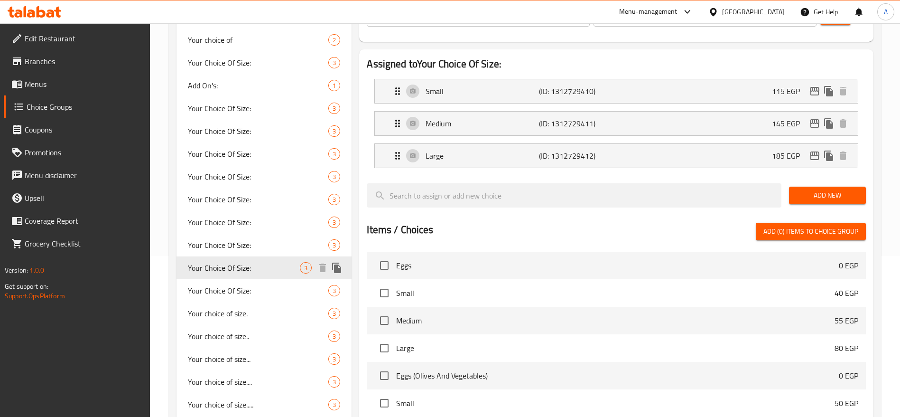
scroll to position [213, 0]
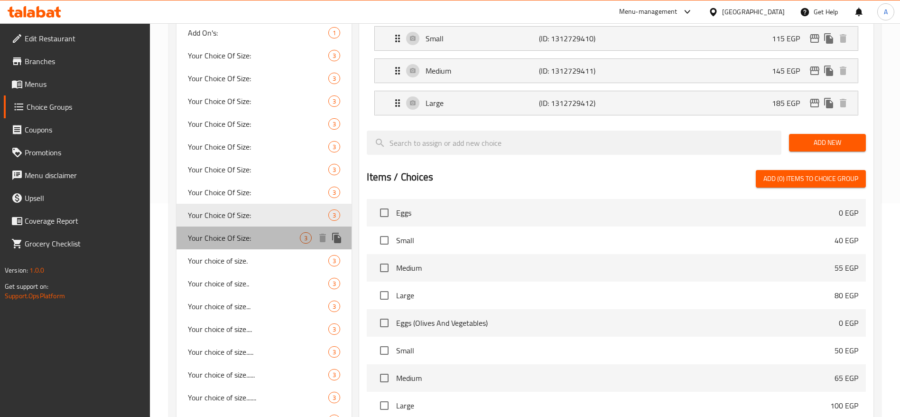
click at [239, 242] on span "Your Choice Of Size:" at bounding box center [244, 237] width 112 height 11
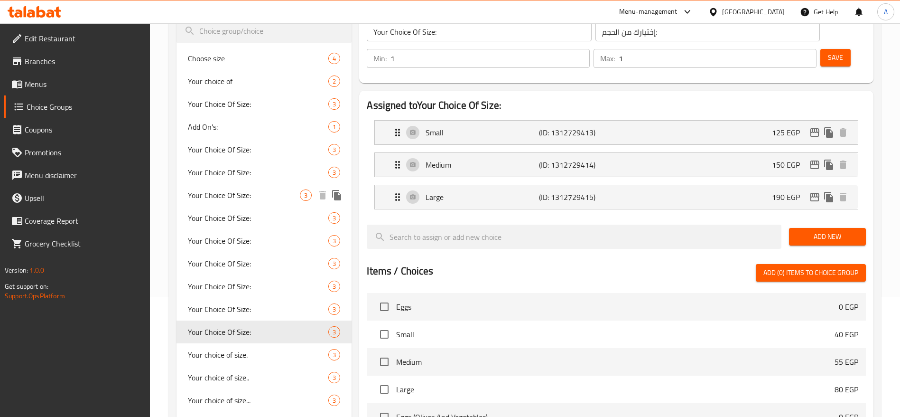
scroll to position [142, 0]
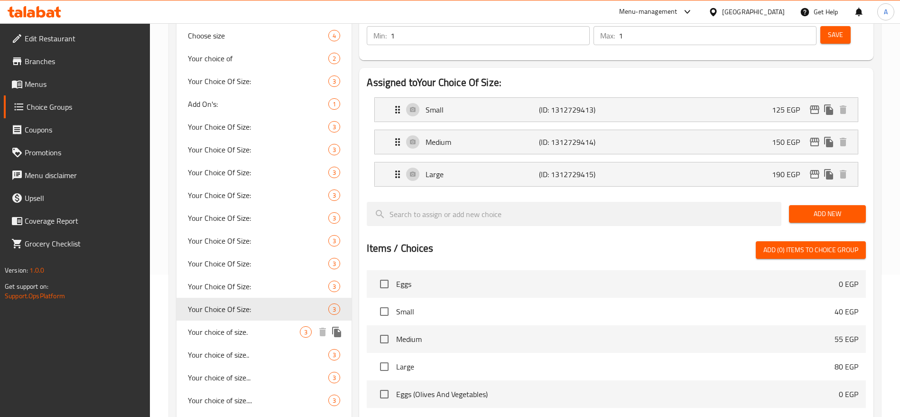
click at [232, 323] on div "Your choice of size. 3" at bounding box center [263, 331] width 175 height 23
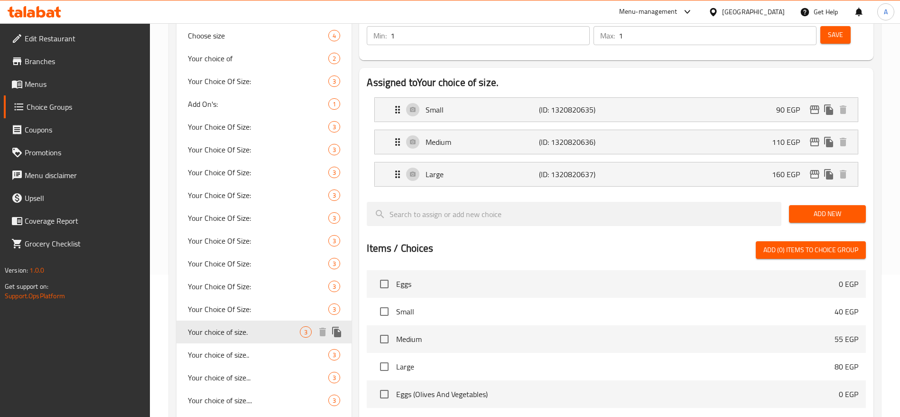
type input "Your choice of size."
type input "اختيارك من الحجم."
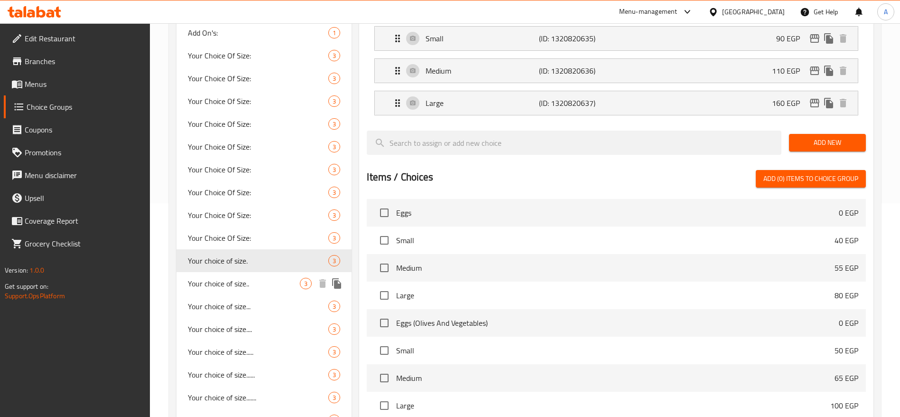
click at [245, 291] on div "Your choice of size.. 3" at bounding box center [263, 283] width 175 height 23
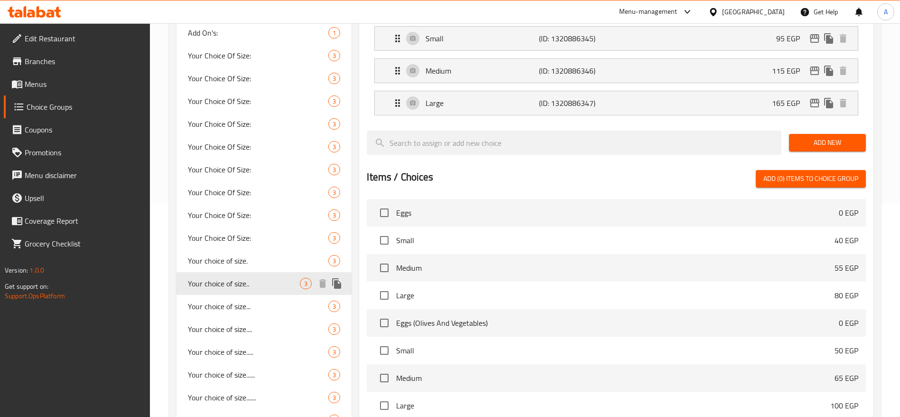
type input "Your choice of size.."
type input "اختيارك من الحجم.."
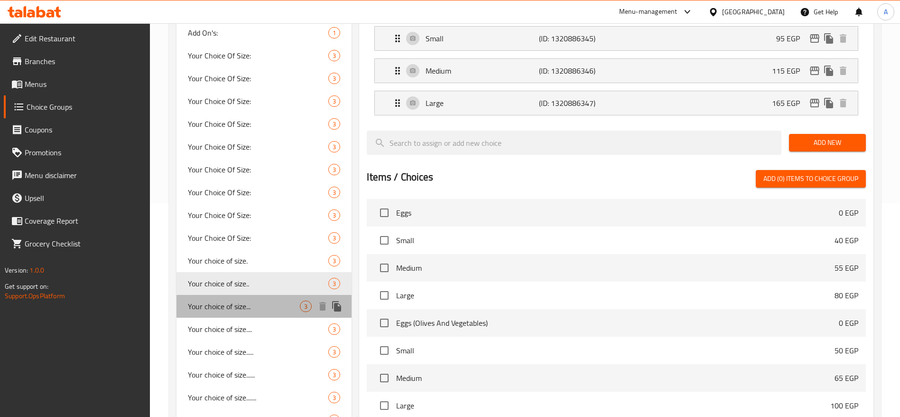
click at [259, 302] on span "Your choice of size..." at bounding box center [244, 305] width 112 height 11
type input "Your choice of size..."
type input "اختيارك من الحجم..."
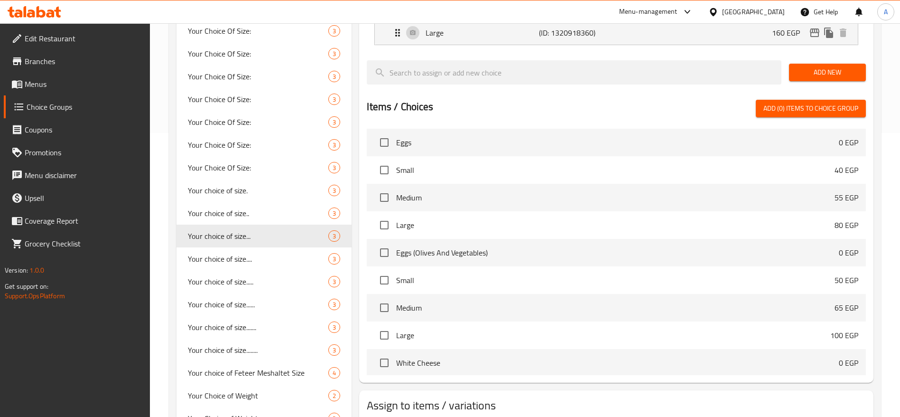
scroll to position [285, 0]
click at [258, 266] on div "Your choice of size.... 3" at bounding box center [263, 257] width 175 height 23
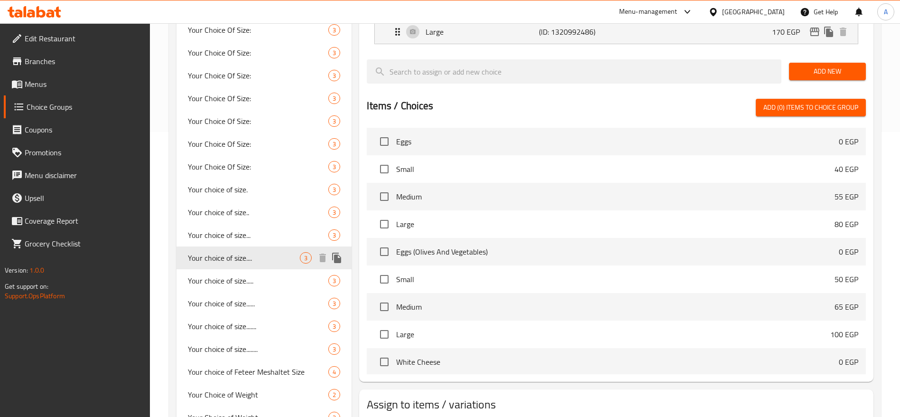
type input "Your choice of size...."
type input "اختيارك من الحجم...."
click at [253, 275] on span "Your choice of size....." at bounding box center [244, 280] width 112 height 11
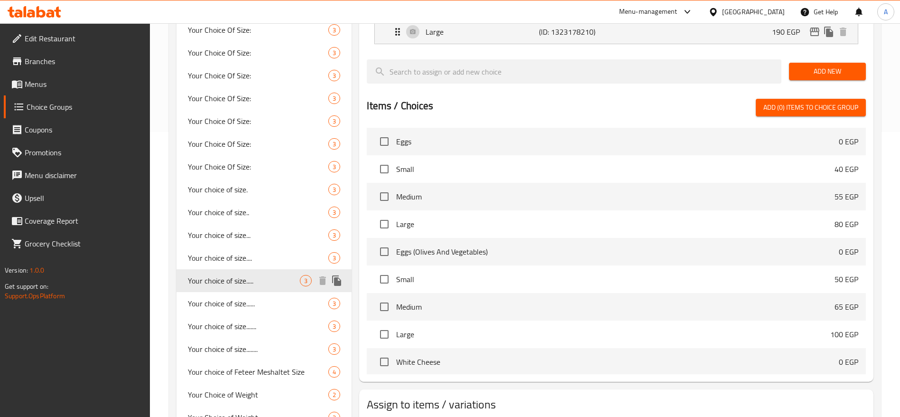
type input "Your choice of size....."
type input "اختيارك من الحجم....."
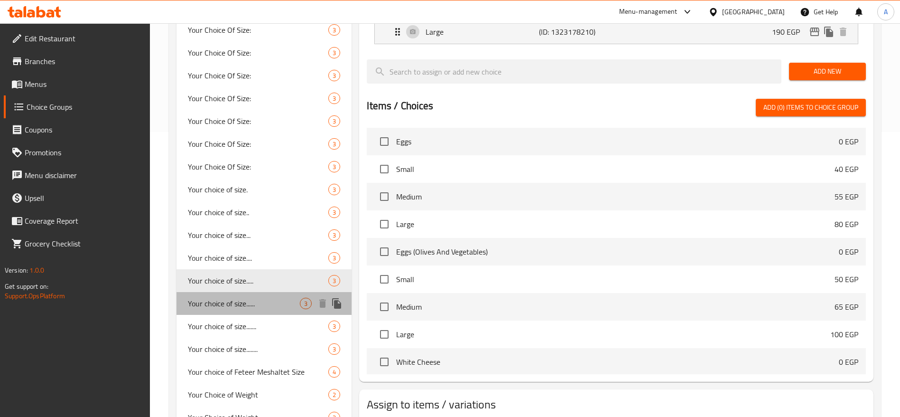
click at [228, 295] on div "Your choice of size...... 3" at bounding box center [263, 303] width 175 height 23
type input "Your choice of size......"
type input "اختيارك من الحجم......"
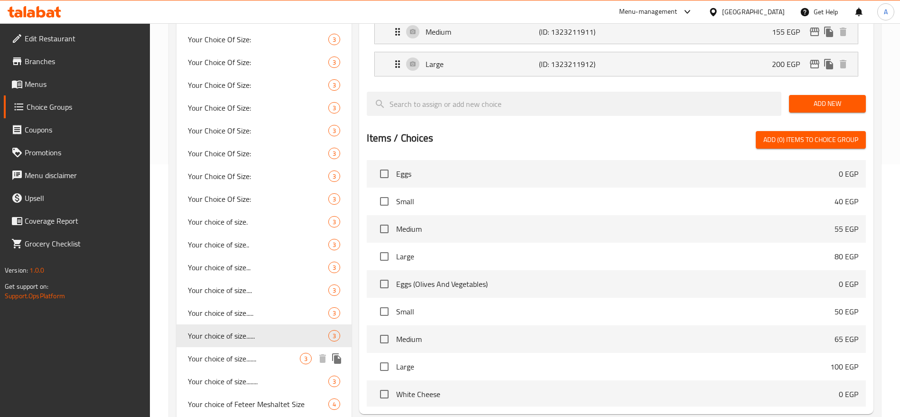
scroll to position [356, 0]
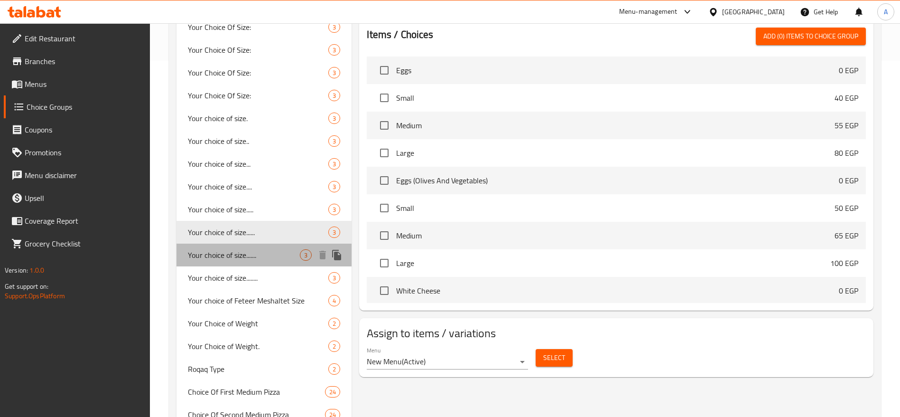
click at [255, 258] on span "Your choice of size......." at bounding box center [244, 254] width 112 height 11
type input "Your choice of size......."
type input "اختيارك من الحجم......."
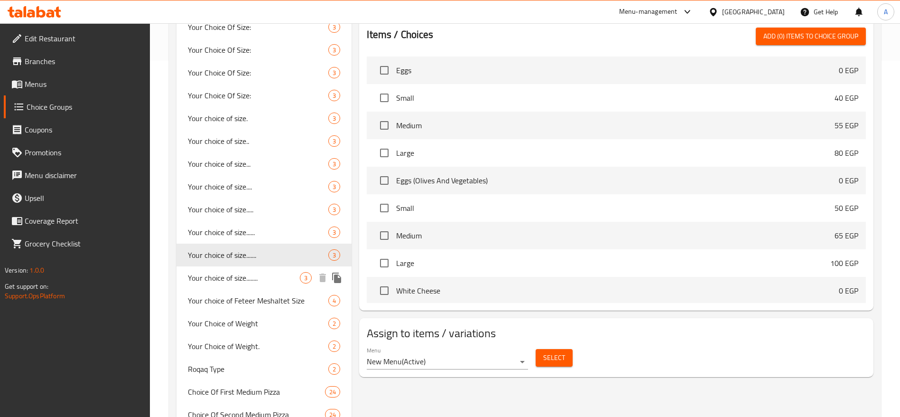
click at [269, 277] on span "Your choice of size........" at bounding box center [244, 277] width 112 height 11
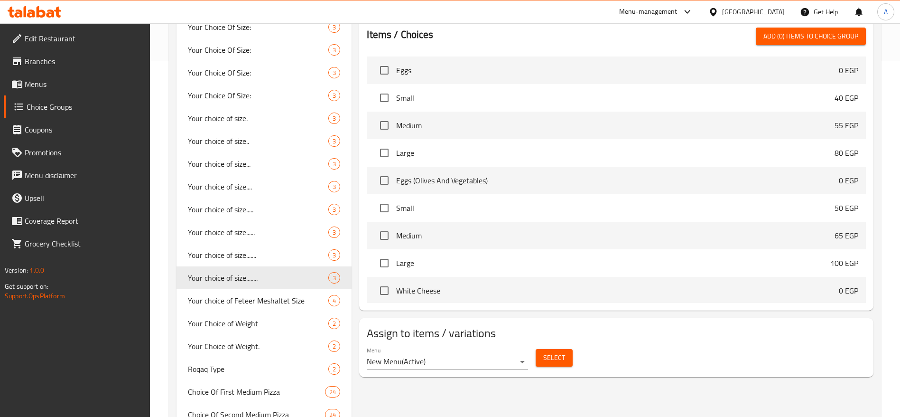
type input "Your choice of size........"
type input "اختيارك من الحجم........"
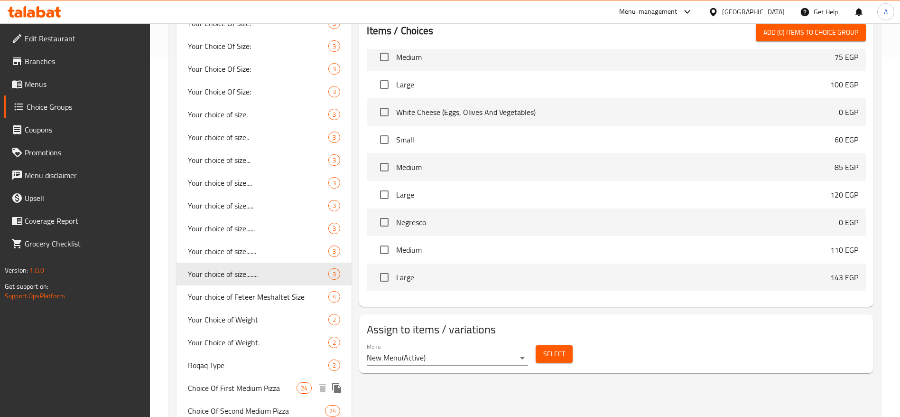
scroll to position [427, 0]
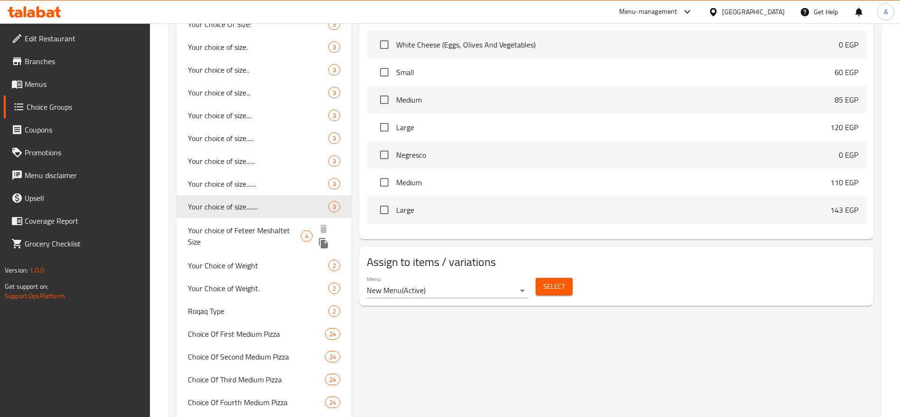
click at [257, 226] on span "Your choice of Feteer Meshaltet Size" at bounding box center [244, 235] width 113 height 23
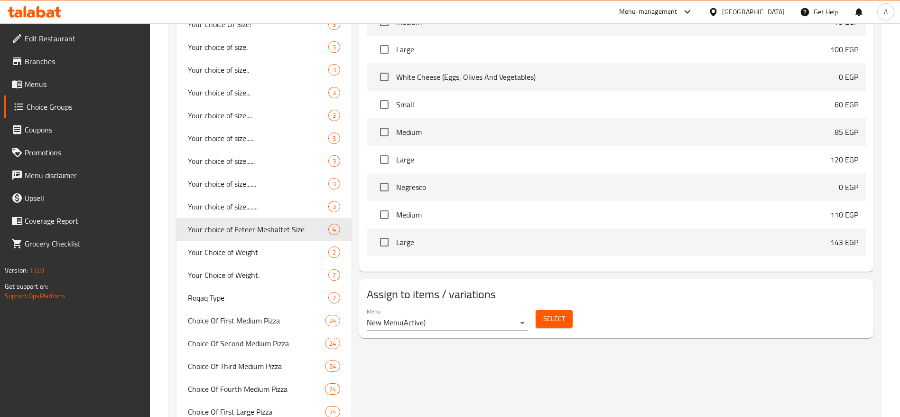
type input "Your choice of Feteer Meshaltet Size"
type input "اختيارك من حجم الفطير المشلتت"
click at [247, 253] on span "Your Choice of Weight" at bounding box center [244, 251] width 112 height 11
type input "Your Choice of Weight"
type input "اختيارك من الوزن"
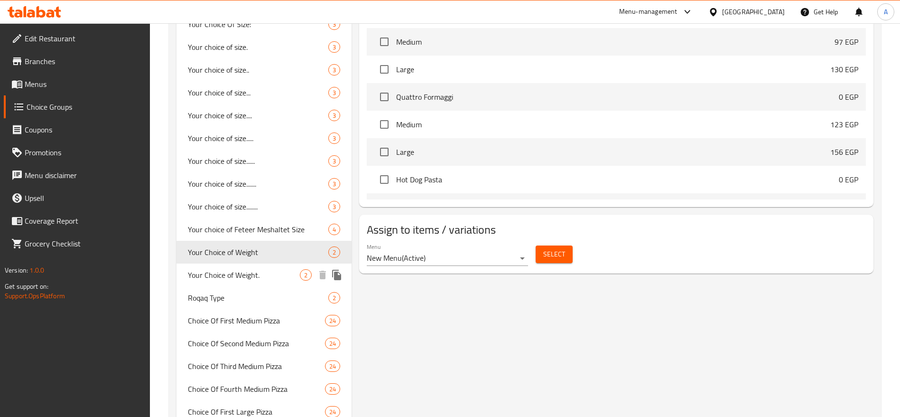
click at [270, 279] on span "Your Choice of Weight." at bounding box center [244, 274] width 112 height 11
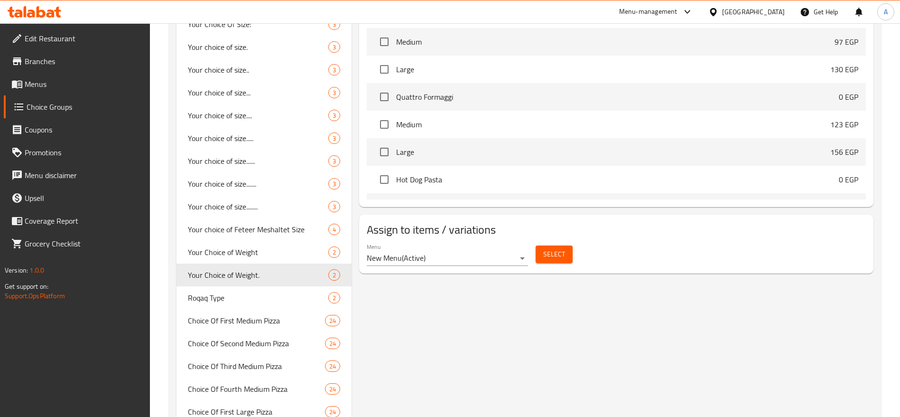
type input "Your Choice of Weight."
type input "اختيارك من الوزن."
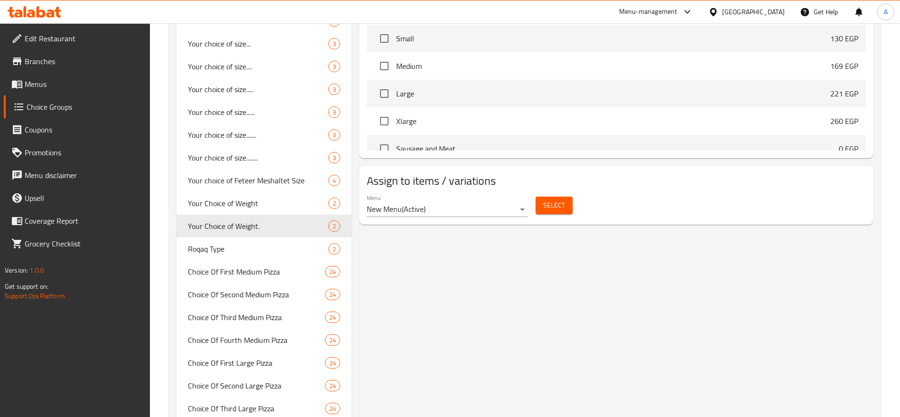
scroll to position [498, 0]
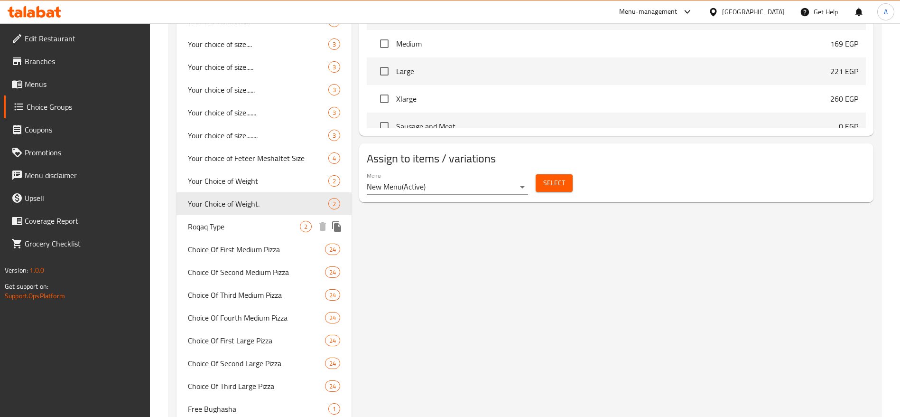
click at [254, 227] on span "Roqaq Type" at bounding box center [244, 226] width 112 height 11
type input "Roqaq Type"
type input "نوع الرقاق"
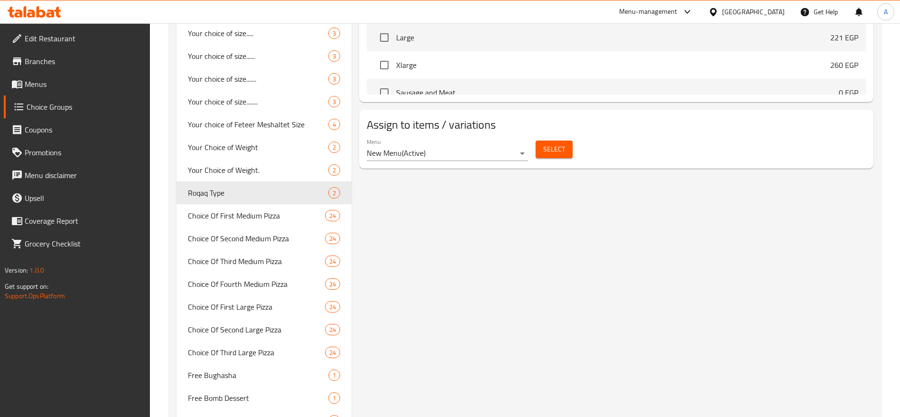
scroll to position [623, 0]
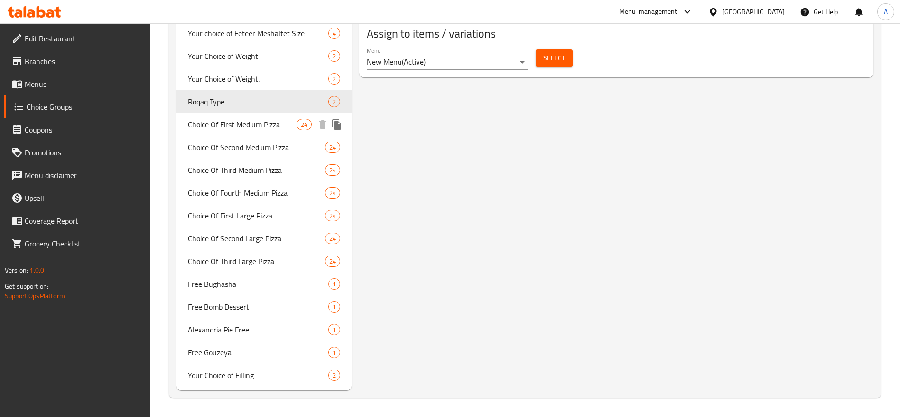
click at [251, 128] on span "Choice Of First Medium Pizza" at bounding box center [242, 124] width 109 height 11
type input "Choice Of First Medium Pizza"
type input "اختيار اول بيتزا وسط"
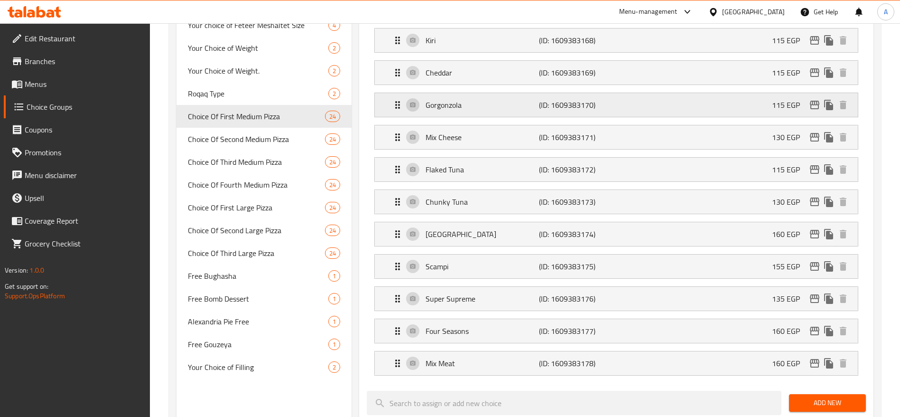
scroll to position [0, 0]
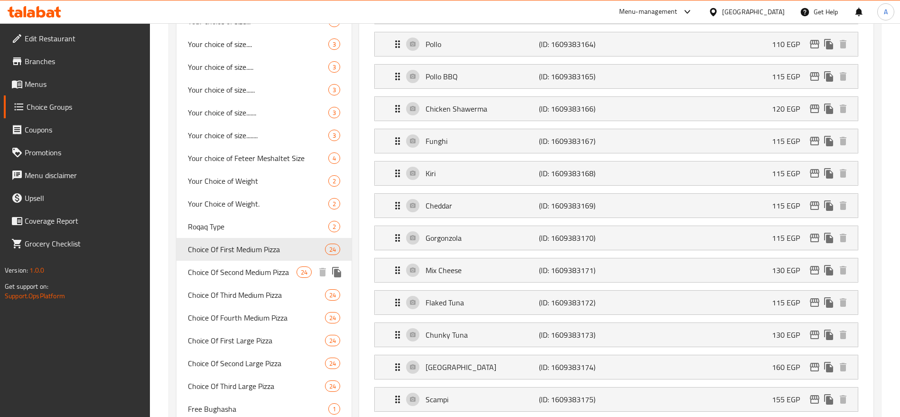
click at [270, 272] on span "Choice Of Second Medium Pizza" at bounding box center [242, 271] width 109 height 11
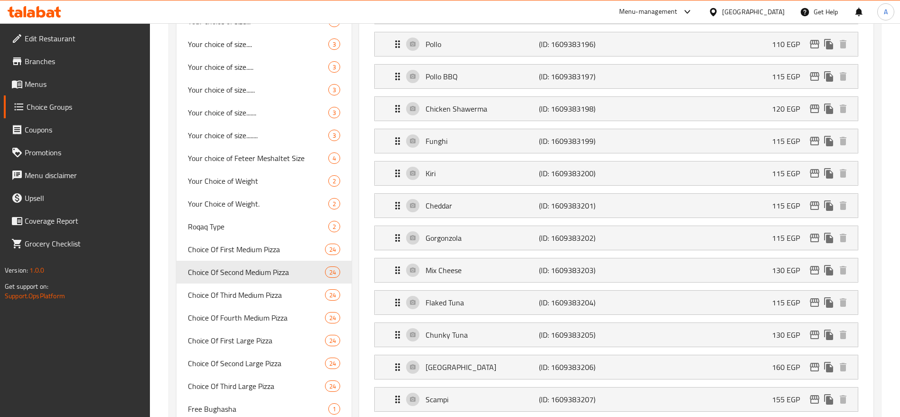
type input "Choice Of Second Medium Pizza"
type input "اختيار البيتزا المتوسطة الثانية"
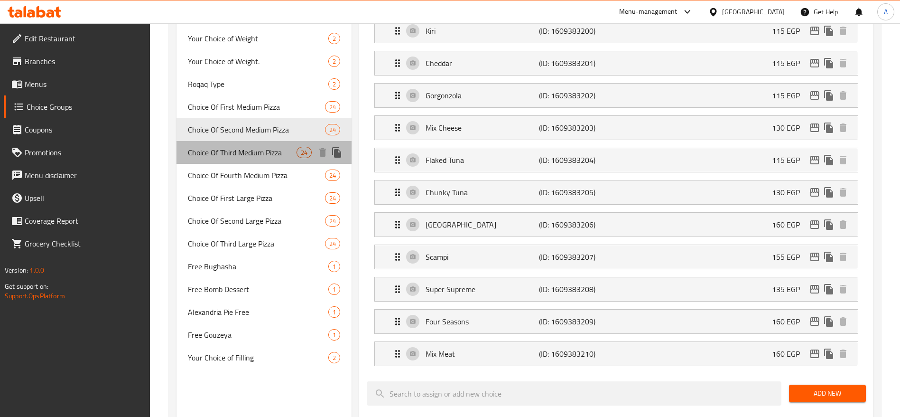
click at [238, 156] on span "Choice Of Third Medium Pizza" at bounding box center [242, 152] width 109 height 11
type input "Choice Of Third Medium Pizza"
type input "اختيار البيتزا المتوسطة الثالثة"
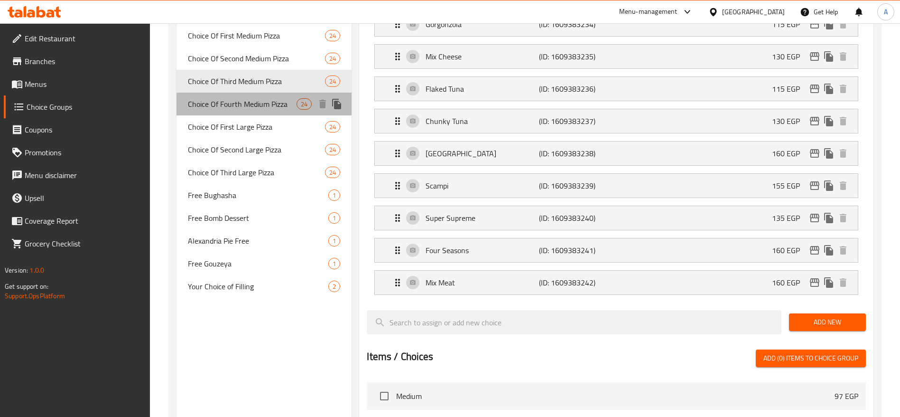
click at [258, 108] on span "Choice Of Fourth Medium Pizza" at bounding box center [242, 103] width 109 height 11
type input "Choice Of Fourth Medium Pizza"
type input "اختيار البيتزا المتوسطة الرابعة"
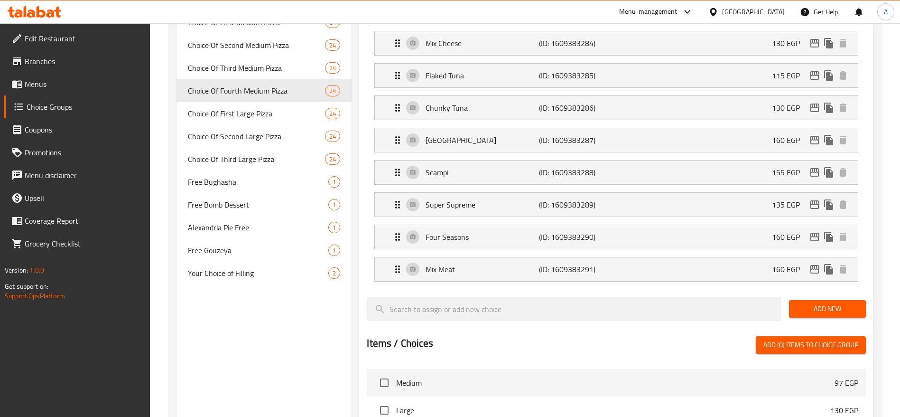
scroll to position [783, 0]
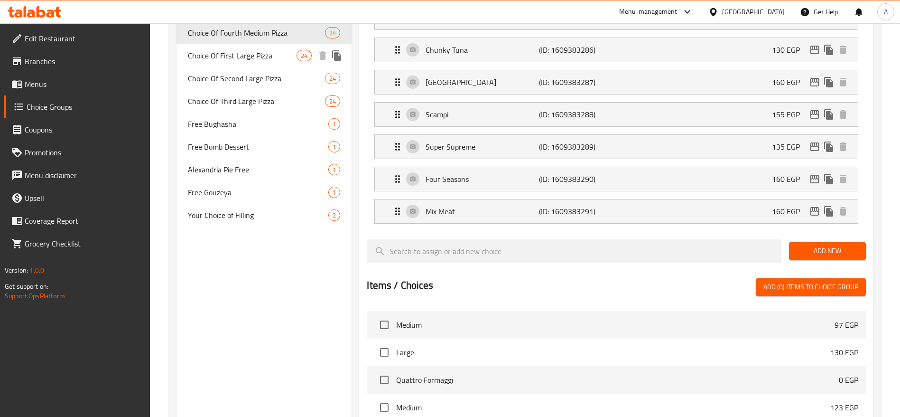
click at [260, 58] on span "Choice Of First Large Pizza" at bounding box center [242, 55] width 109 height 11
type input "Choice Of First Large Pizza"
type input "اختيار البيتزا الكبيرة الأولى"
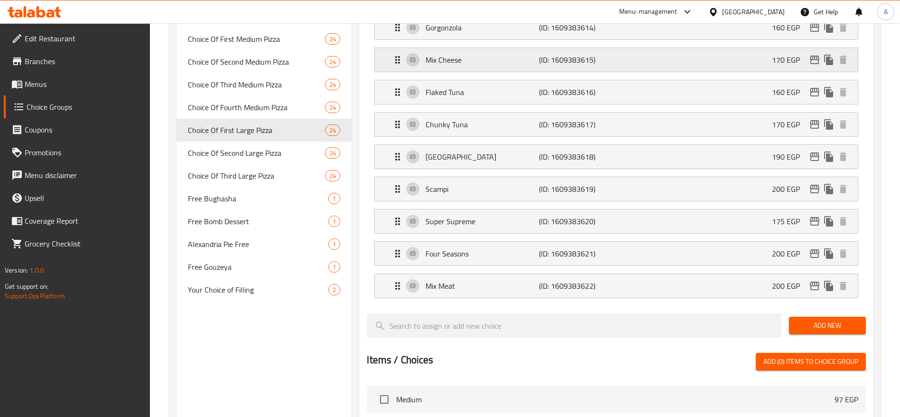
scroll to position [712, 0]
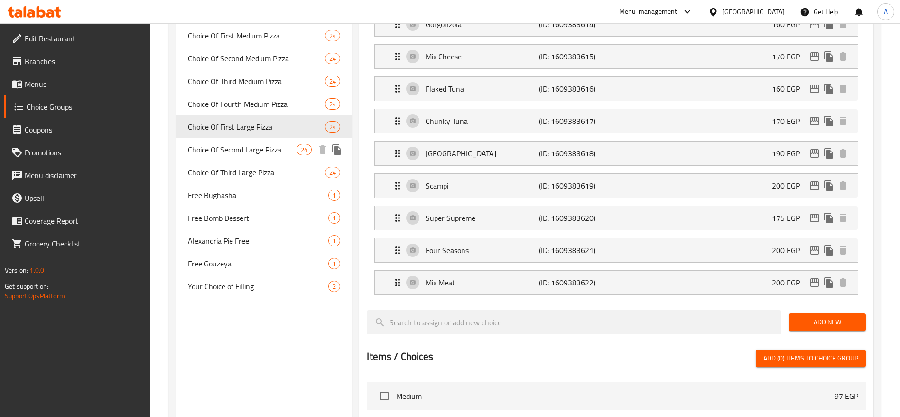
click at [264, 151] on span "Choice Of Second Large Pizza" at bounding box center [242, 149] width 109 height 11
type input "Choice Of Second Large Pizza"
type input "اختيار البيتزا الكبيرة الثانية"
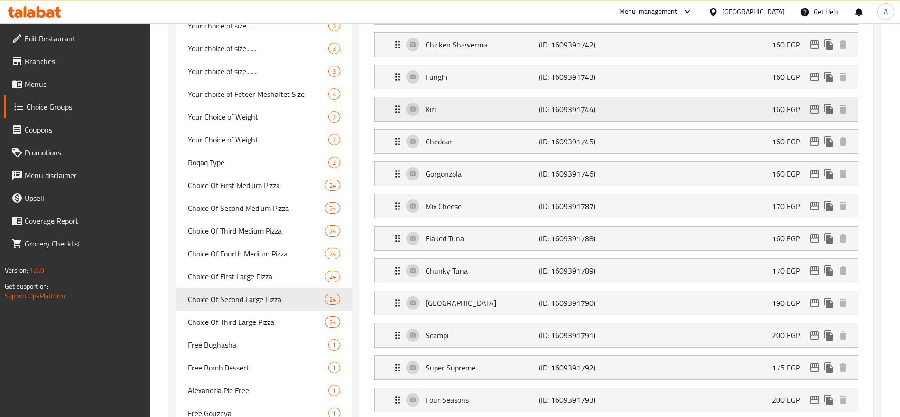
scroll to position [640, 0]
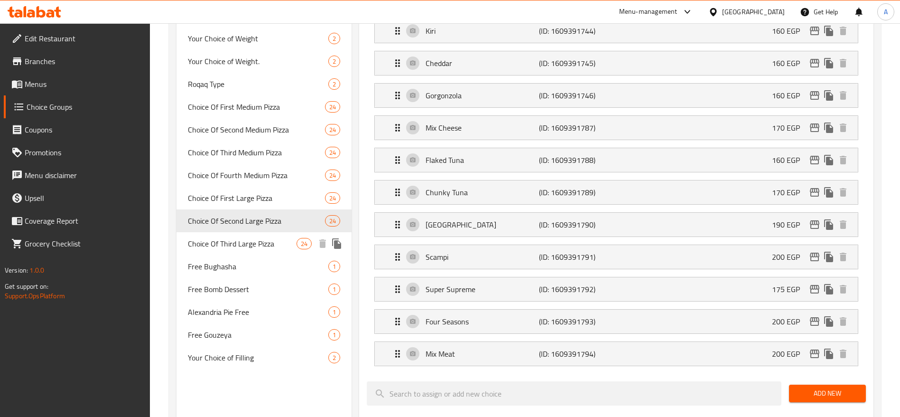
click at [272, 249] on span "Choice Of Third Large Pizza" at bounding box center [242, 243] width 109 height 11
type input "Choice Of Third Large Pizza"
type input "اختيار البيتزا الكبيرة الثالثة"
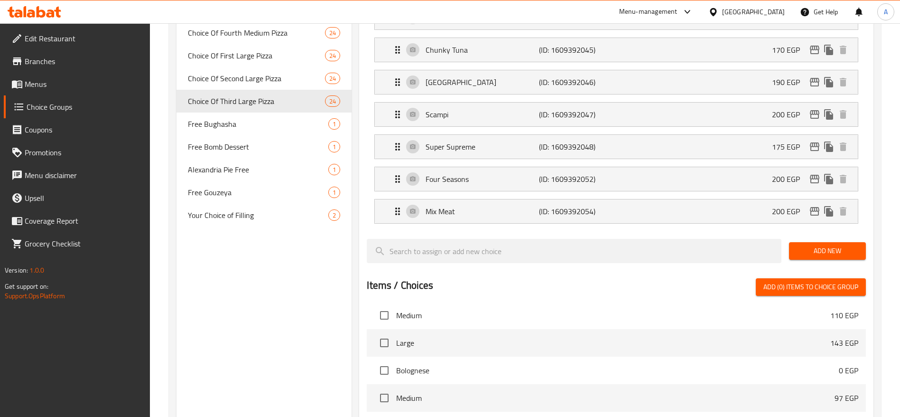
scroll to position [569, 0]
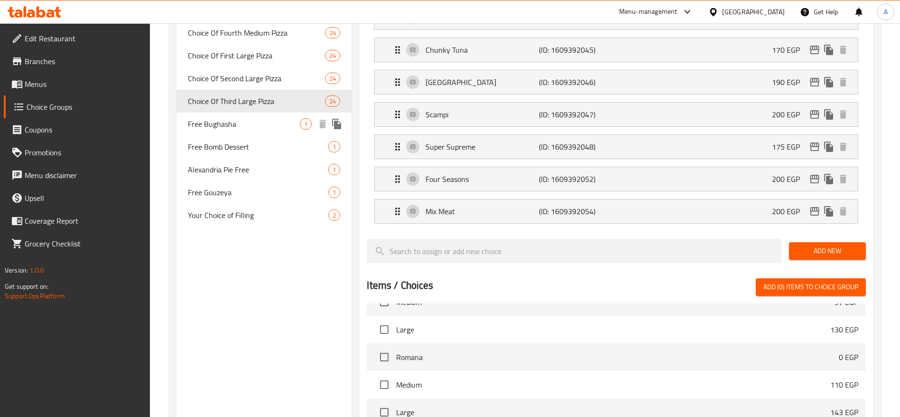
click at [299, 128] on span "Free Bughasha" at bounding box center [244, 123] width 112 height 11
type input "Free Bughasha"
type input "بغاشة مجانية"
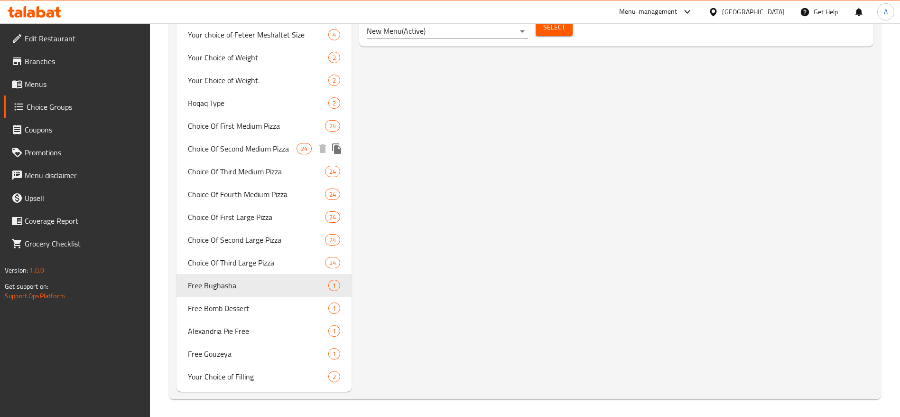
scroll to position [623, 0]
click at [257, 301] on span "Free Bomb Dessert" at bounding box center [244, 306] width 112 height 11
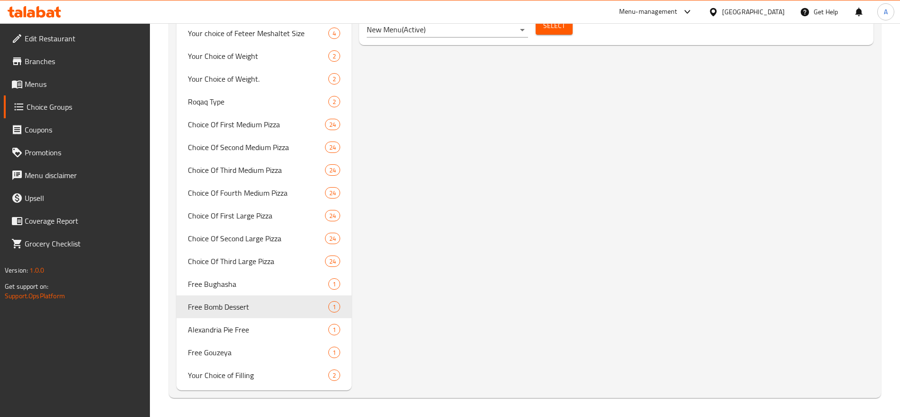
type input "Free Bomb Dessert"
type input "حلوى القنبلة المجانية"
click at [232, 327] on span "Alexandria Pie Free" at bounding box center [244, 329] width 112 height 11
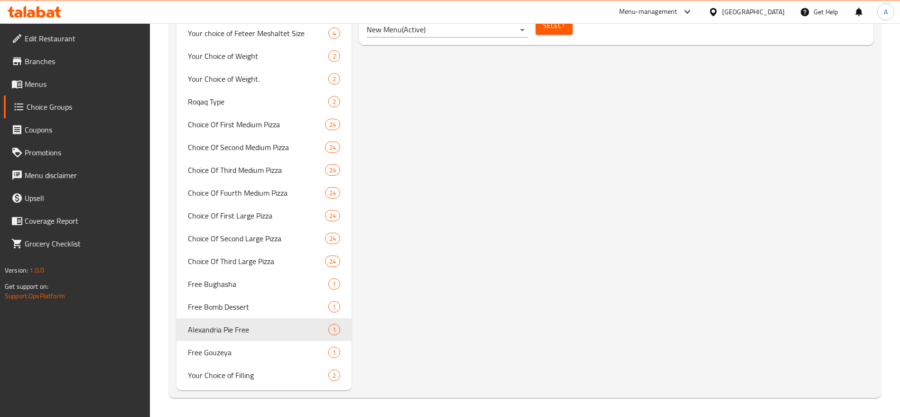
type input "Alexandria Pie Free"
type input "فطيرة اسكندرية مجانية"
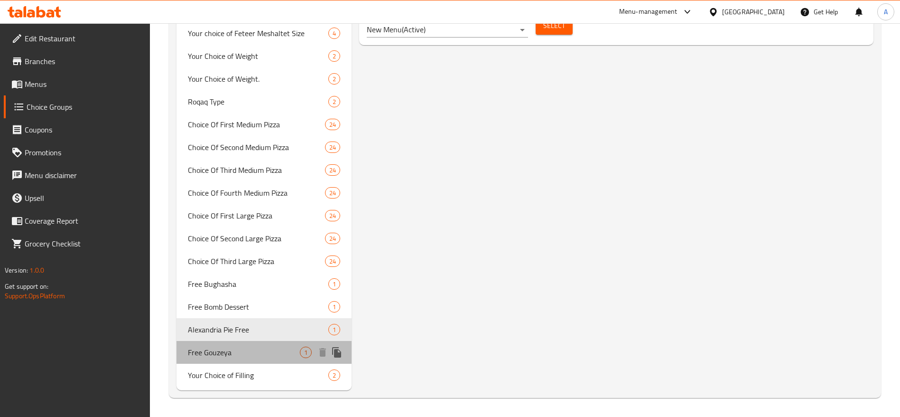
click at [232, 351] on span "Free Gouzeya" at bounding box center [244, 351] width 112 height 11
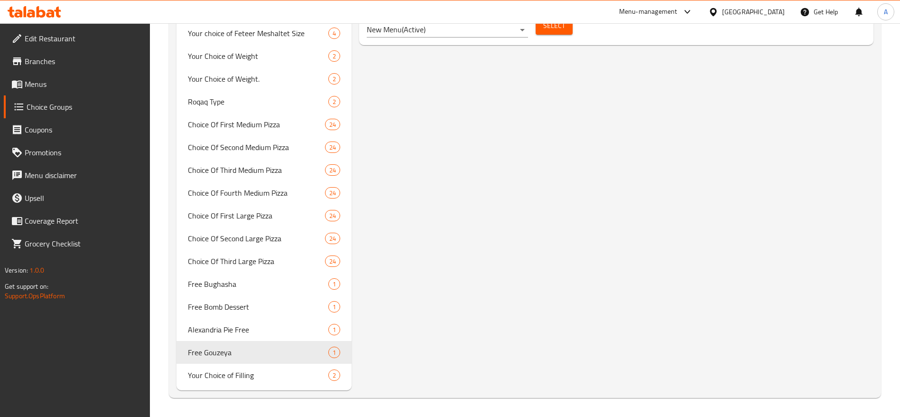
type input "Free Gouzeya"
type input "جوزية مجانية"
click at [250, 372] on span "Your Choice of Filling" at bounding box center [244, 374] width 112 height 11
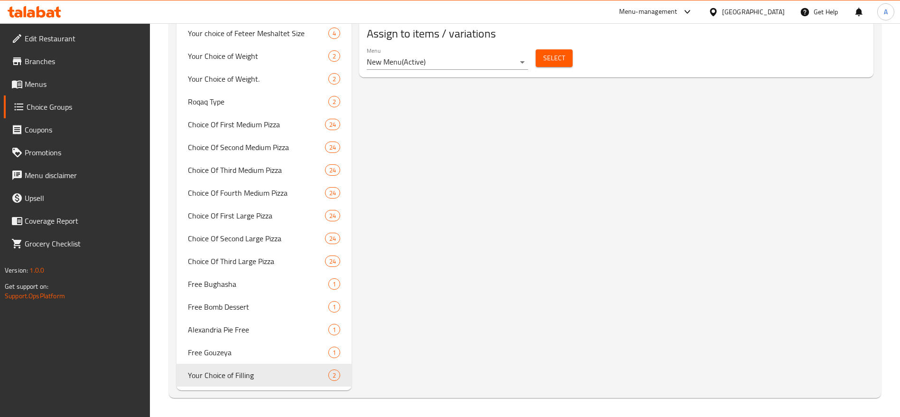
type input "Your Choice of Filling"
type input "اختيارك من الحشوه"
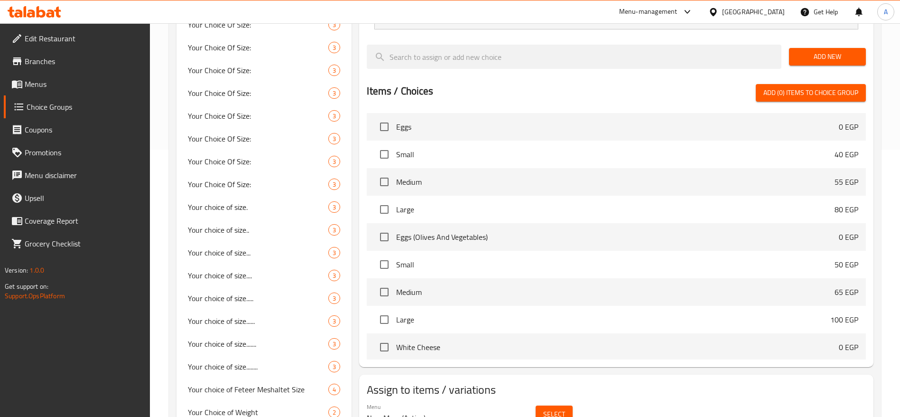
scroll to position [0, 0]
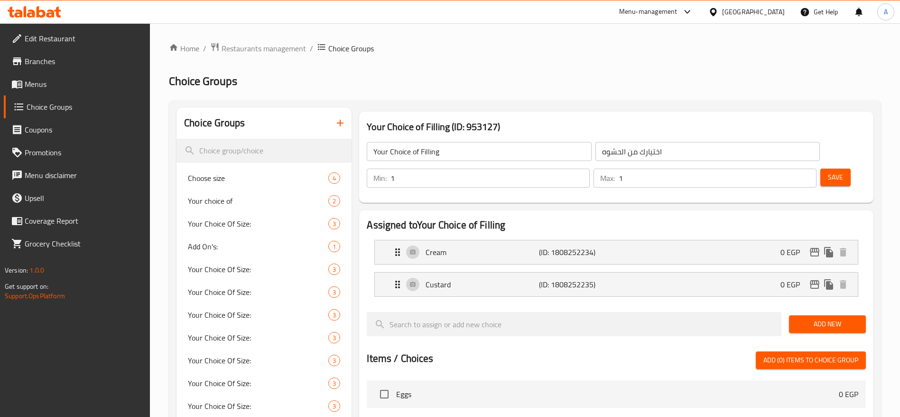
click at [46, 79] on span "Menus" at bounding box center [84, 83] width 118 height 11
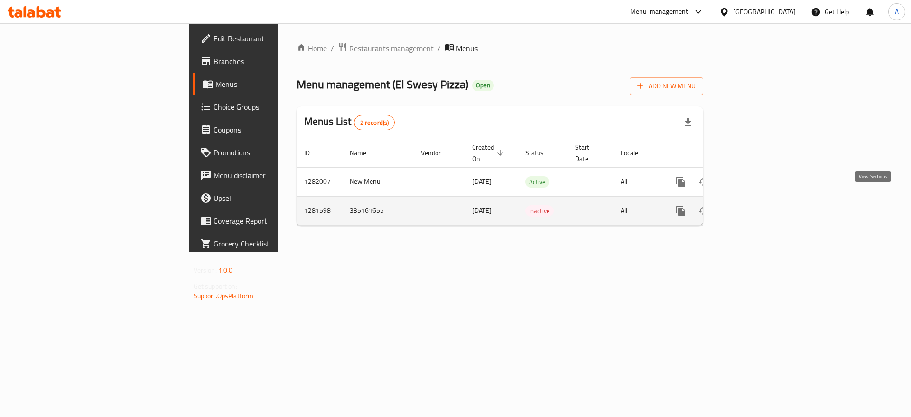
click at [755, 205] on icon "enhanced table" at bounding box center [748, 210] width 11 height 11
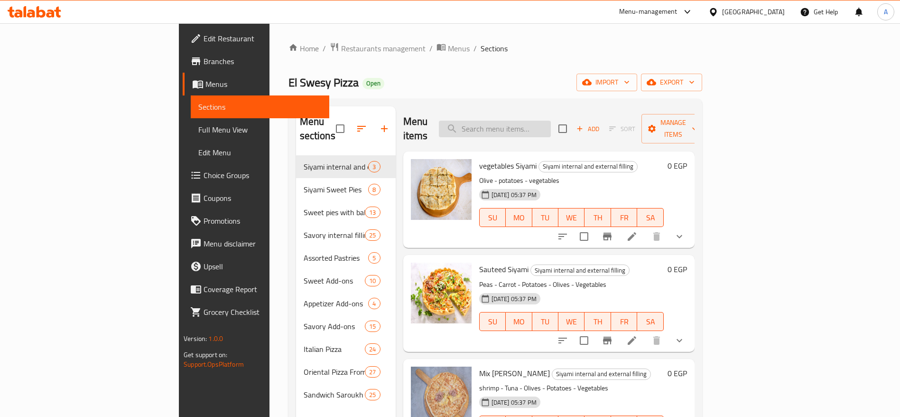
click at [551, 125] on input "search" at bounding box center [495, 128] width 112 height 17
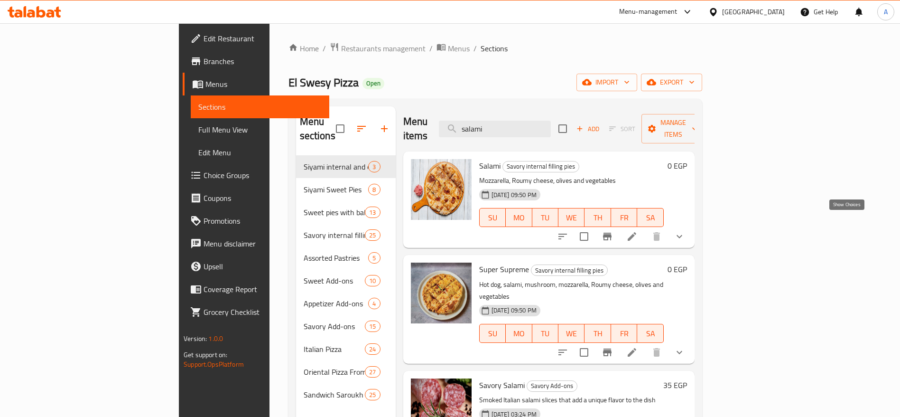
type input "salami"
click at [685, 231] on icon "show more" at bounding box center [679, 236] width 11 height 11
click at [691, 225] on div "Salami Savory internal filling pies Mozzarella, Roumy cheese, olives and vegeta…" at bounding box center [582, 199] width 215 height 89
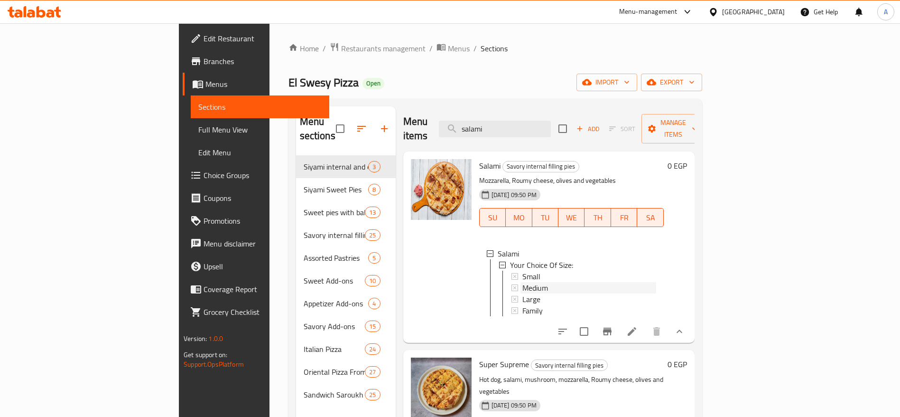
click at [534, 282] on div "Medium" at bounding box center [589, 287] width 134 height 11
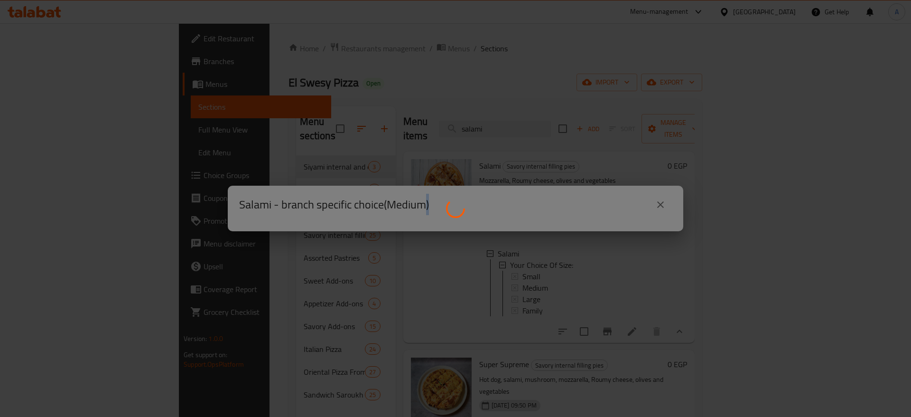
click at [534, 269] on div at bounding box center [455, 208] width 911 height 417
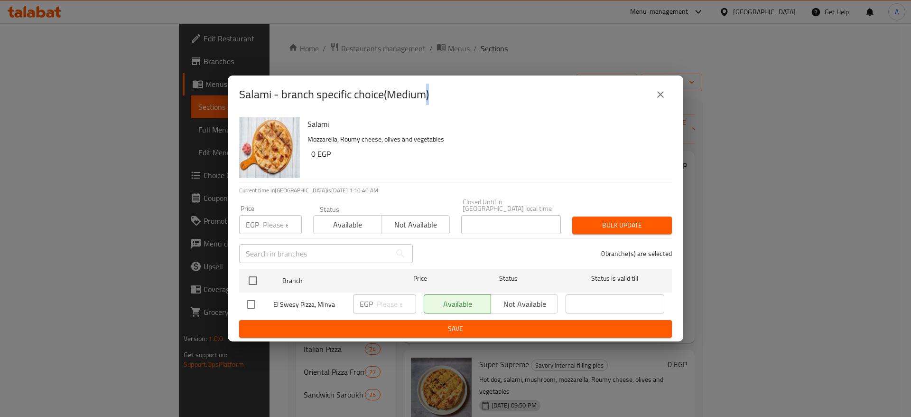
click at [663, 94] on icon "close" at bounding box center [660, 94] width 11 height 11
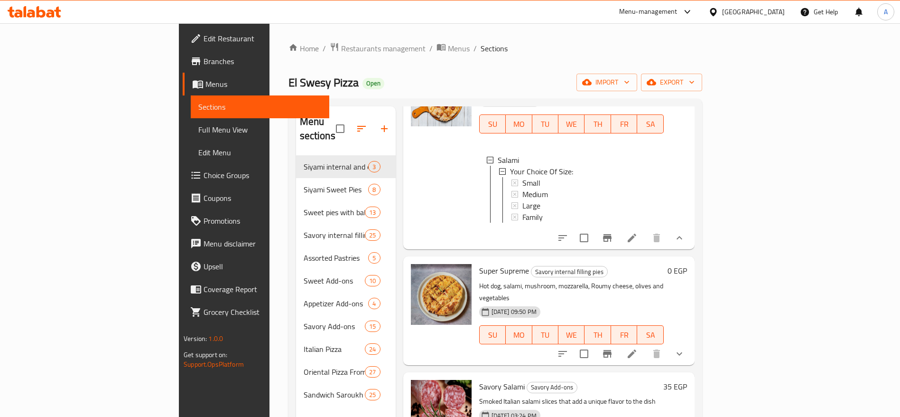
scroll to position [71, 0]
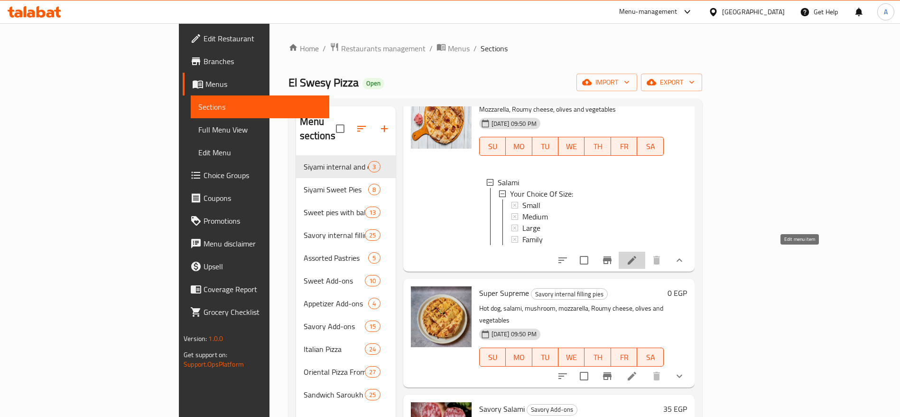
click at [638, 259] on icon at bounding box center [631, 259] width 11 height 11
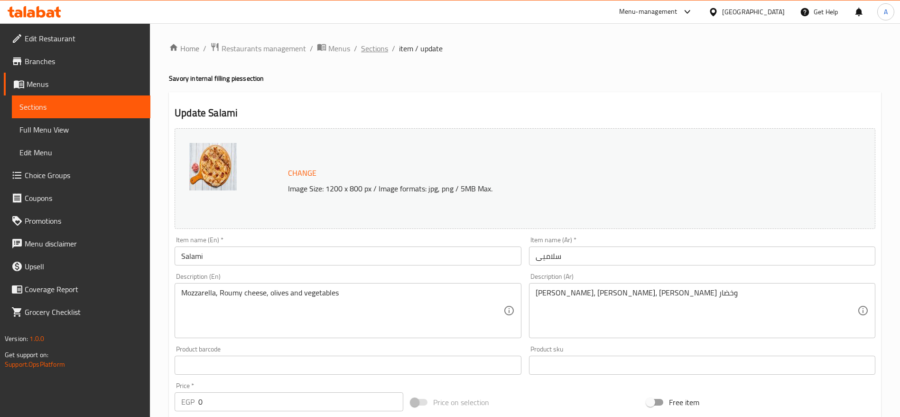
click at [380, 54] on span "Sections" at bounding box center [374, 48] width 27 height 11
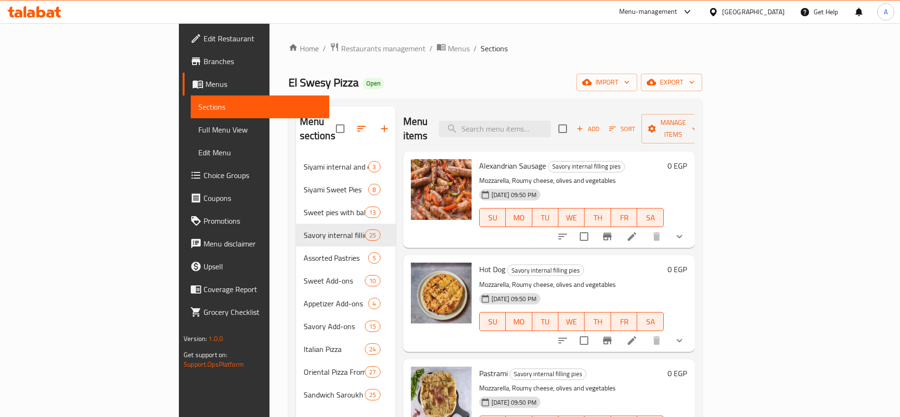
click at [183, 92] on link "Menus" at bounding box center [256, 84] width 147 height 23
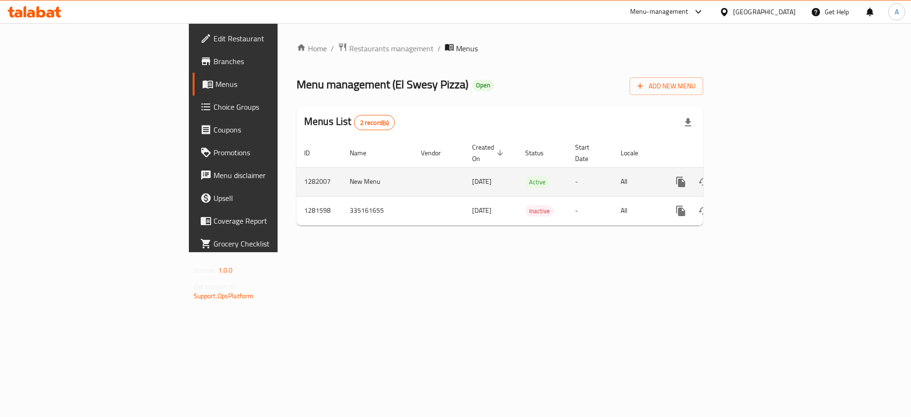
click at [760, 176] on link "enhanced table" at bounding box center [749, 181] width 23 height 23
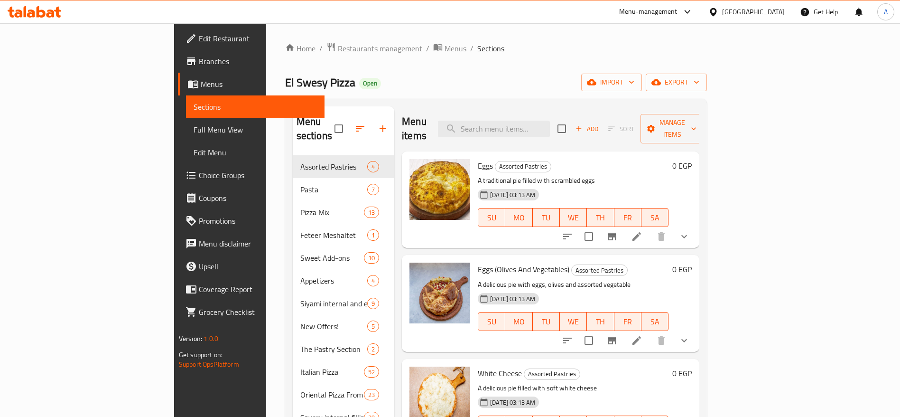
click at [523, 131] on div "Menu items Add Sort Manage items" at bounding box center [550, 128] width 297 height 45
click at [528, 127] on input "search" at bounding box center [494, 128] width 112 height 17
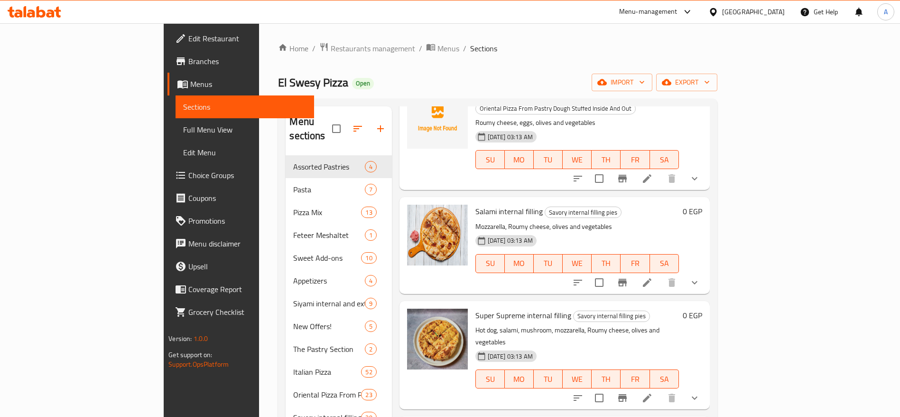
scroll to position [712, 0]
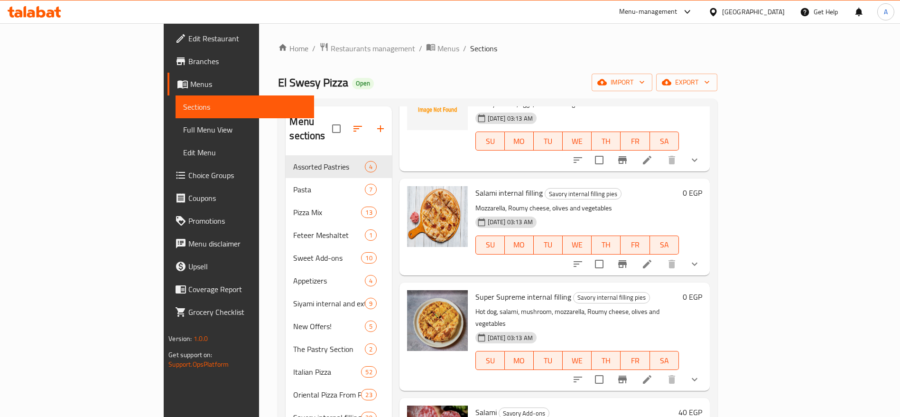
type input "salami"
click at [700, 258] on icon "show more" at bounding box center [694, 263] width 11 height 11
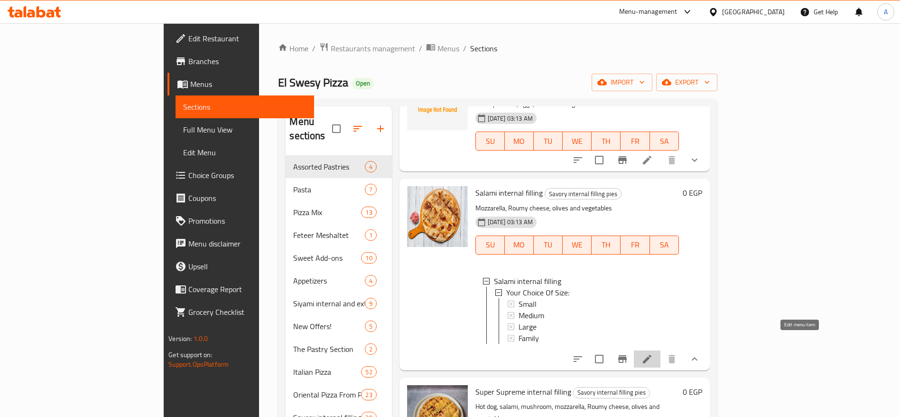
click at [653, 353] on icon at bounding box center [646, 358] width 11 height 11
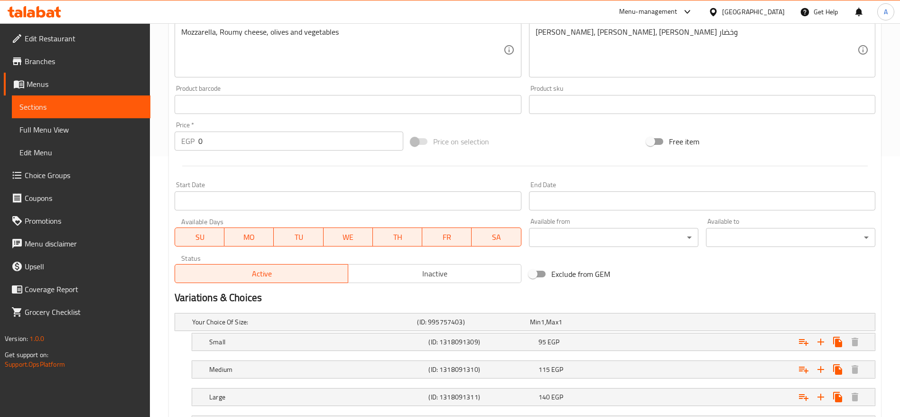
scroll to position [344, 0]
